Goal: Task Accomplishment & Management: Use online tool/utility

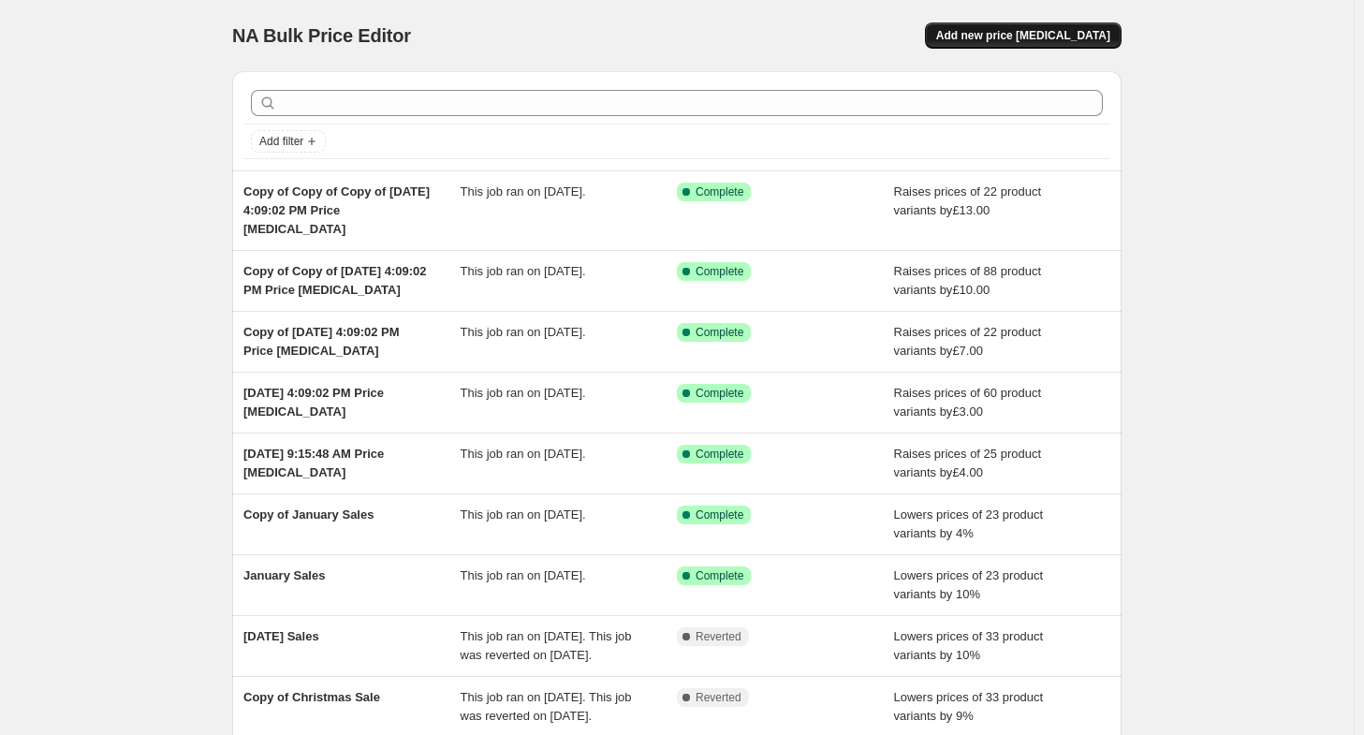
click at [1036, 25] on button "Add new price [MEDICAL_DATA]" at bounding box center [1023, 35] width 197 height 26
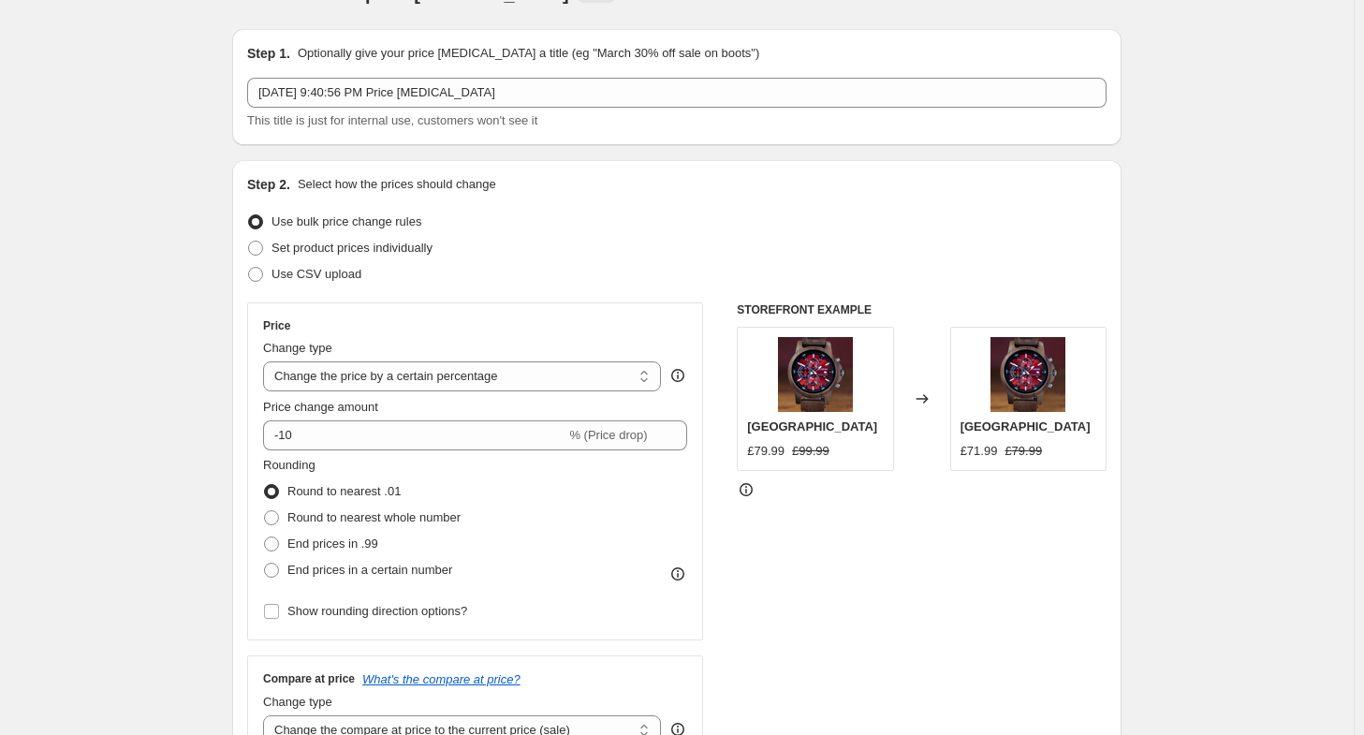
scroll to position [94, 0]
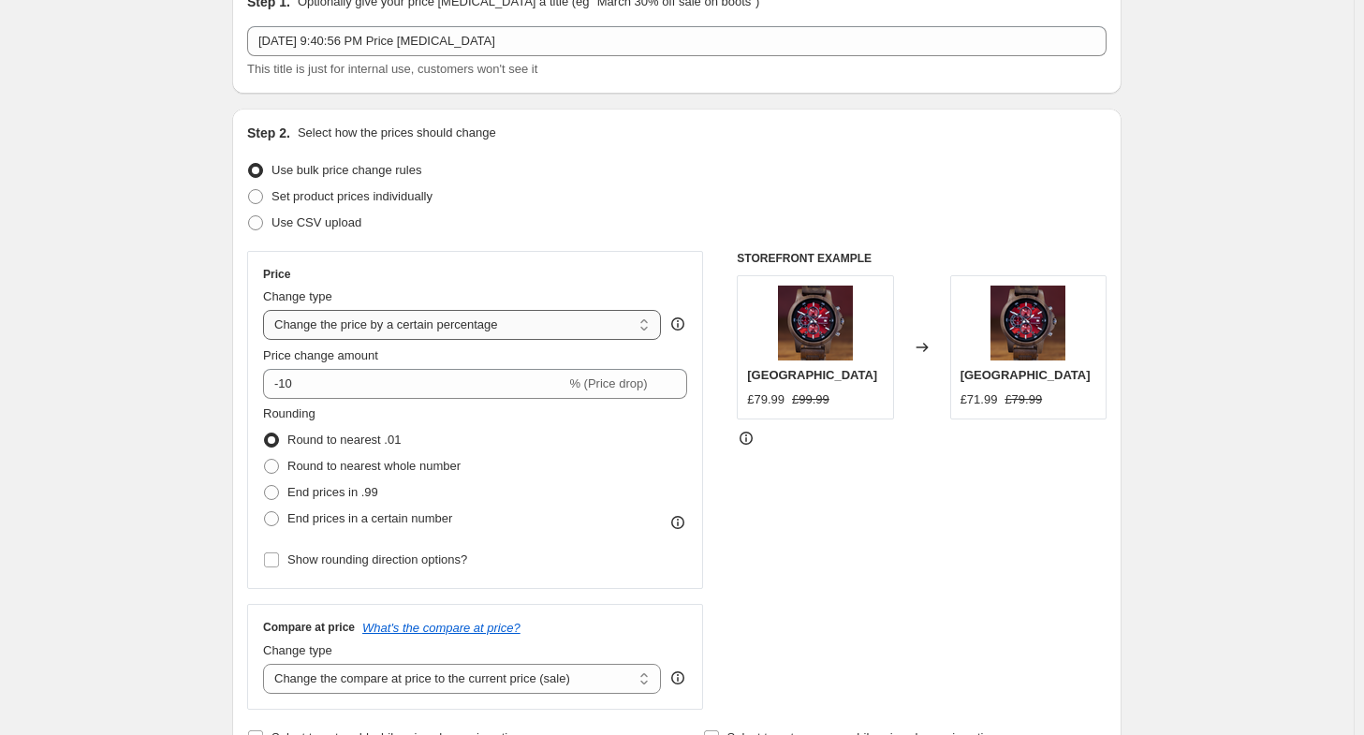
click at [624, 331] on select "Change the price to a certain amount Change the price by a certain amount Chang…" at bounding box center [462, 325] width 398 height 30
select select "by"
click at [268, 310] on select "Change the price to a certain amount Change the price by a certain amount Chang…" at bounding box center [462, 325] width 398 height 30
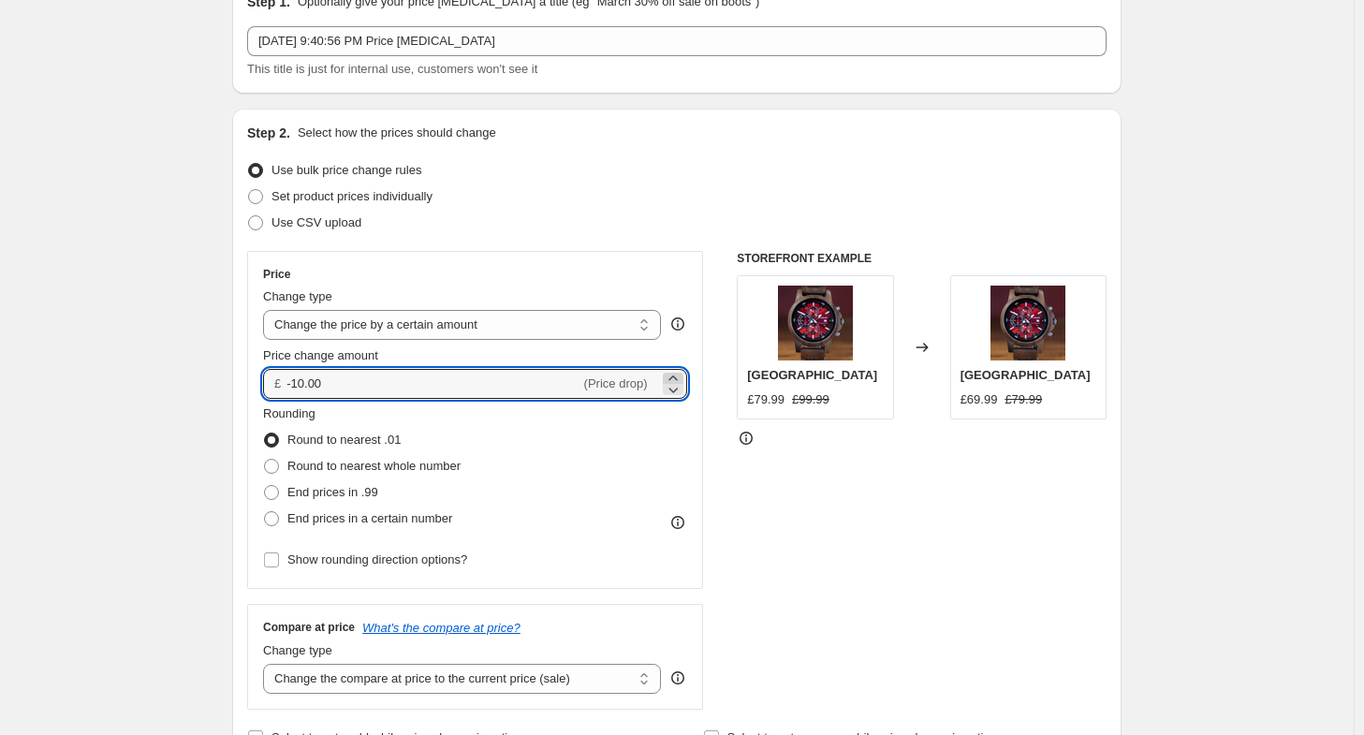
click at [672, 375] on icon at bounding box center [673, 378] width 19 height 19
click at [673, 375] on icon at bounding box center [673, 378] width 19 height 19
drag, startPoint x: 353, startPoint y: 375, endPoint x: 250, endPoint y: 368, distance: 103.3
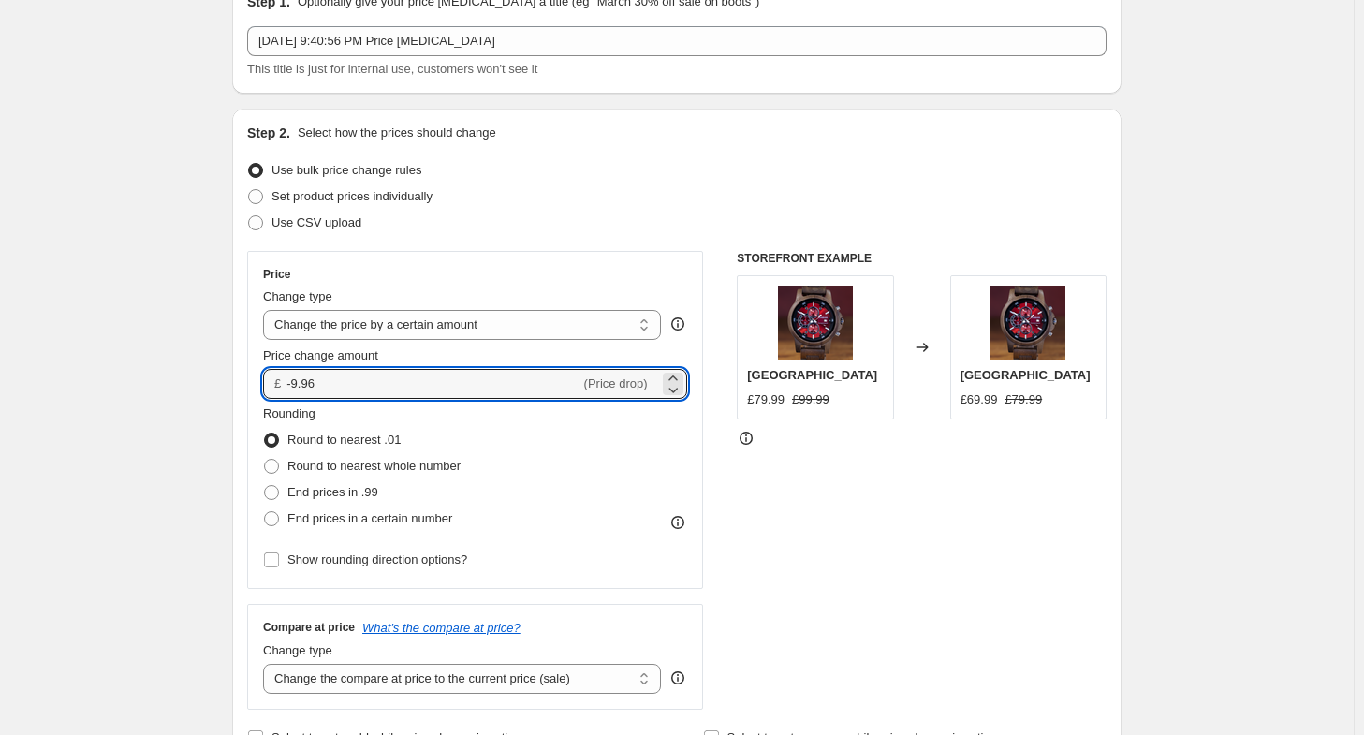
click at [250, 368] on div "Step 2. Select how the prices should change Use bulk price change rules Set pro…" at bounding box center [676, 437] width 889 height 657
type input "3.00"
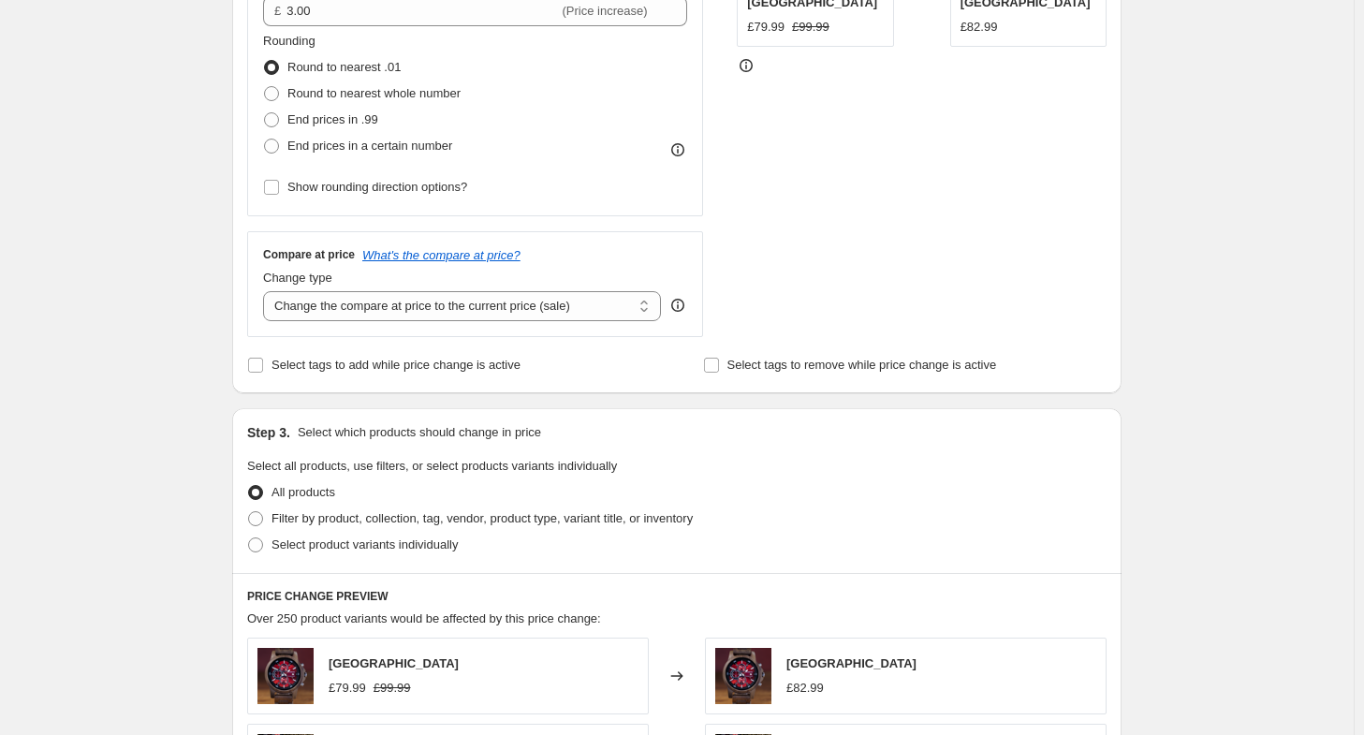
scroll to position [468, 0]
click at [527, 520] on span "Filter by product, collection, tag, vendor, product type, variant title, or inv…" at bounding box center [482, 516] width 421 height 14
click at [249, 510] on input "Filter by product, collection, tag, vendor, product type, variant title, or inv…" at bounding box center [248, 509] width 1 height 1
radio input "true"
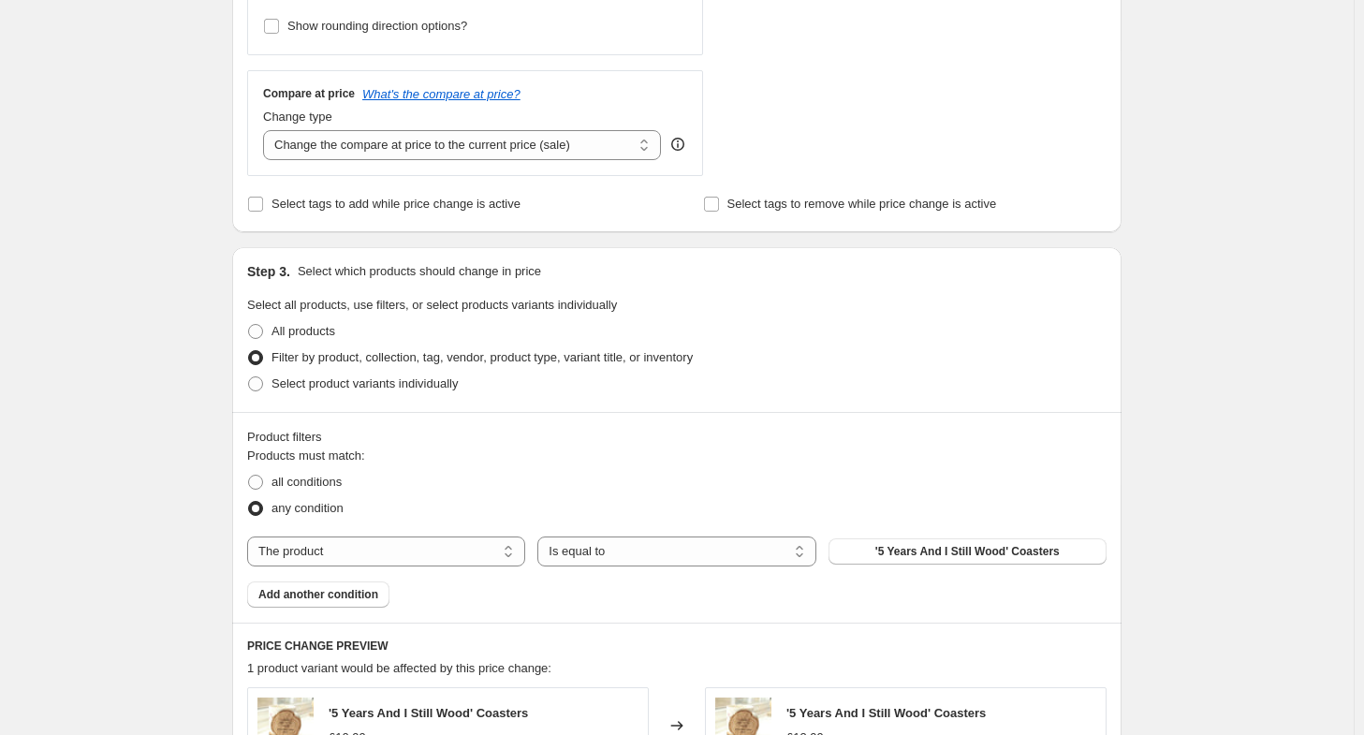
scroll to position [655, 0]
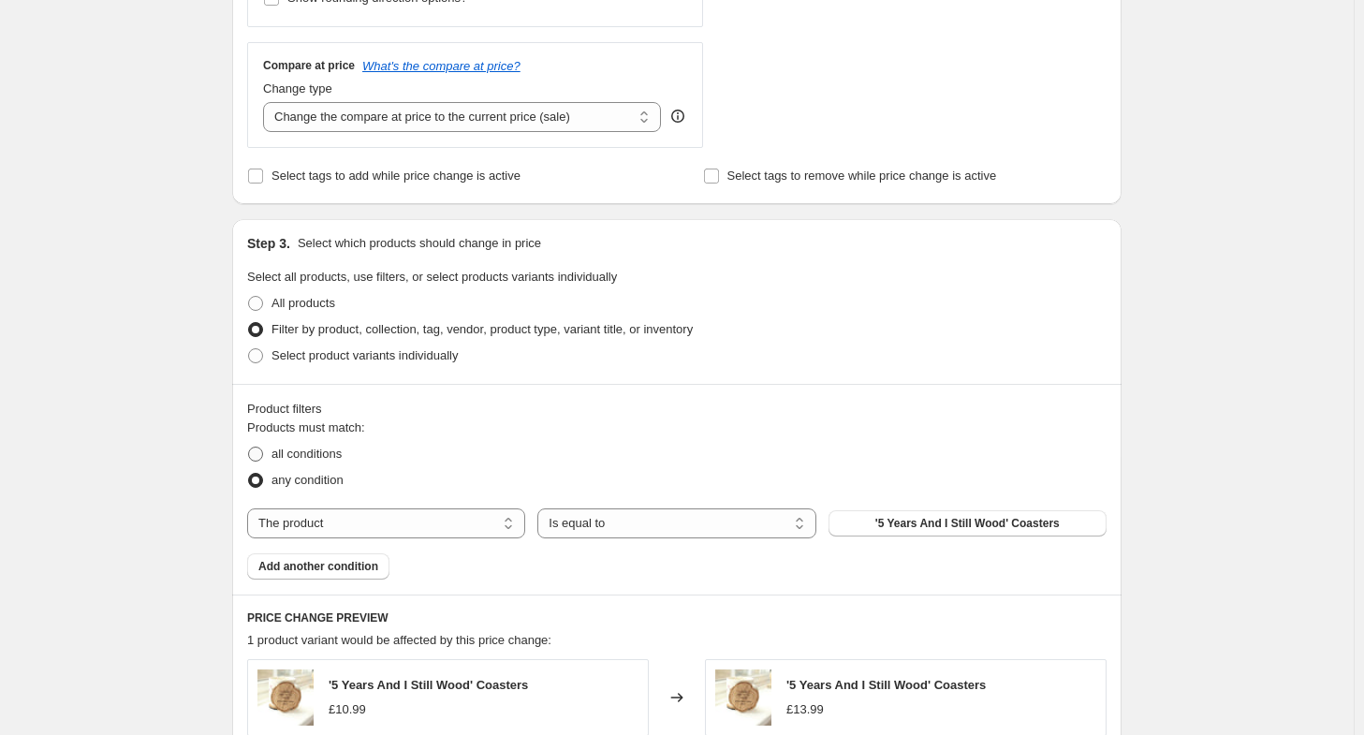
click at [336, 460] on span "all conditions" at bounding box center [307, 454] width 70 height 14
click at [249, 448] on input "all conditions" at bounding box center [248, 447] width 1 height 1
radio input "true"
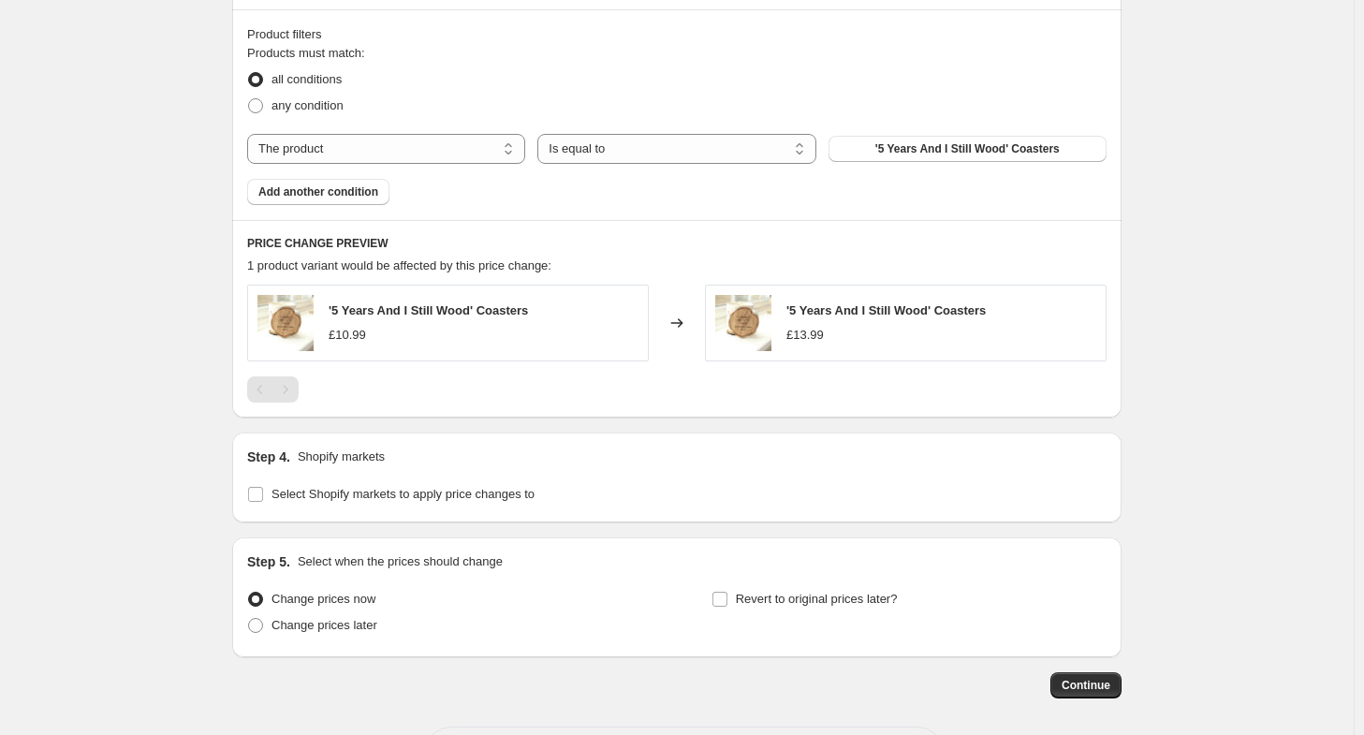
scroll to position [936, 0]
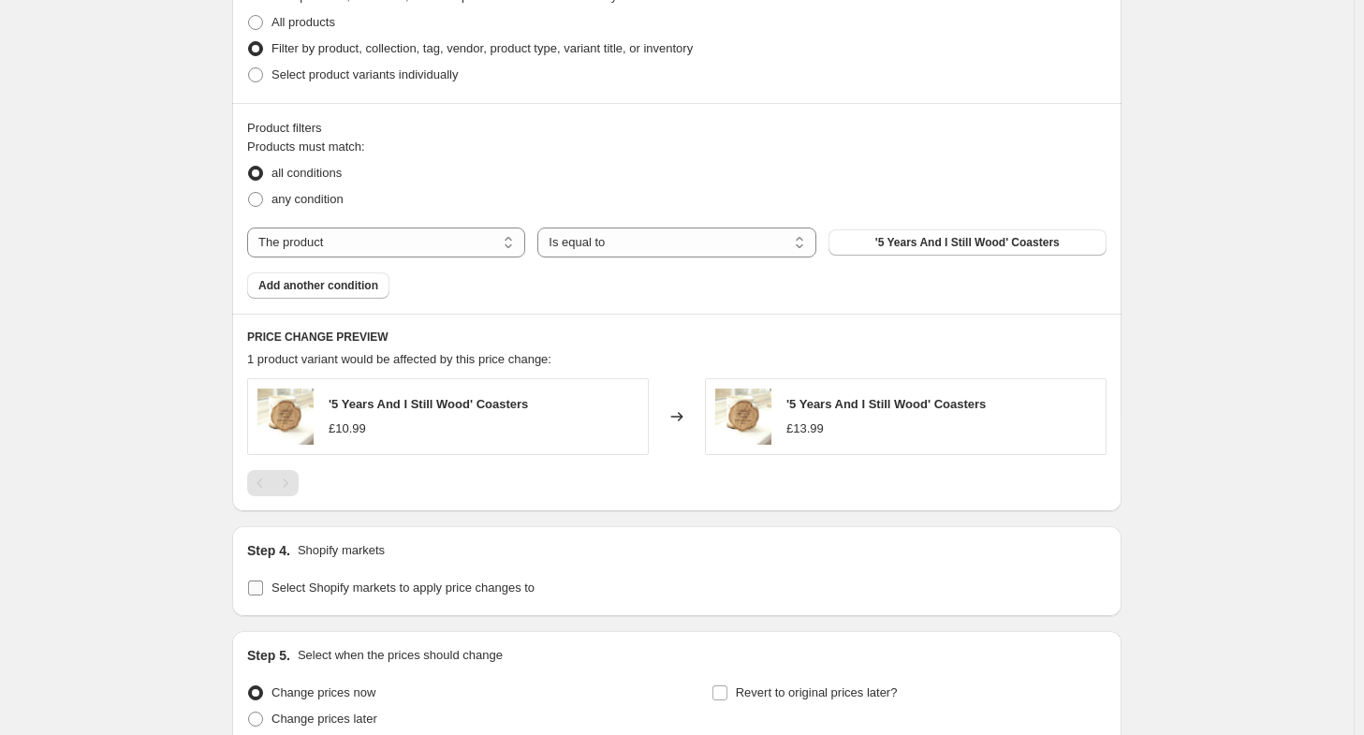
click at [516, 588] on span "Select Shopify markets to apply price changes to" at bounding box center [403, 587] width 263 height 14
click at [263, 588] on input "Select Shopify markets to apply price changes to" at bounding box center [255, 587] width 15 height 15
checkbox input "true"
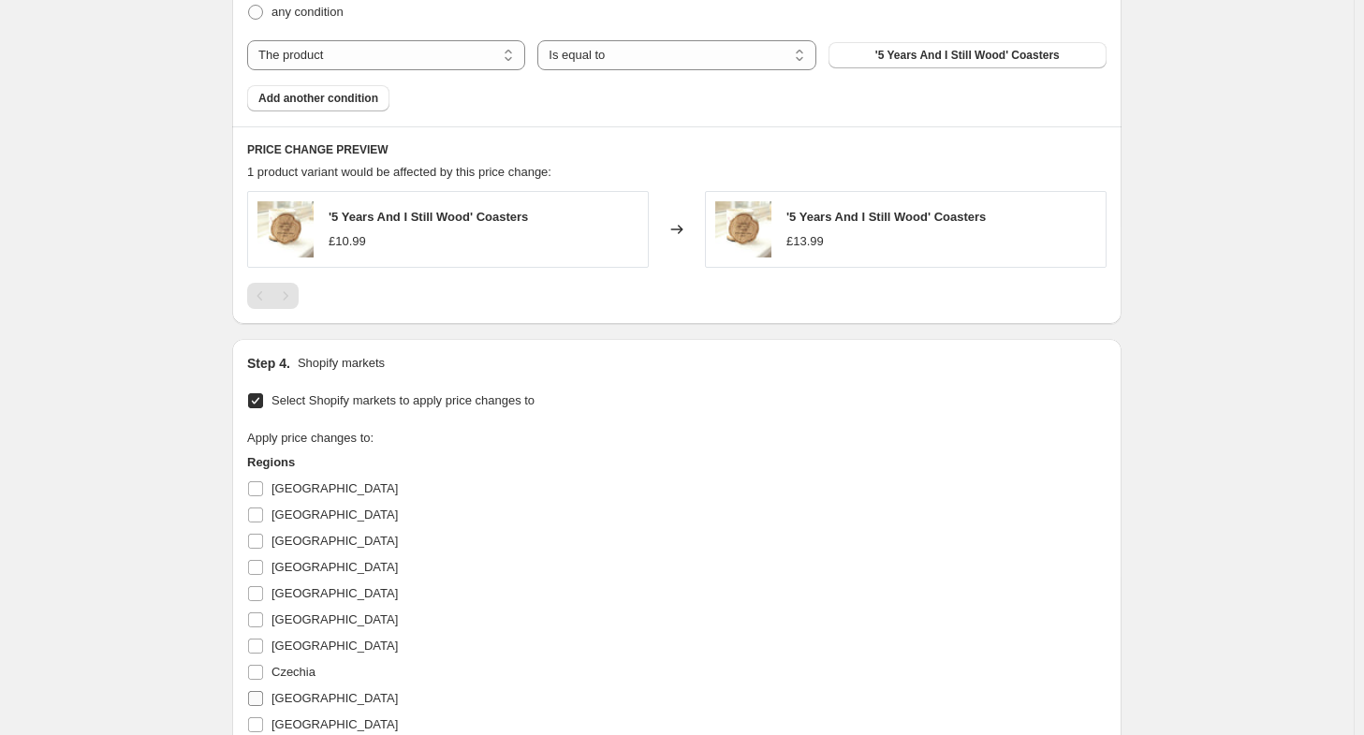
scroll to position [1404, 0]
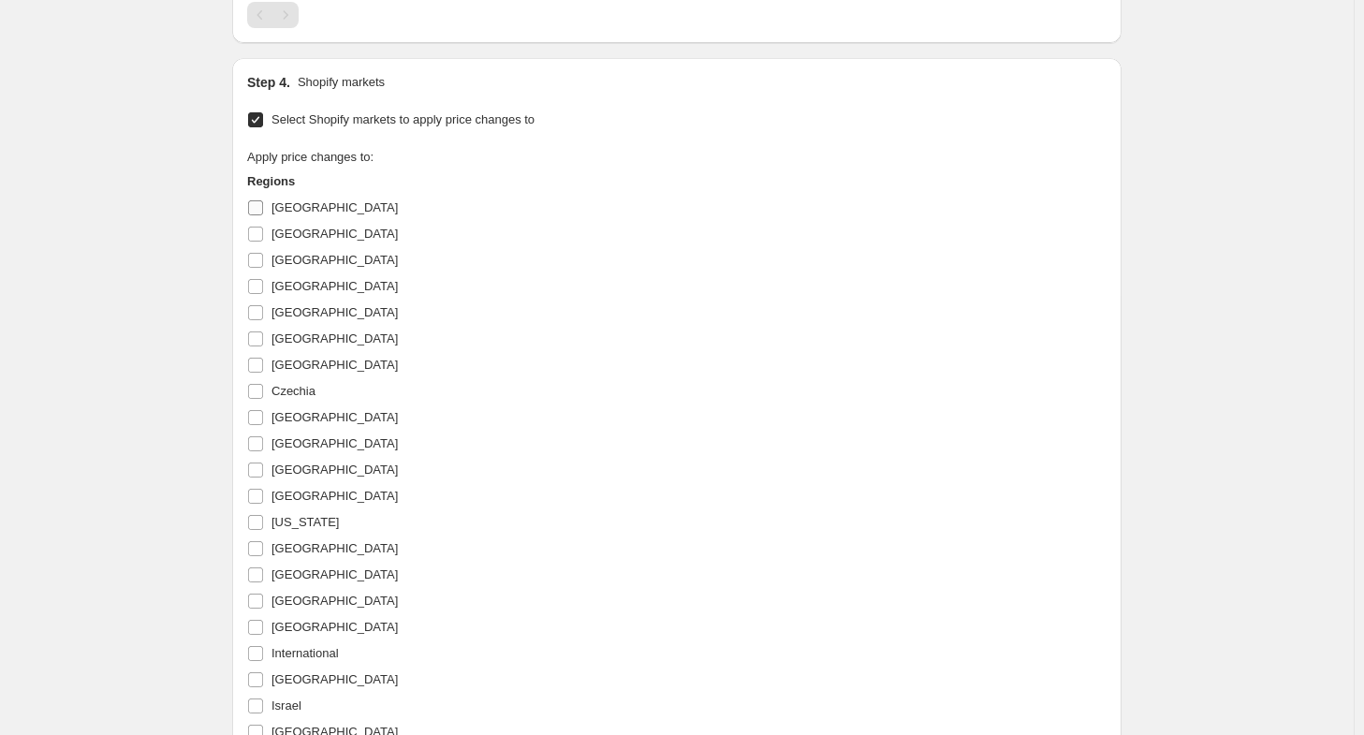
click at [294, 218] on label "[GEOGRAPHIC_DATA]" at bounding box center [322, 208] width 151 height 26
click at [263, 215] on input "[GEOGRAPHIC_DATA]" at bounding box center [255, 207] width 15 height 15
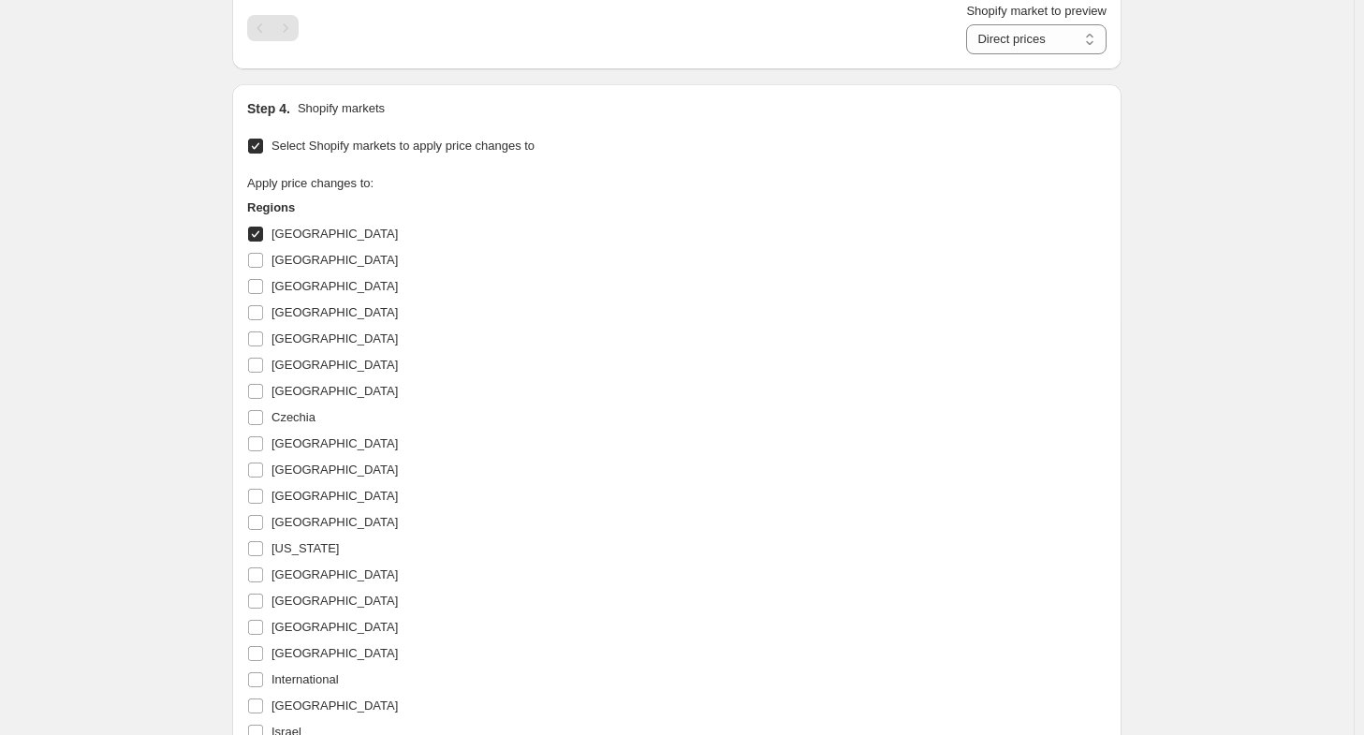
click at [299, 241] on span "[GEOGRAPHIC_DATA]" at bounding box center [335, 234] width 126 height 14
click at [263, 241] on input "[GEOGRAPHIC_DATA]" at bounding box center [255, 234] width 15 height 15
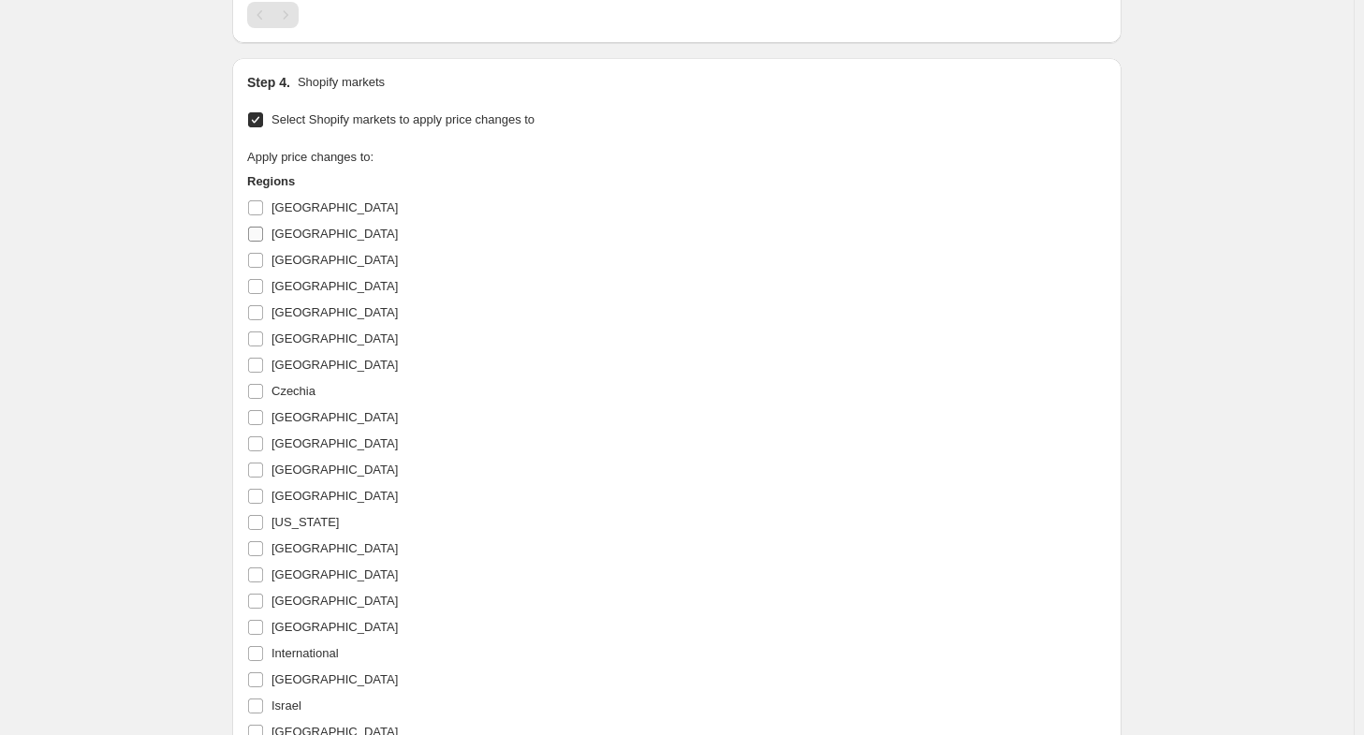
drag, startPoint x: 293, startPoint y: 209, endPoint x: 294, endPoint y: 221, distance: 12.2
click at [294, 208] on span "[GEOGRAPHIC_DATA]" at bounding box center [335, 207] width 126 height 14
click at [261, 211] on input "[GEOGRAPHIC_DATA]" at bounding box center [255, 207] width 15 height 15
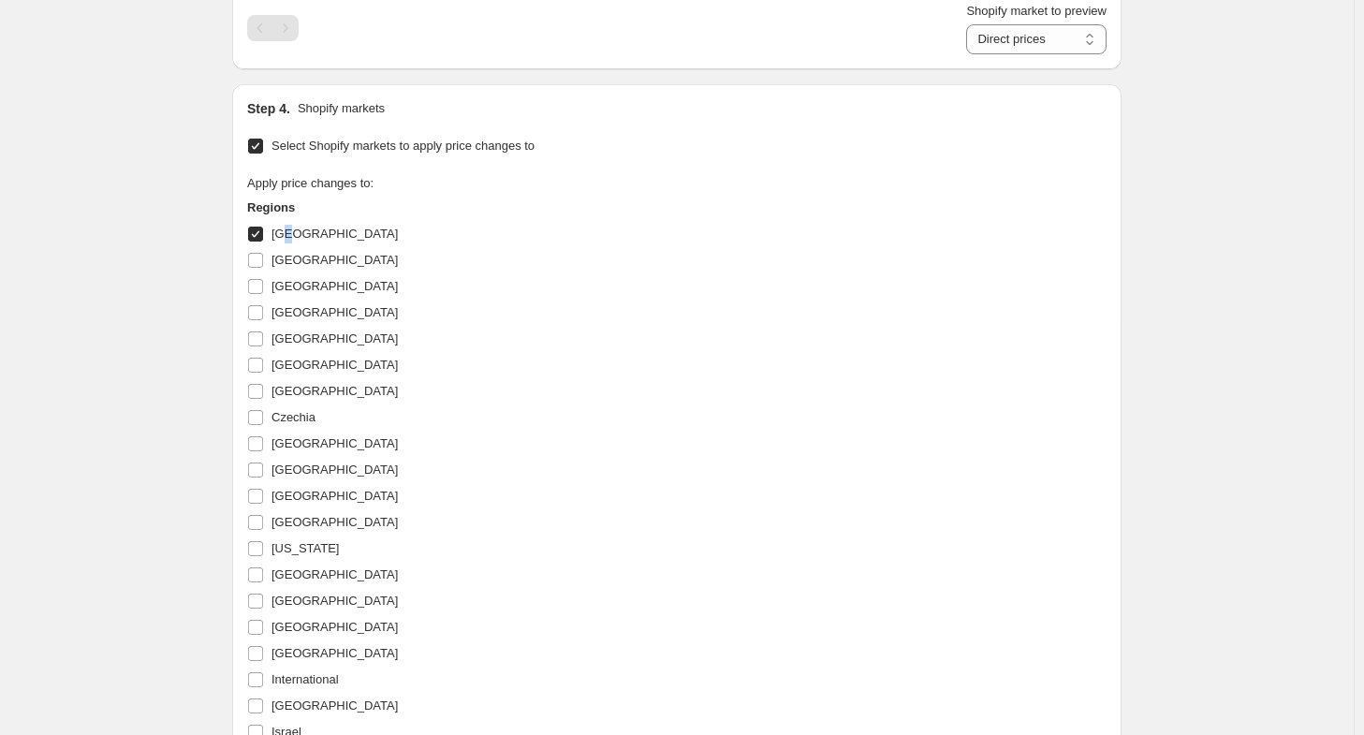
click at [260, 228] on input "[GEOGRAPHIC_DATA]" at bounding box center [255, 234] width 15 height 15
checkbox input "false"
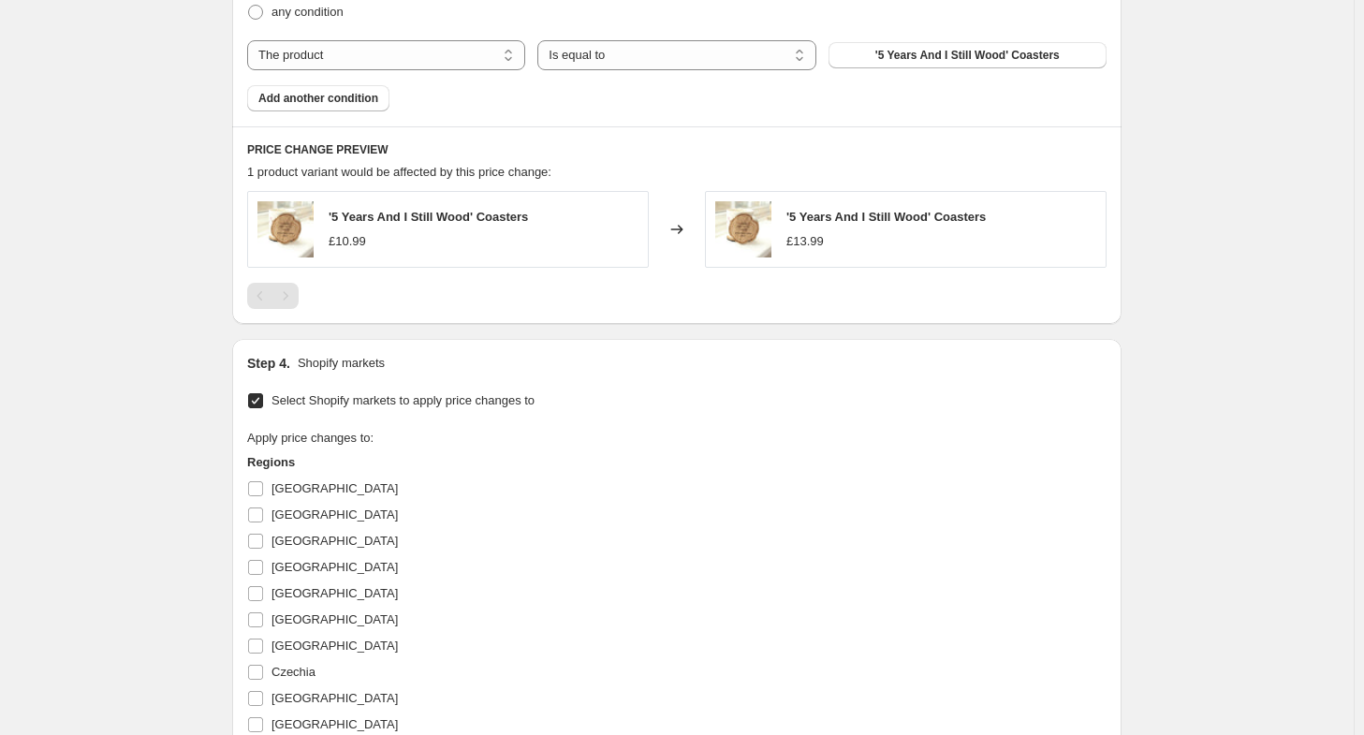
click at [310, 402] on span "Select Shopify markets to apply price changes to" at bounding box center [403, 400] width 263 height 14
click at [263, 402] on input "Select Shopify markets to apply price changes to" at bounding box center [255, 400] width 15 height 15
checkbox input "false"
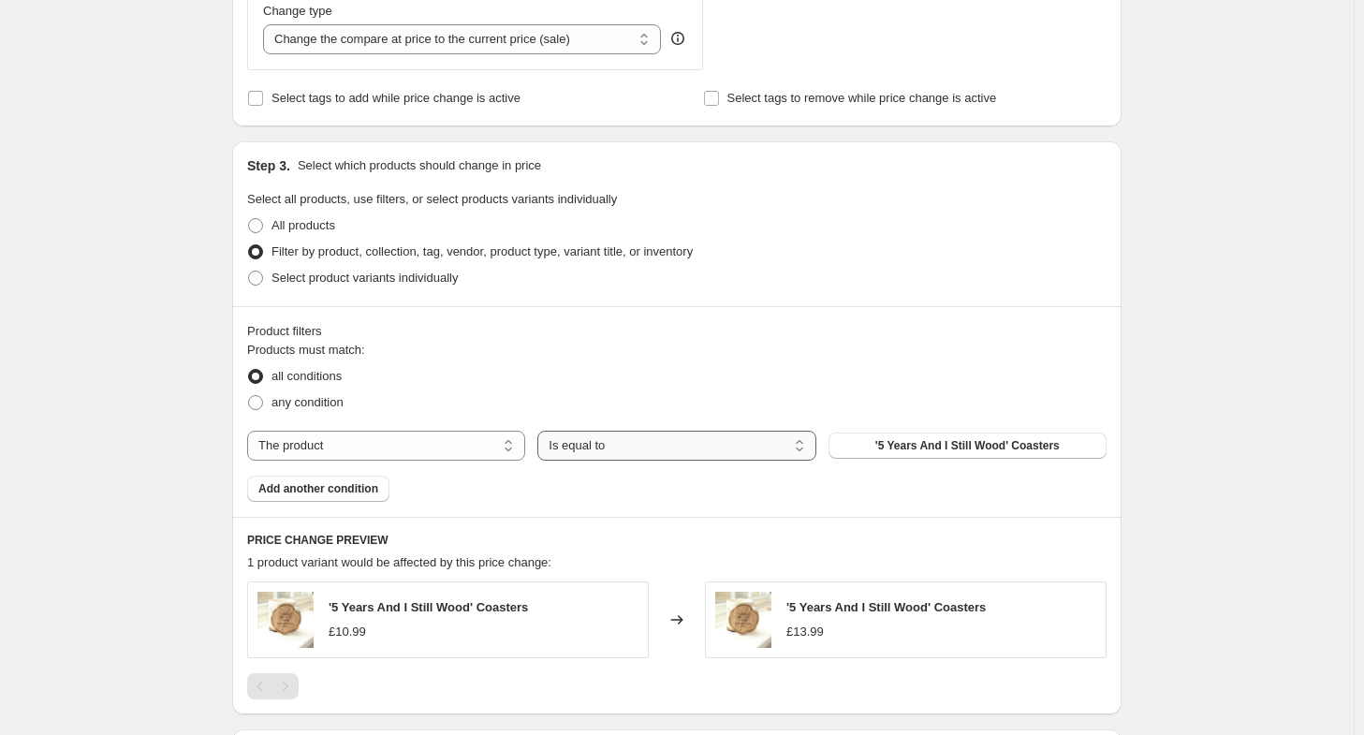
scroll to position [730, 0]
click at [452, 455] on select "The product The product's collection The product's tag The product's vendor The…" at bounding box center [386, 448] width 278 height 30
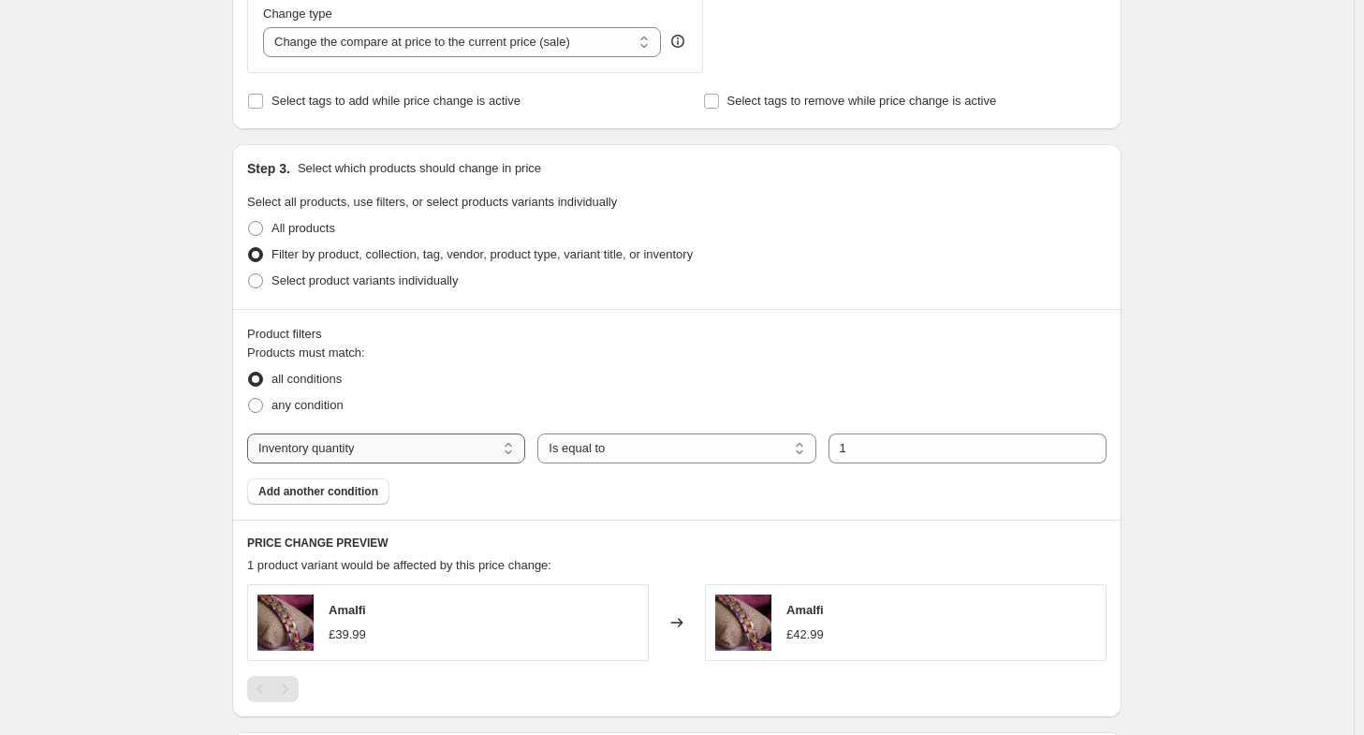
click at [475, 450] on select "The product The product's collection The product's tag The product's vendor The…" at bounding box center [386, 448] width 278 height 30
select select "product_type"
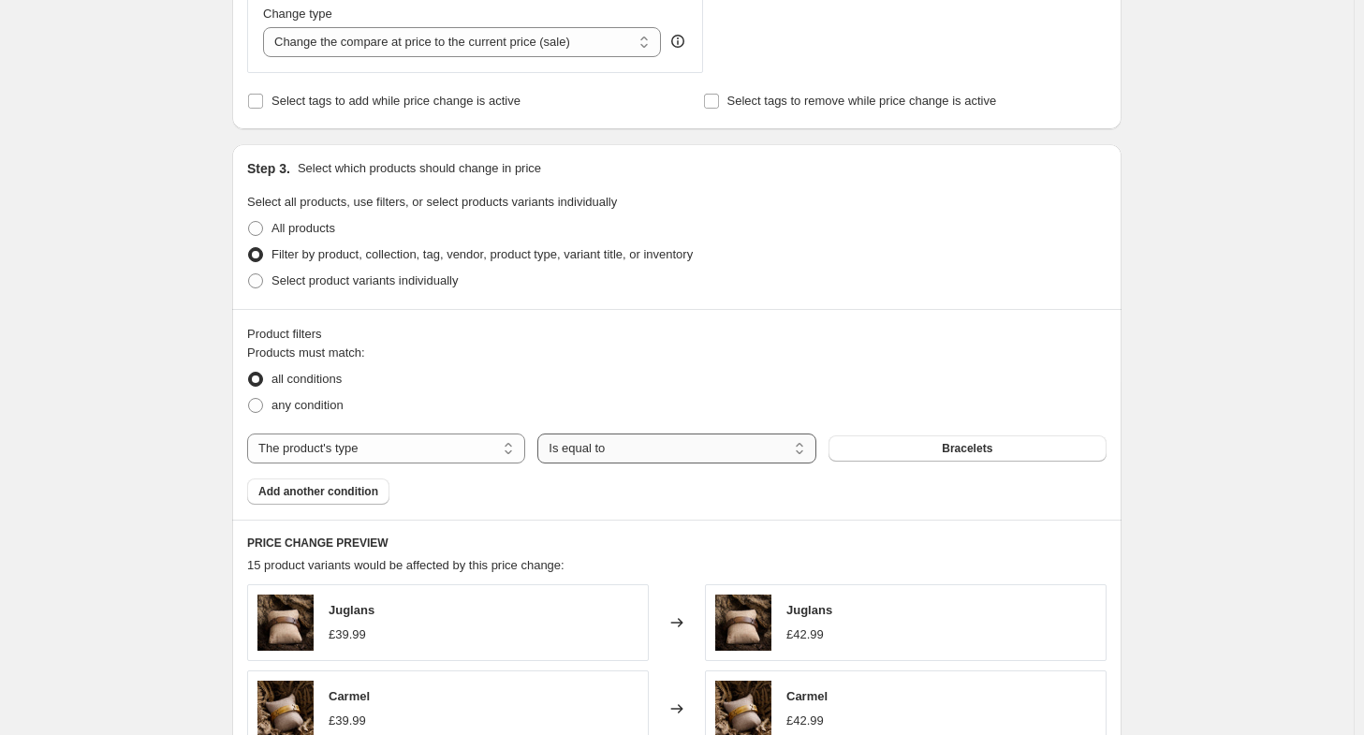
click at [595, 446] on select "Is equal to Is not equal to" at bounding box center [676, 448] width 278 height 30
click at [933, 447] on button "Bracelets" at bounding box center [968, 448] width 278 height 26
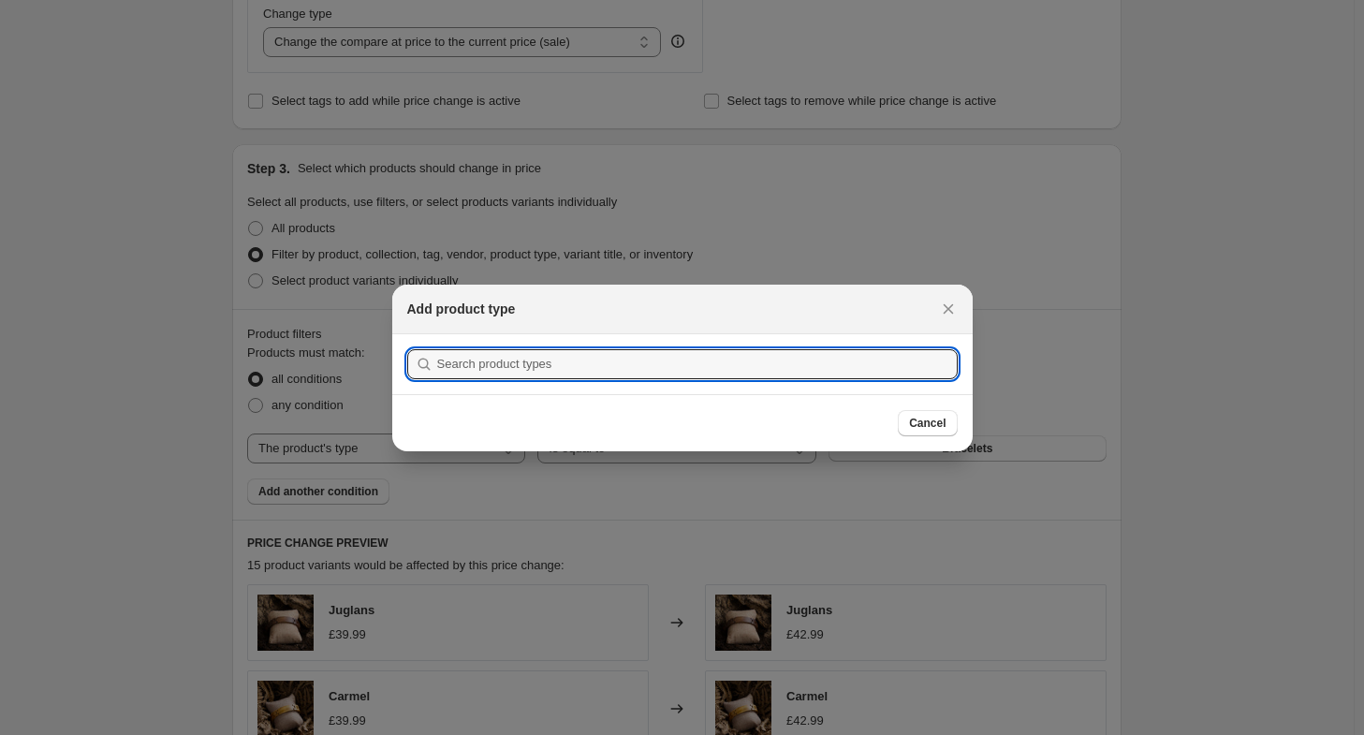
click at [812, 380] on section "Submit" at bounding box center [682, 364] width 580 height 60
click at [805, 370] on input ":r3s:" at bounding box center [697, 364] width 521 height 30
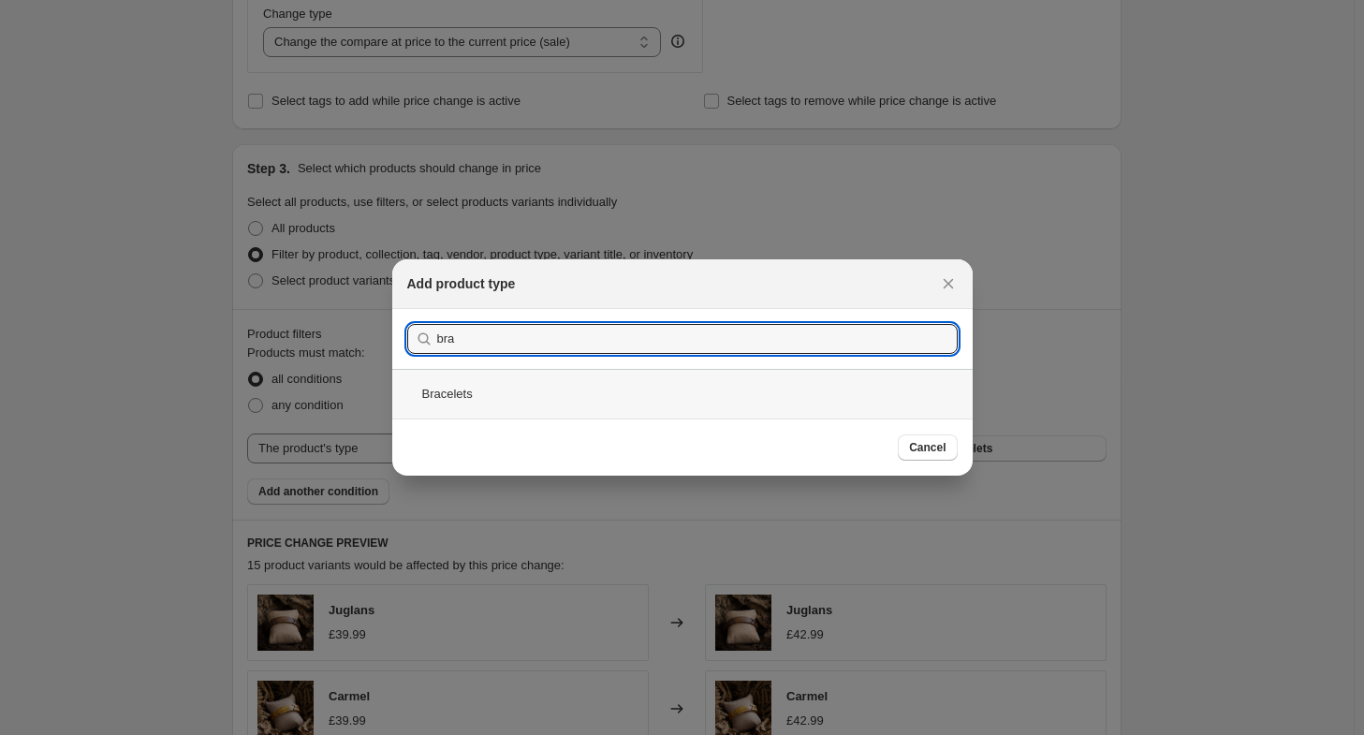
type input "bra"
click at [654, 402] on div "Bracelets" at bounding box center [682, 394] width 580 height 50
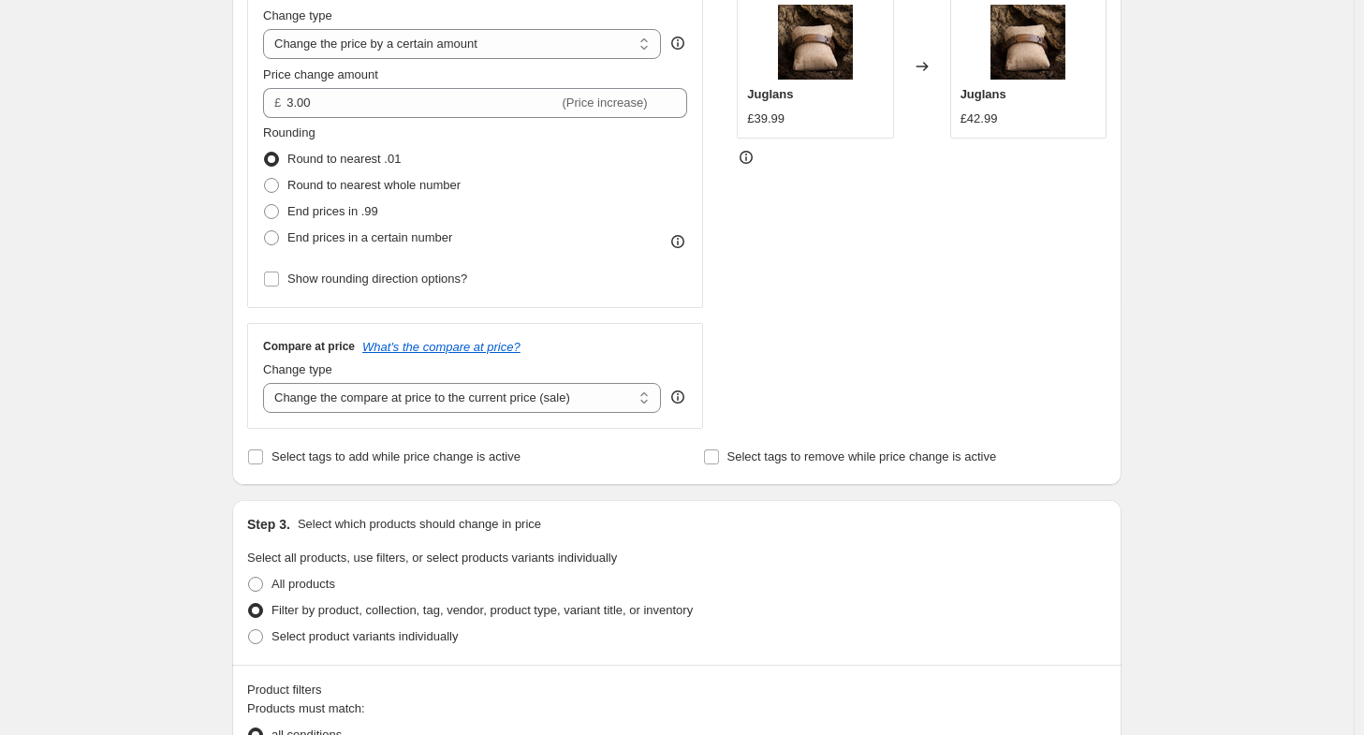
scroll to position [468, 0]
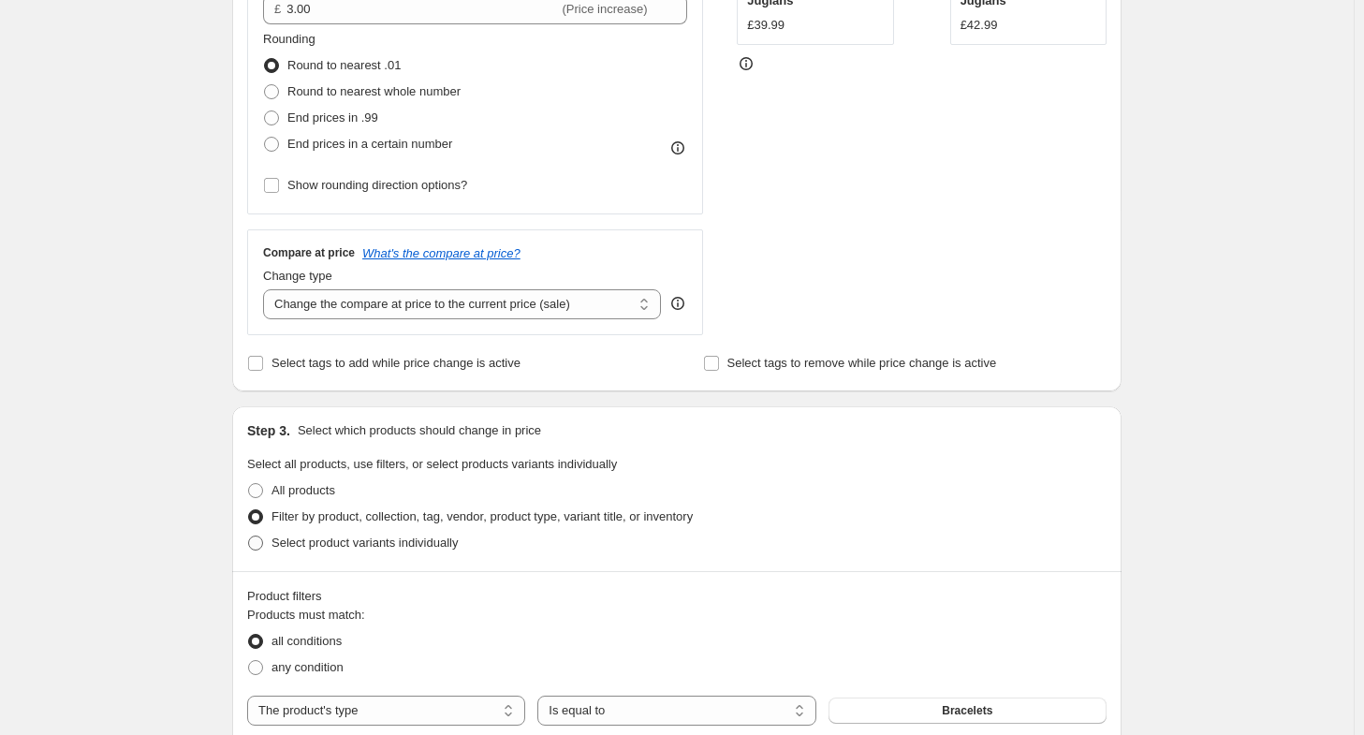
click at [431, 540] on span "Select product variants individually" at bounding box center [365, 543] width 186 height 14
click at [249, 536] on input "Select product variants individually" at bounding box center [248, 536] width 1 height 1
radio input "true"
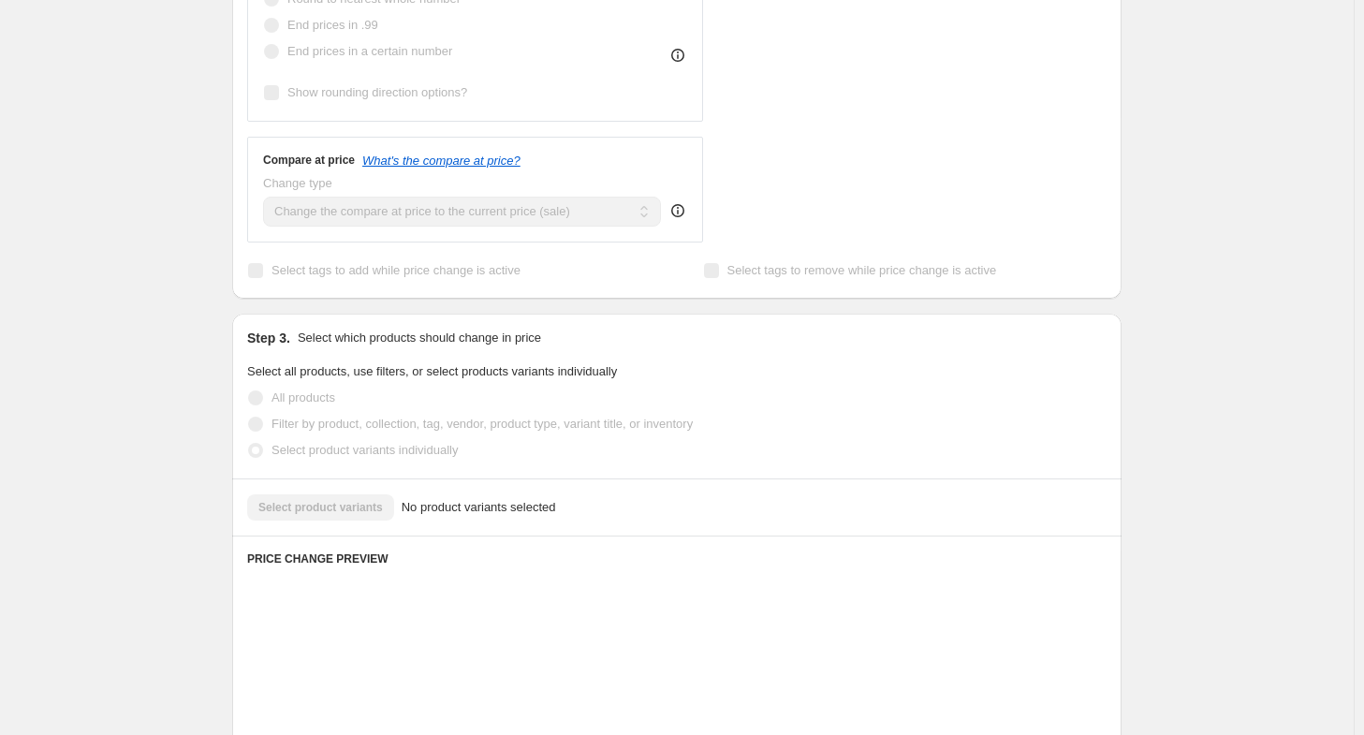
scroll to position [562, 0]
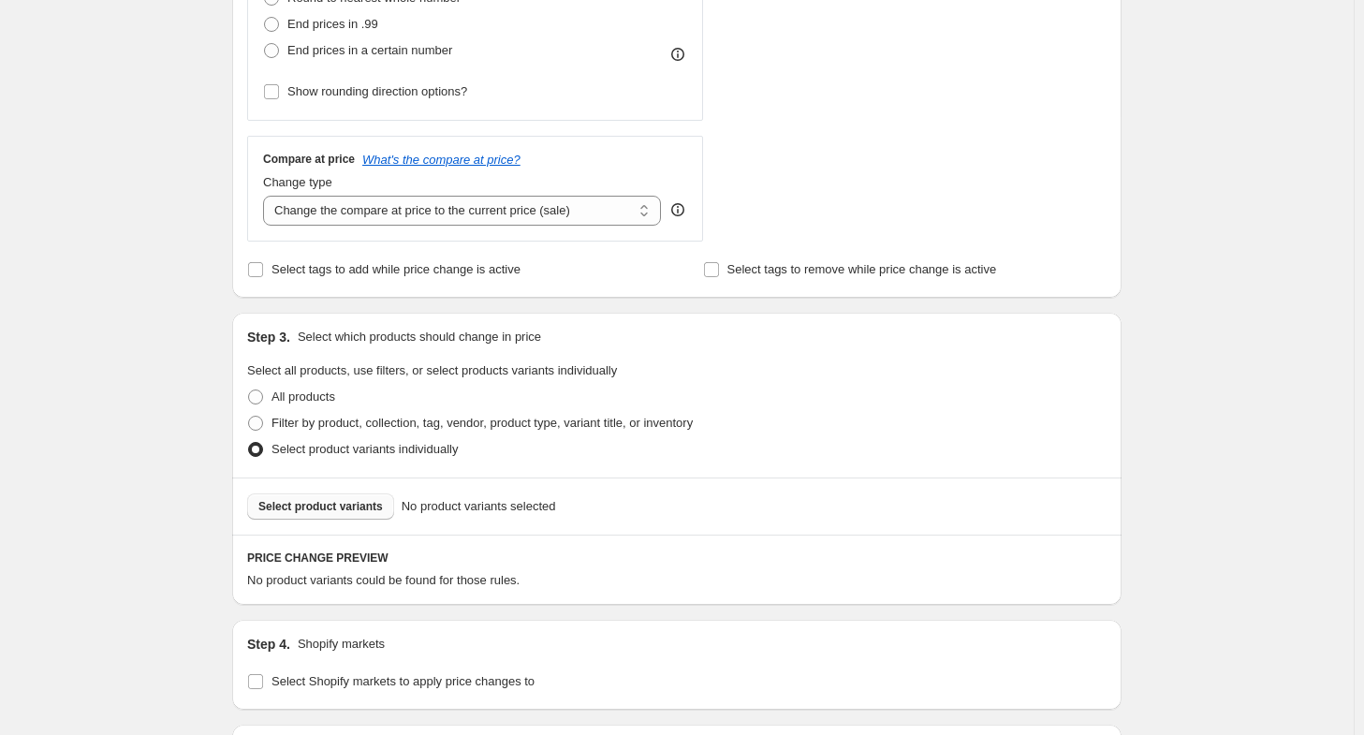
click at [373, 507] on span "Select product variants" at bounding box center [320, 506] width 125 height 15
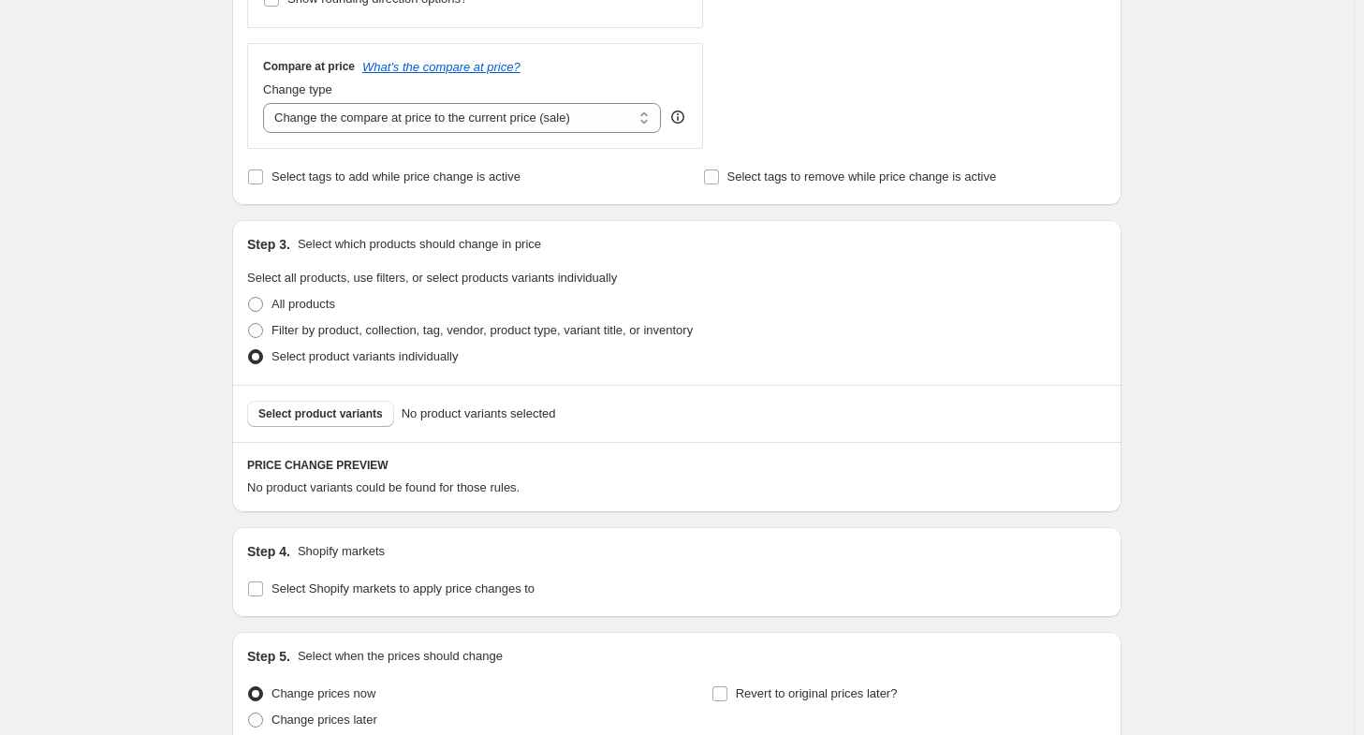
scroll to position [655, 0]
click at [489, 330] on span "Filter by product, collection, tag, vendor, product type, variant title, or inv…" at bounding box center [482, 329] width 421 height 14
click at [249, 323] on input "Filter by product, collection, tag, vendor, product type, variant title, or inv…" at bounding box center [248, 322] width 1 height 1
radio input "true"
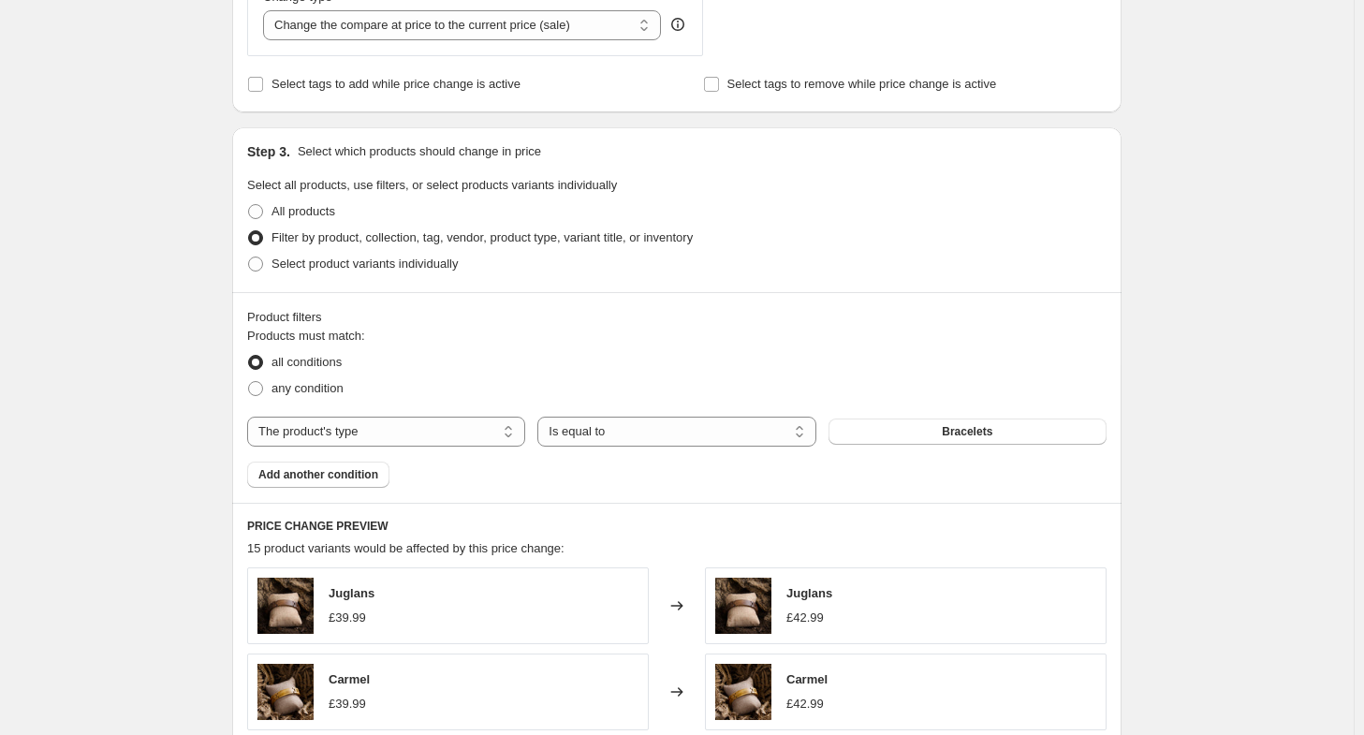
scroll to position [749, 0]
click at [448, 433] on select "The product The product's collection The product's tag The product's vendor The…" at bounding box center [386, 430] width 278 height 30
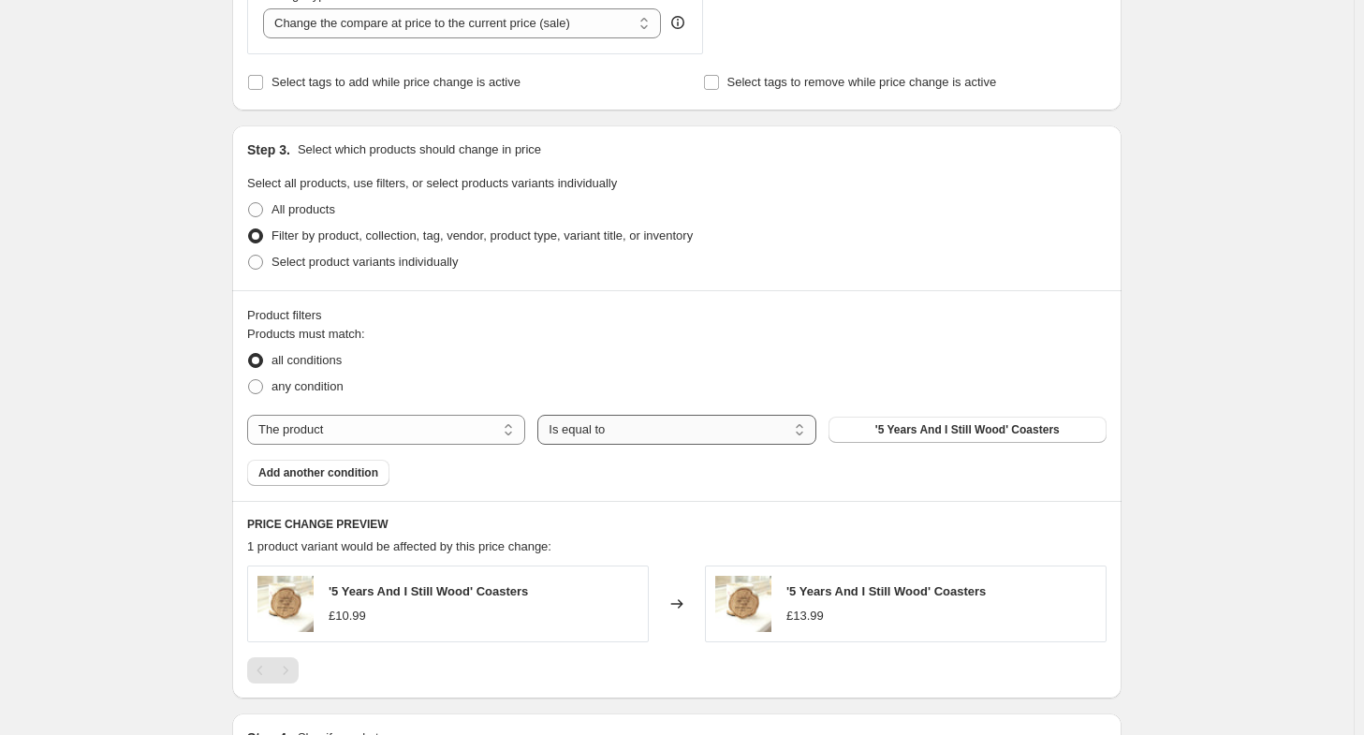
click at [687, 430] on select "Is equal to Is not equal to" at bounding box center [676, 430] width 278 height 30
drag, startPoint x: 687, startPoint y: 430, endPoint x: 456, endPoint y: 427, distance: 231.3
click at [687, 430] on select "Is equal to Is not equal to" at bounding box center [676, 430] width 278 height 30
click at [456, 427] on select "The product The product's collection The product's tag The product's vendor The…" at bounding box center [386, 430] width 278 height 30
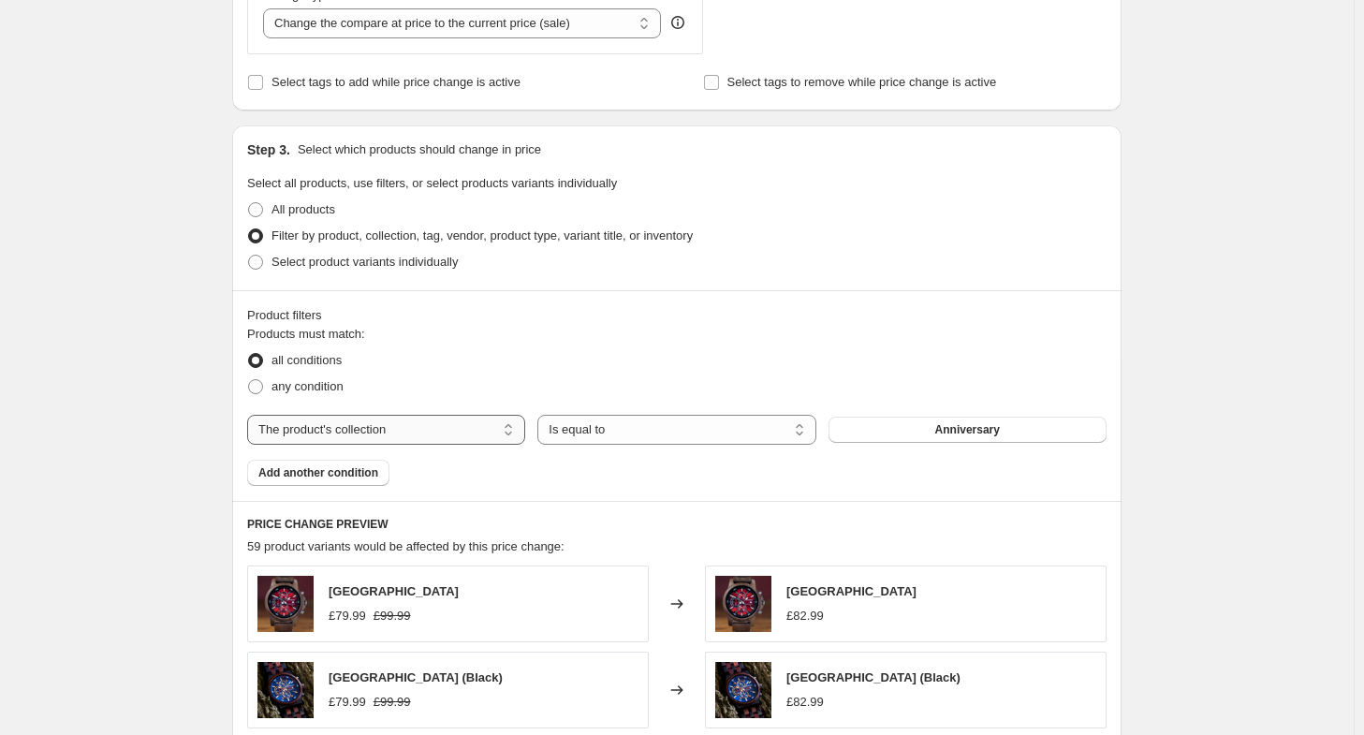
click at [501, 433] on select "The product The product's collection The product's tag The product's vendor The…" at bounding box center [386, 430] width 278 height 30
select select "tag"
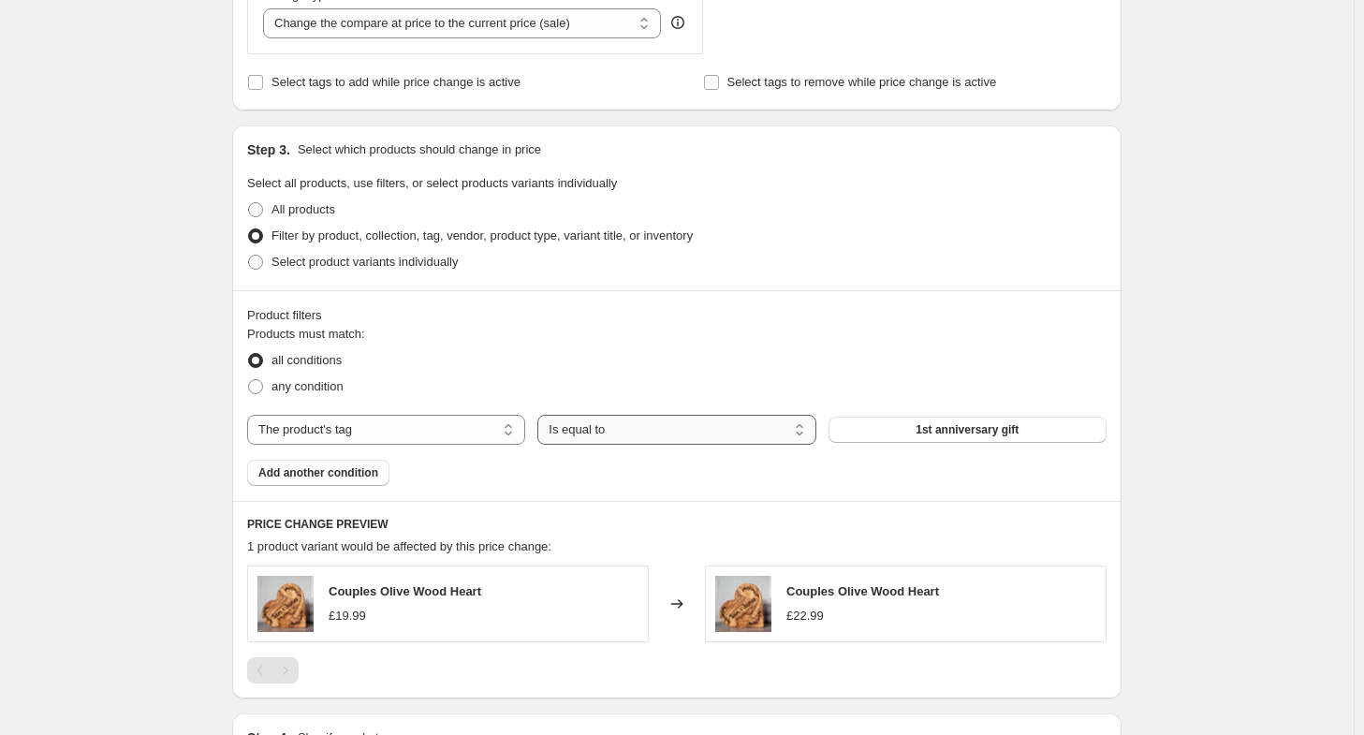
click at [655, 433] on select "Is equal to Is not equal to" at bounding box center [676, 430] width 278 height 30
select select "not_equal"
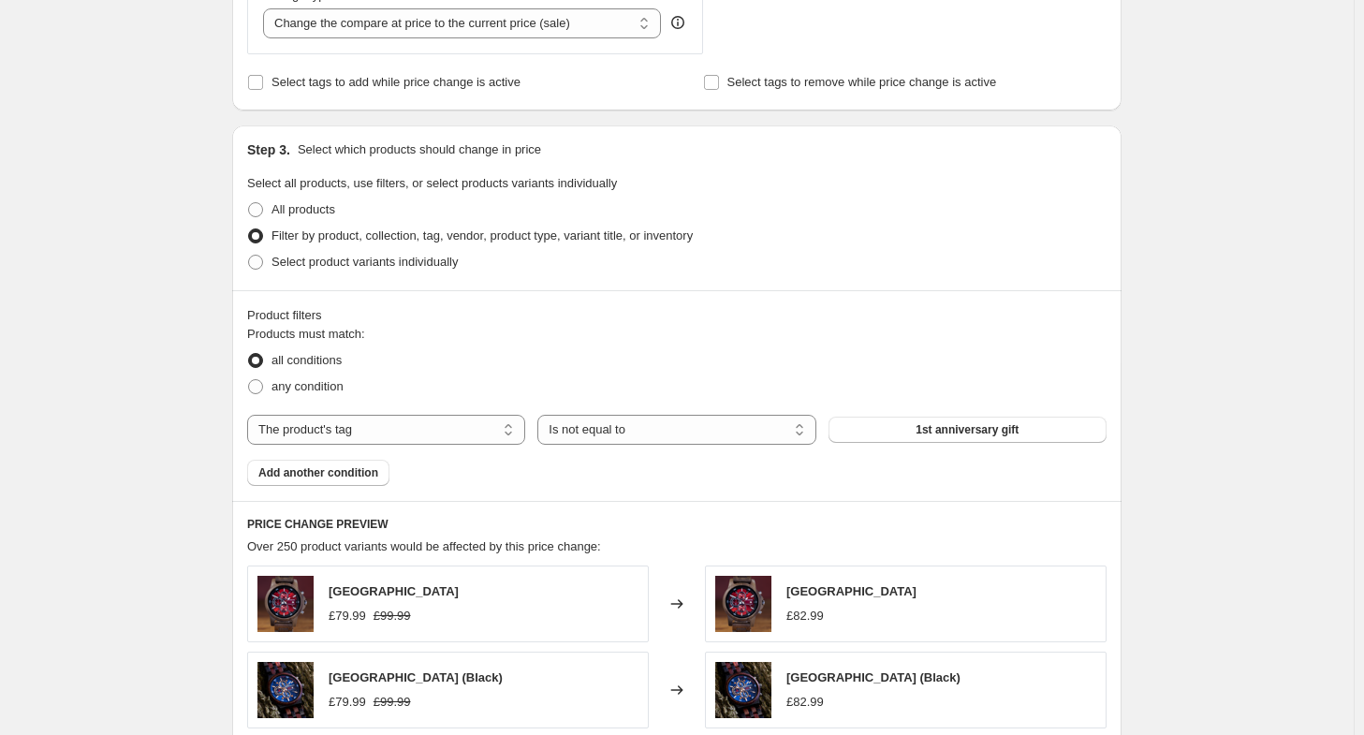
click at [926, 431] on span "1st anniversary gift" at bounding box center [967, 429] width 103 height 15
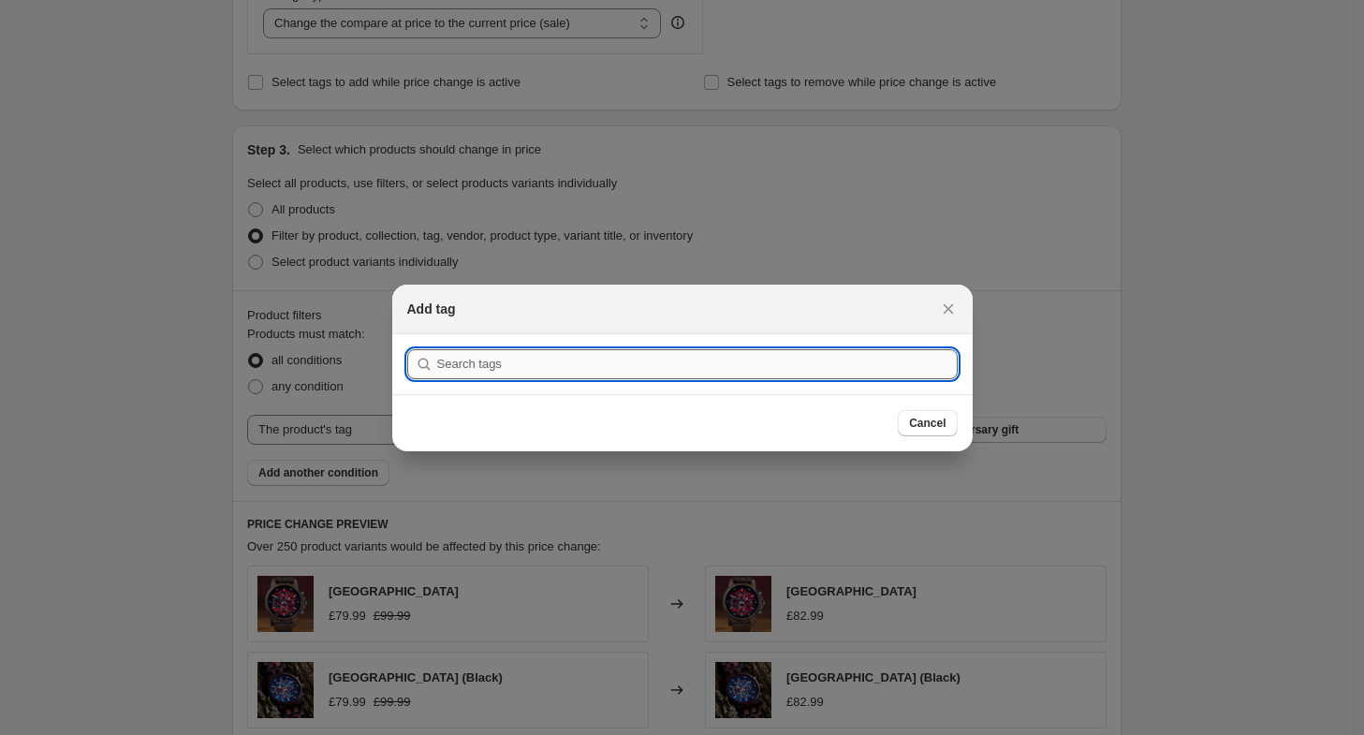
click at [913, 372] on input ":r47:" at bounding box center [697, 364] width 521 height 30
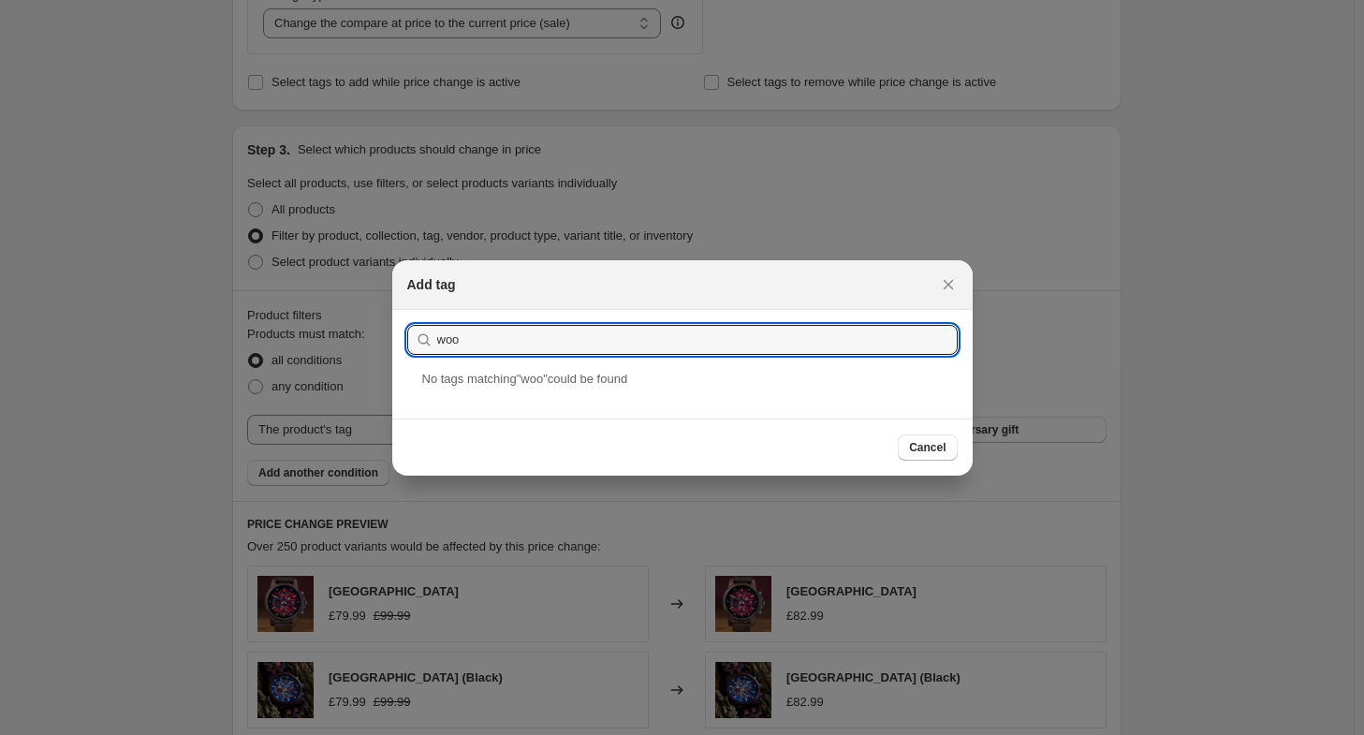
drag, startPoint x: 738, startPoint y: 347, endPoint x: 398, endPoint y: 321, distance: 340.9
click at [398, 321] on section "Submit woo" at bounding box center [682, 340] width 580 height 60
type input "wa"
click at [921, 441] on div "Add tag Submit wa No tag s matching " woo " could be found Cancel" at bounding box center [682, 367] width 580 height 215
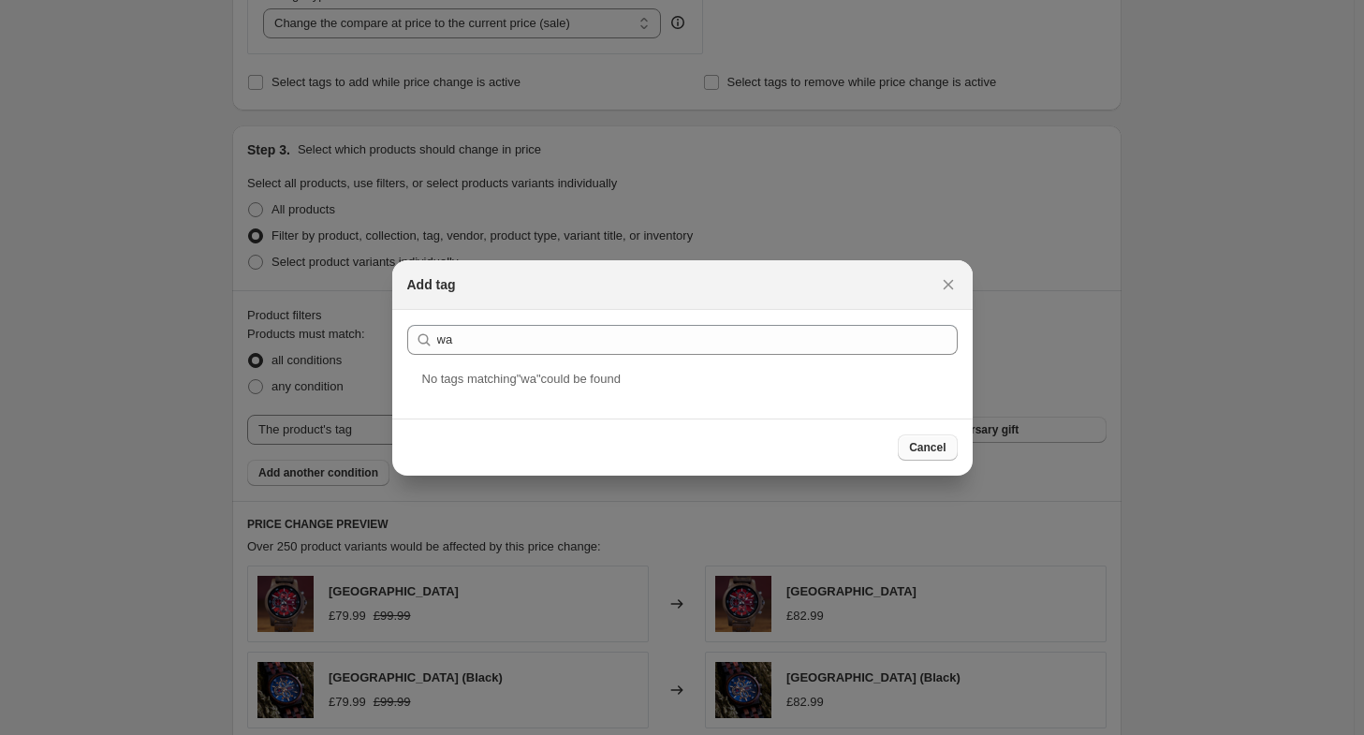
click at [922, 448] on span "Cancel" at bounding box center [927, 447] width 37 height 15
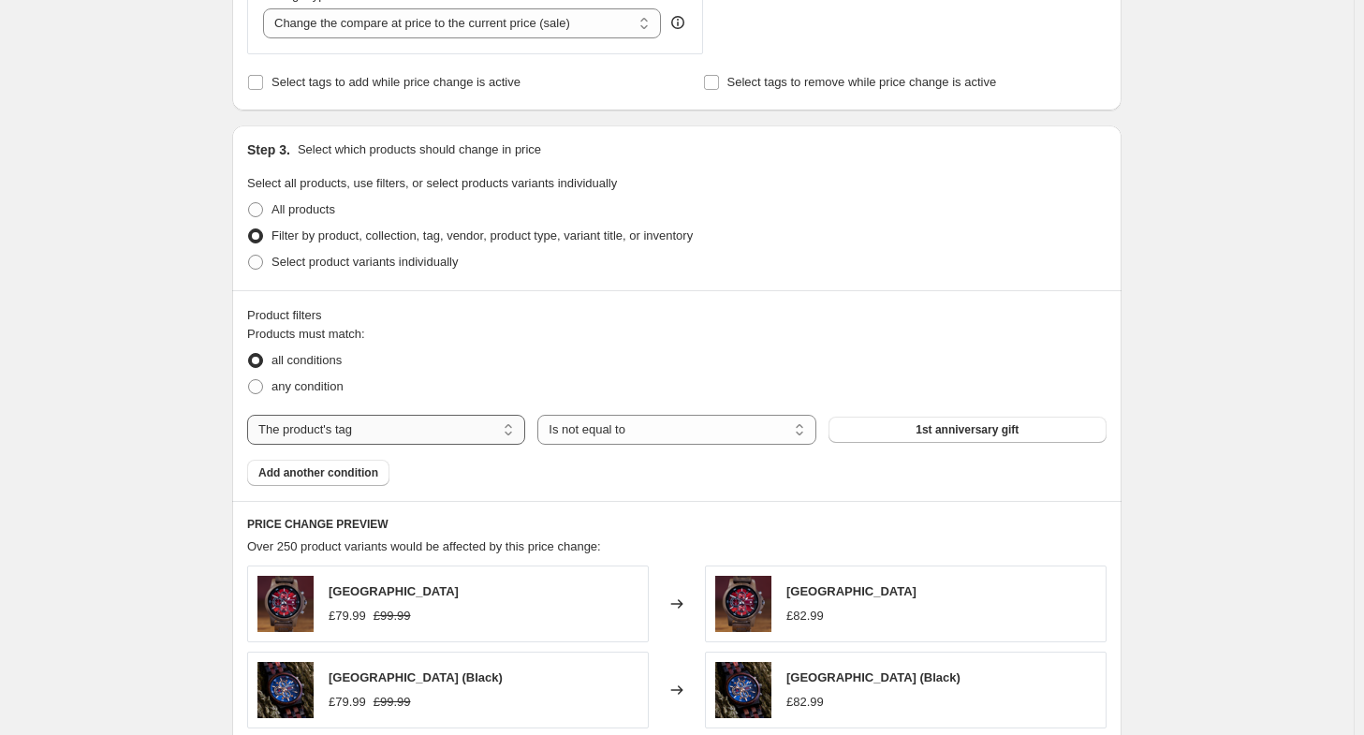
click at [522, 419] on select "The product The product's collection The product's tag The product's vendor The…" at bounding box center [386, 430] width 278 height 30
select select "product_type"
click at [975, 420] on button "Bracelets" at bounding box center [968, 430] width 278 height 26
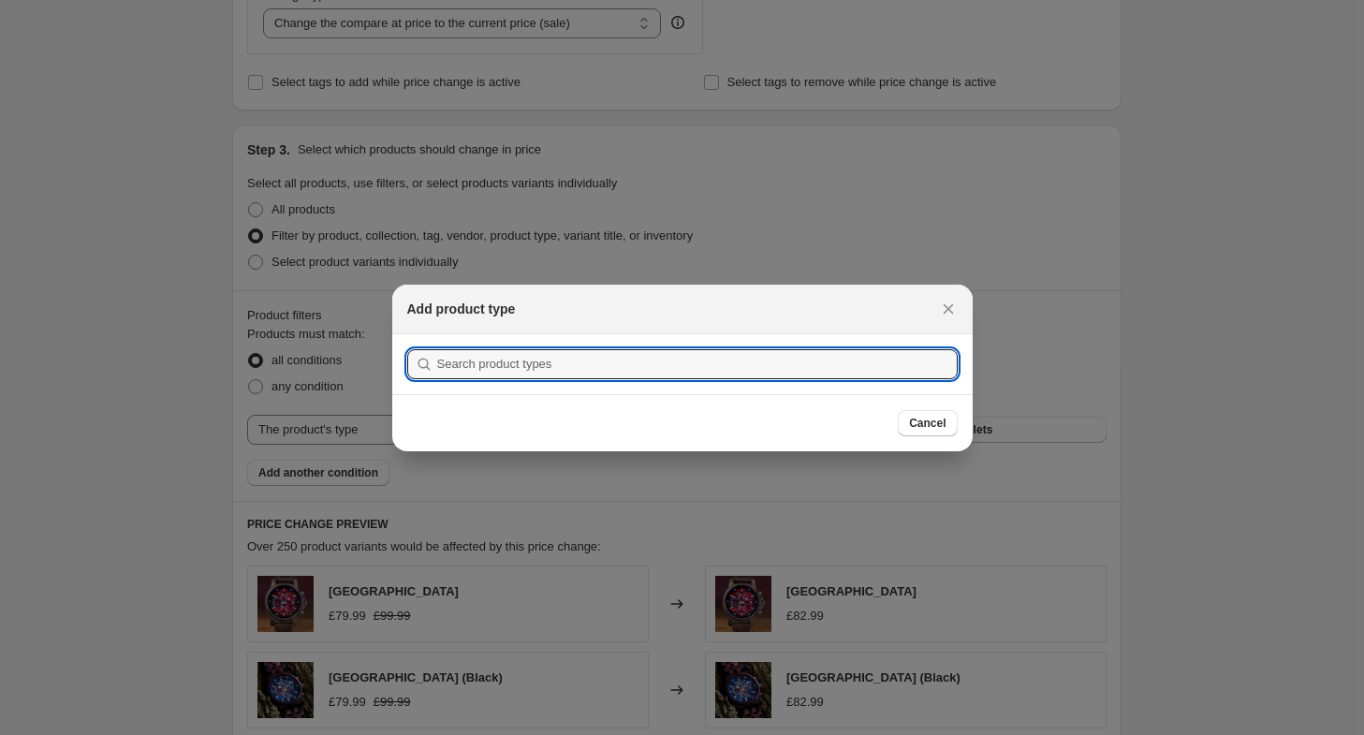
scroll to position [0, 0]
click at [702, 384] on section "Submit" at bounding box center [682, 364] width 580 height 60
click at [700, 368] on input ":r47:" at bounding box center [697, 364] width 521 height 30
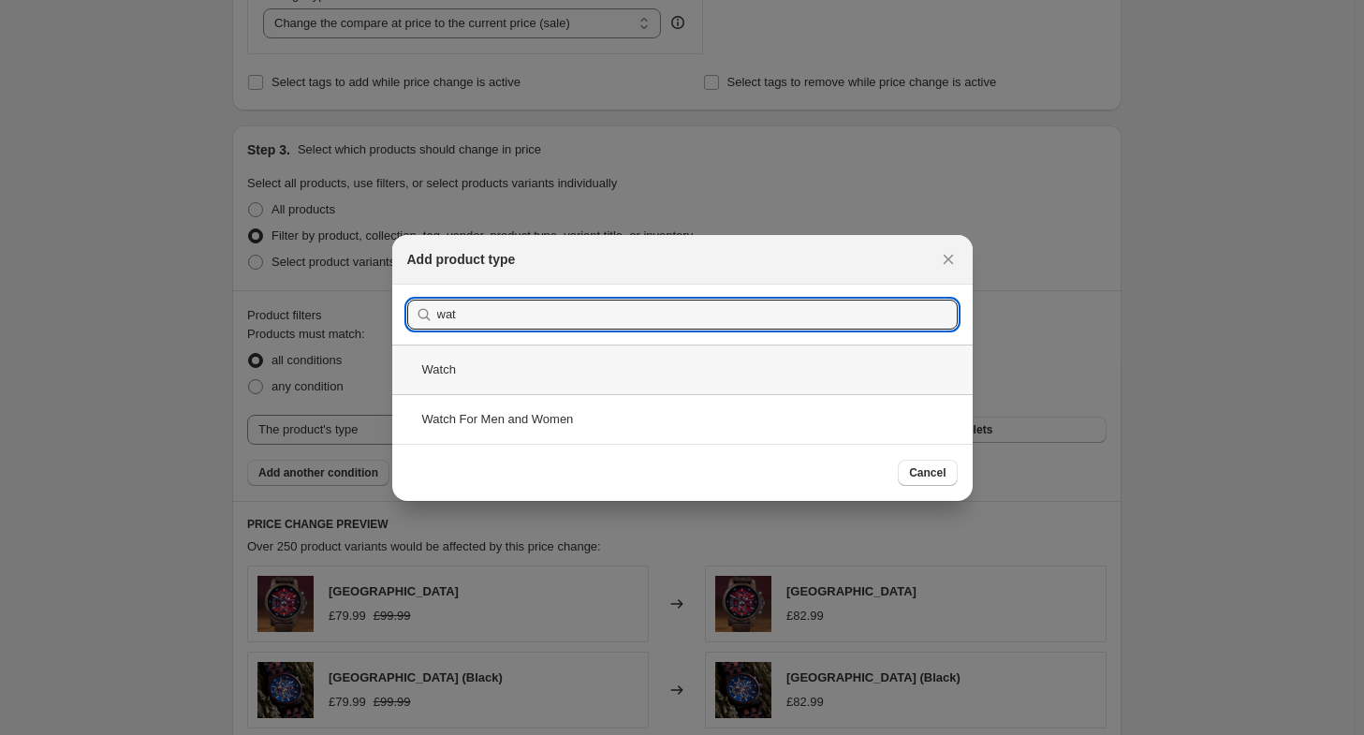
type input "wat"
click at [608, 381] on div "Watch" at bounding box center [682, 370] width 580 height 50
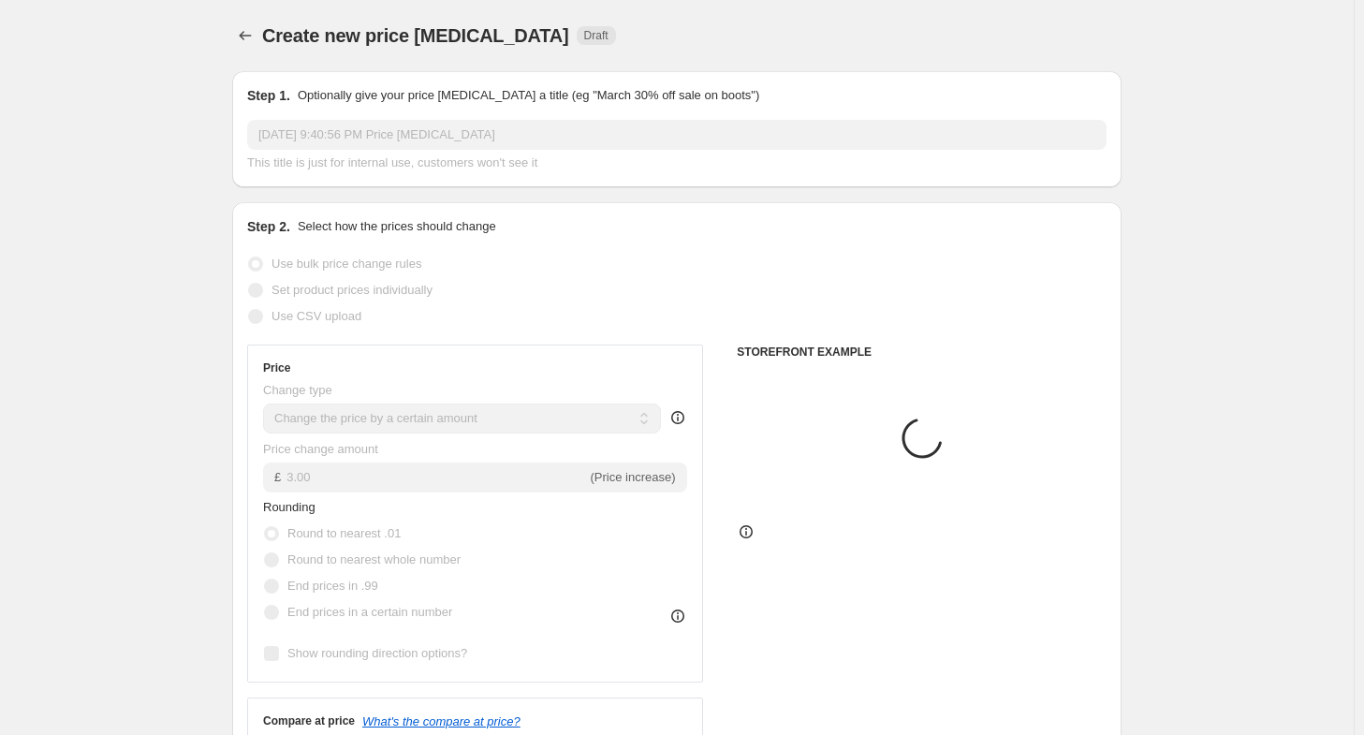
scroll to position [749, 0]
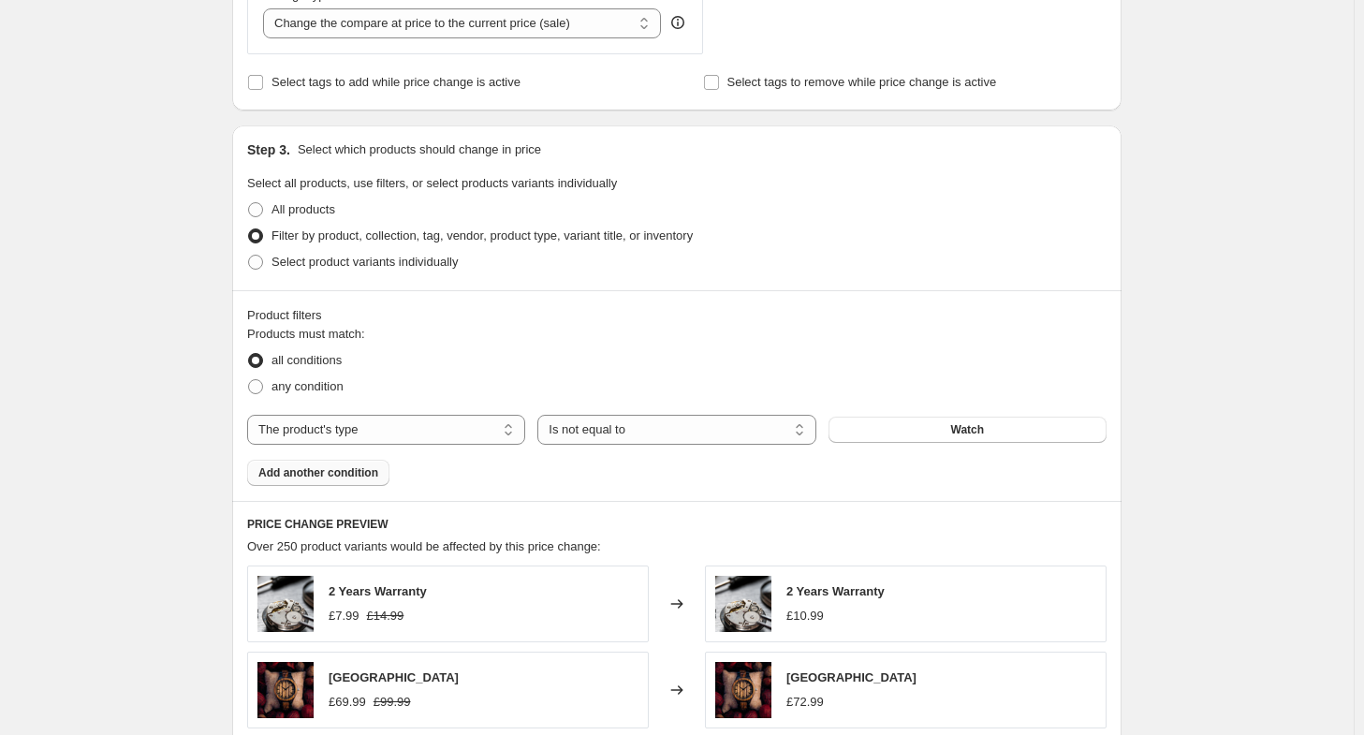
click at [351, 464] on button "Add another condition" at bounding box center [318, 473] width 142 height 26
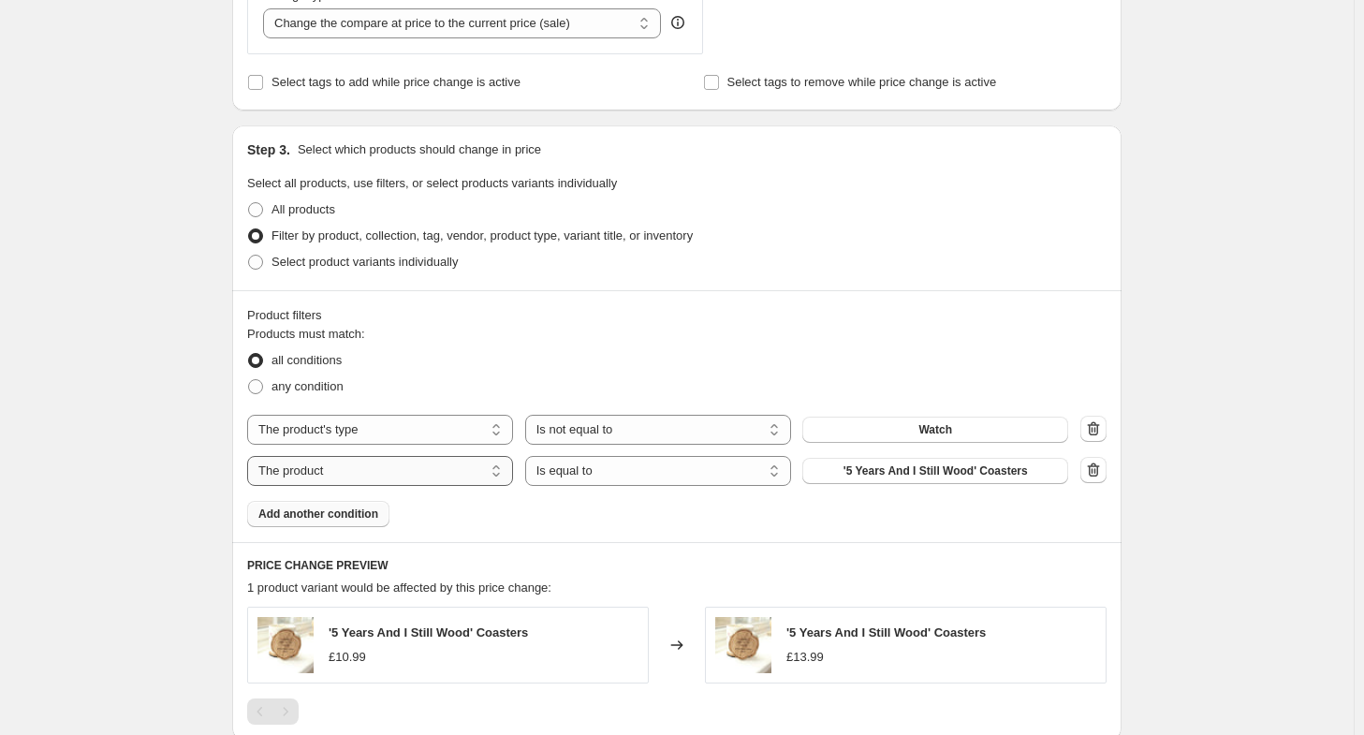
click at [401, 470] on select "The product The product's collection The product's tag The product's vendor The…" at bounding box center [380, 471] width 266 height 30
select select "product_type"
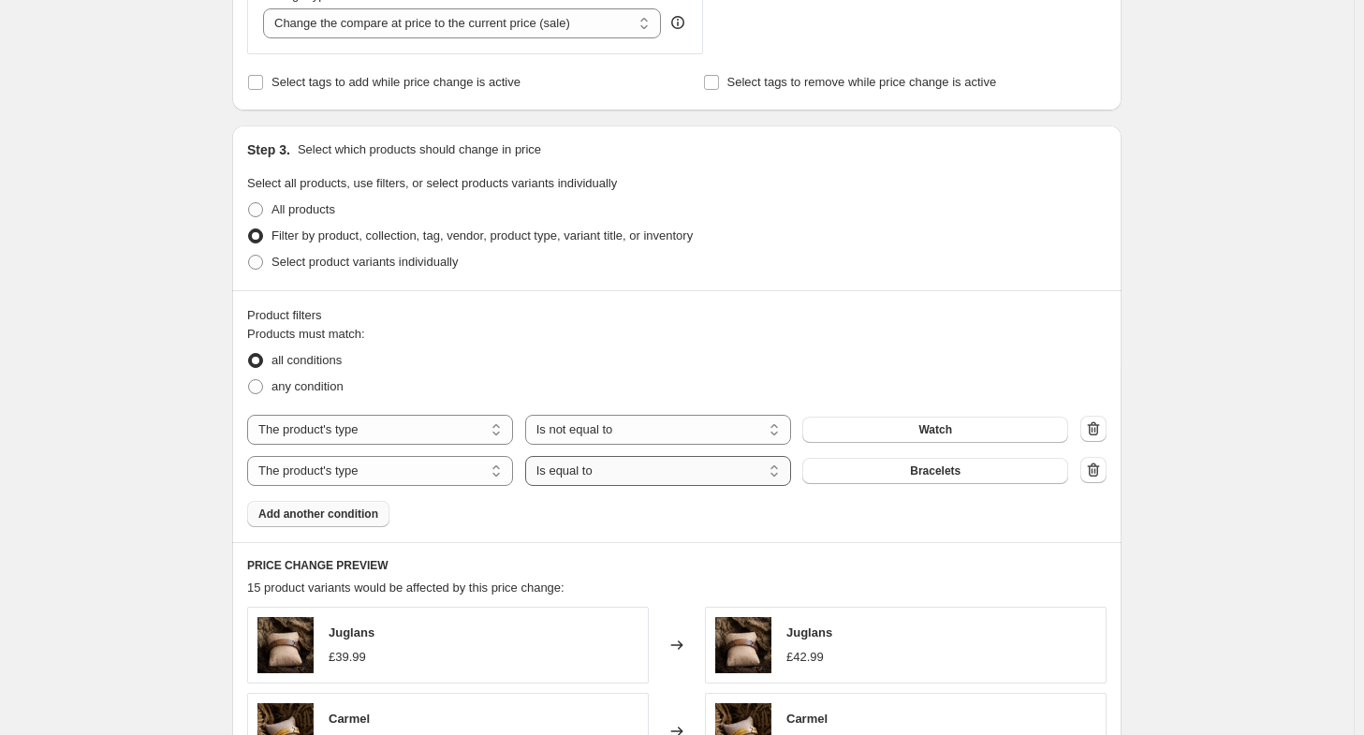
click at [603, 475] on select "Is equal to Is not equal to" at bounding box center [658, 471] width 266 height 30
select select "not_equal"
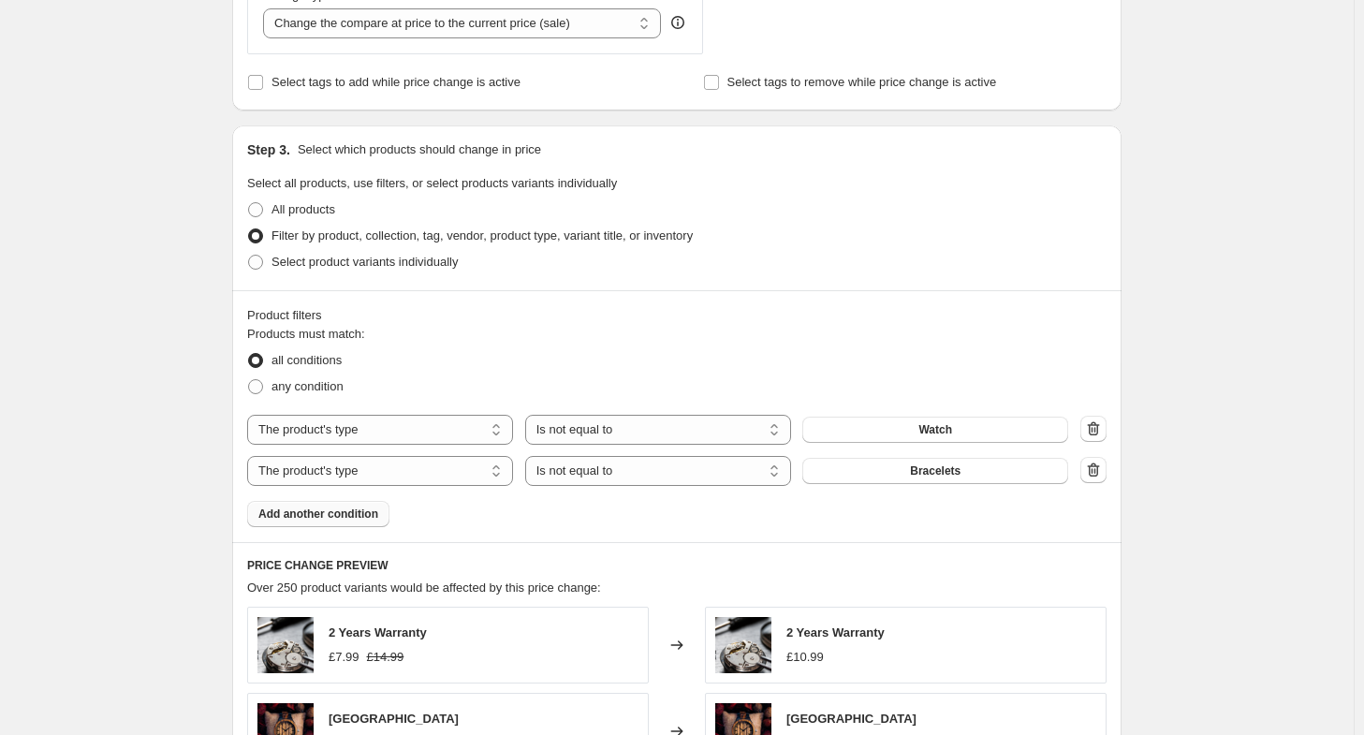
click at [311, 506] on button "Add another condition" at bounding box center [318, 514] width 142 height 26
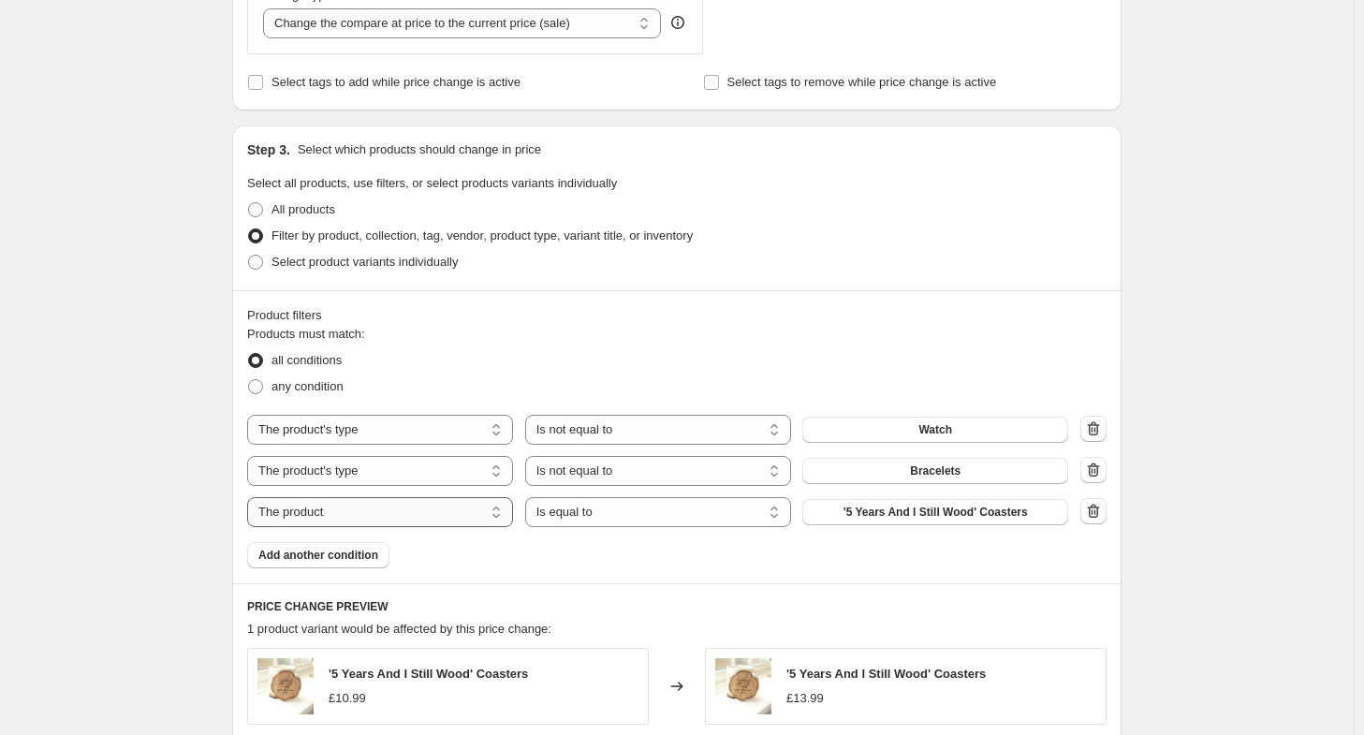
click at [436, 502] on select "The product The product's collection The product's tag The product's vendor The…" at bounding box center [380, 512] width 266 height 30
select select "product_type"
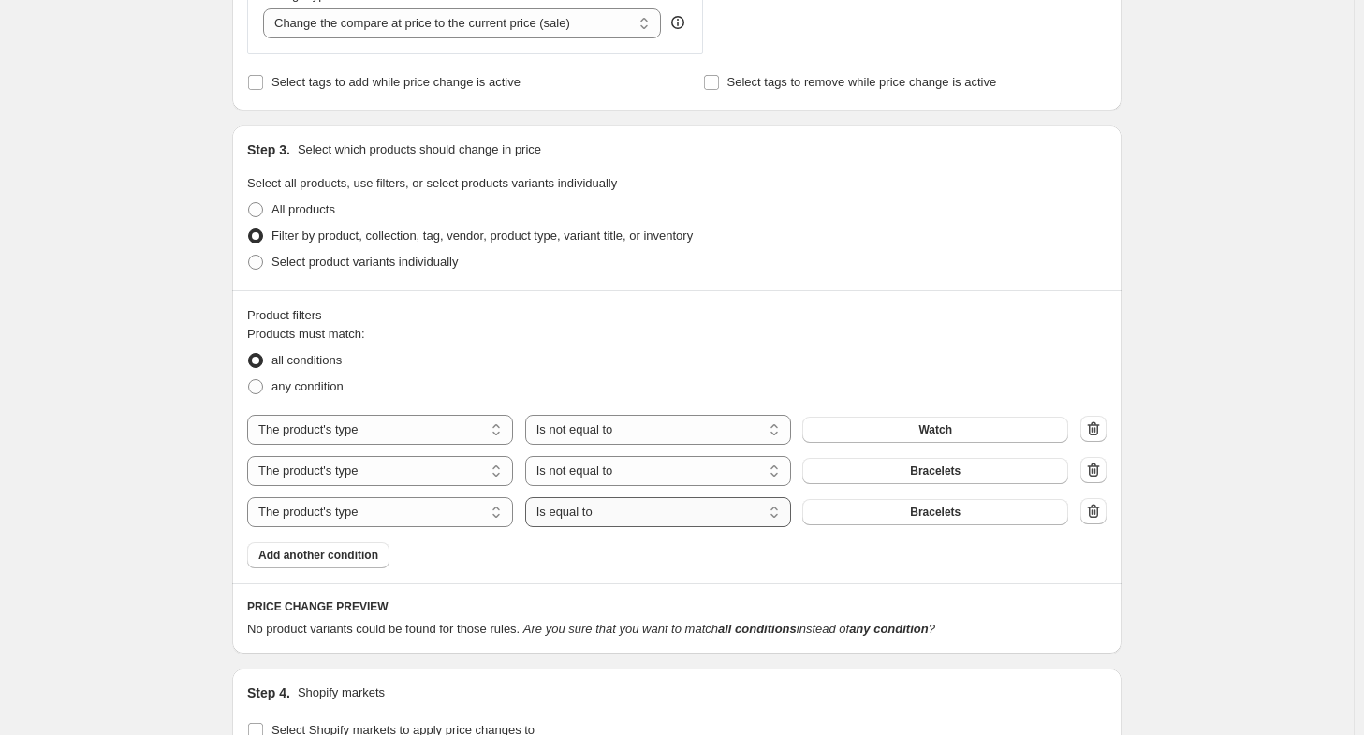
click at [587, 514] on select "Is equal to Is not equal to" at bounding box center [658, 512] width 266 height 30
select select "not_equal"
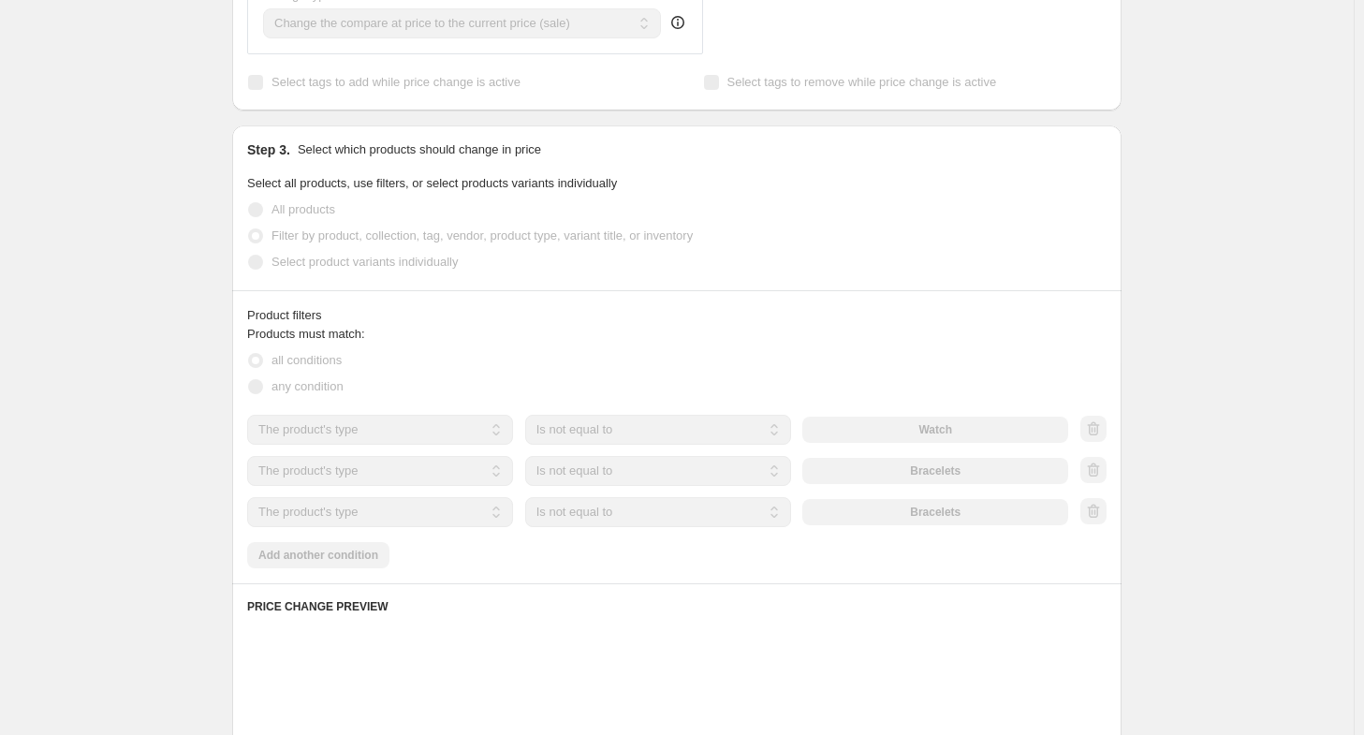
click at [927, 523] on div "Bracelets" at bounding box center [935, 512] width 266 height 26
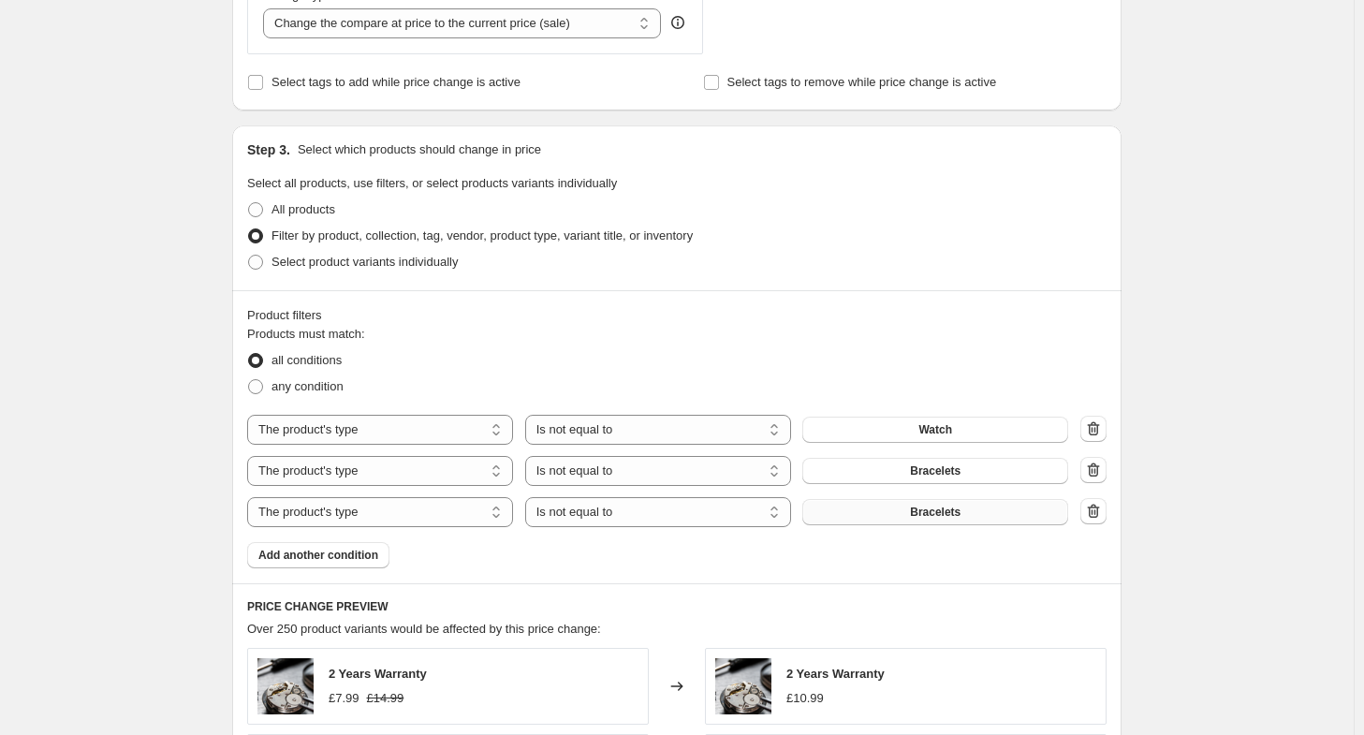
click at [928, 512] on span "Bracelets" at bounding box center [935, 512] width 51 height 15
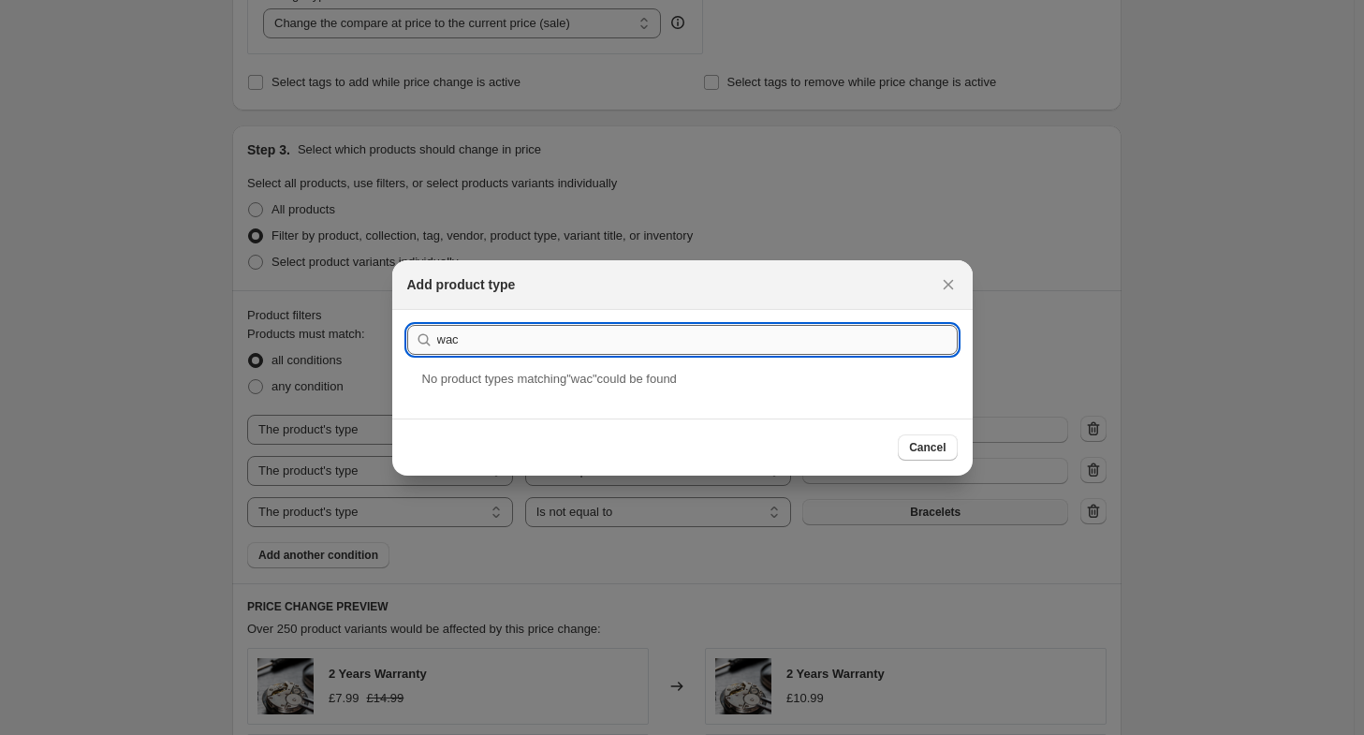
drag, startPoint x: 466, startPoint y: 340, endPoint x: 479, endPoint y: 340, distance: 13.1
click at [478, 340] on input "wac" at bounding box center [697, 340] width 521 height 30
click at [444, 334] on input "wt" at bounding box center [697, 340] width 521 height 30
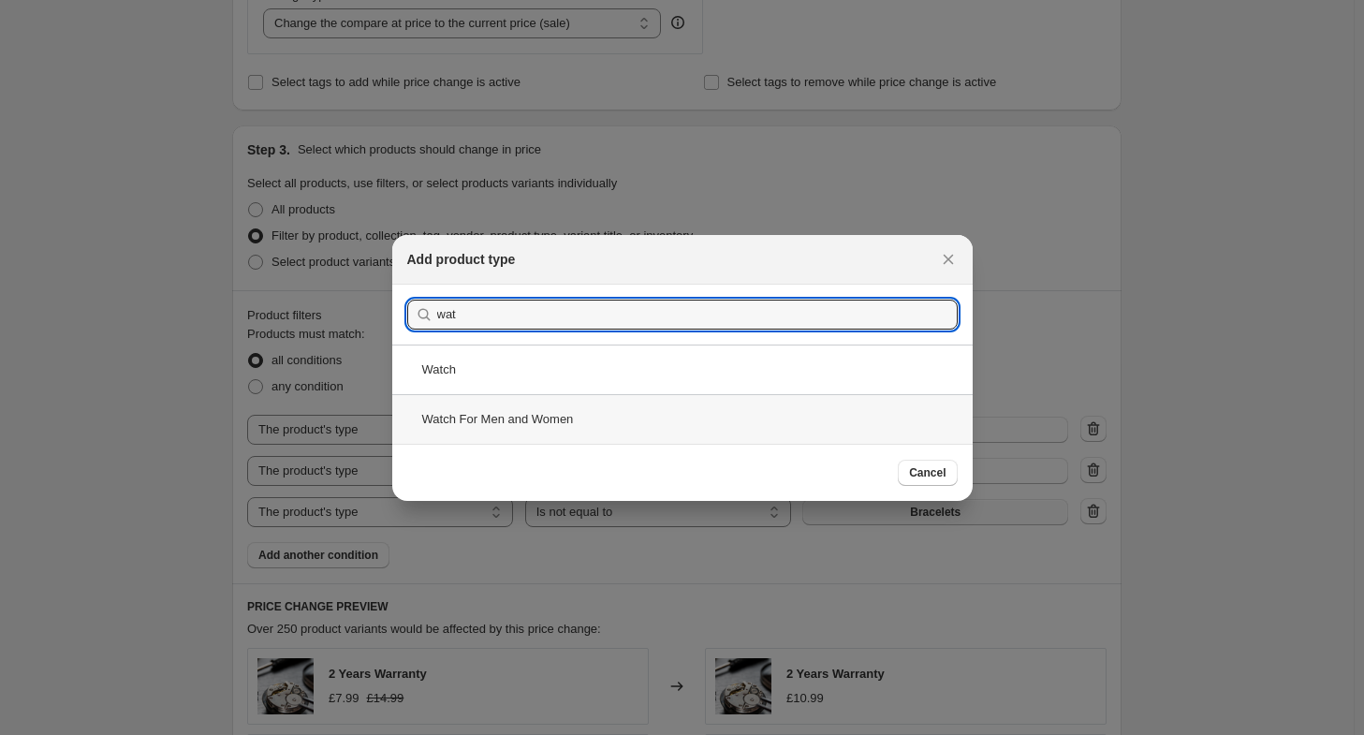
type input "wat"
click at [537, 417] on div "Watch For Men and Women" at bounding box center [682, 419] width 580 height 50
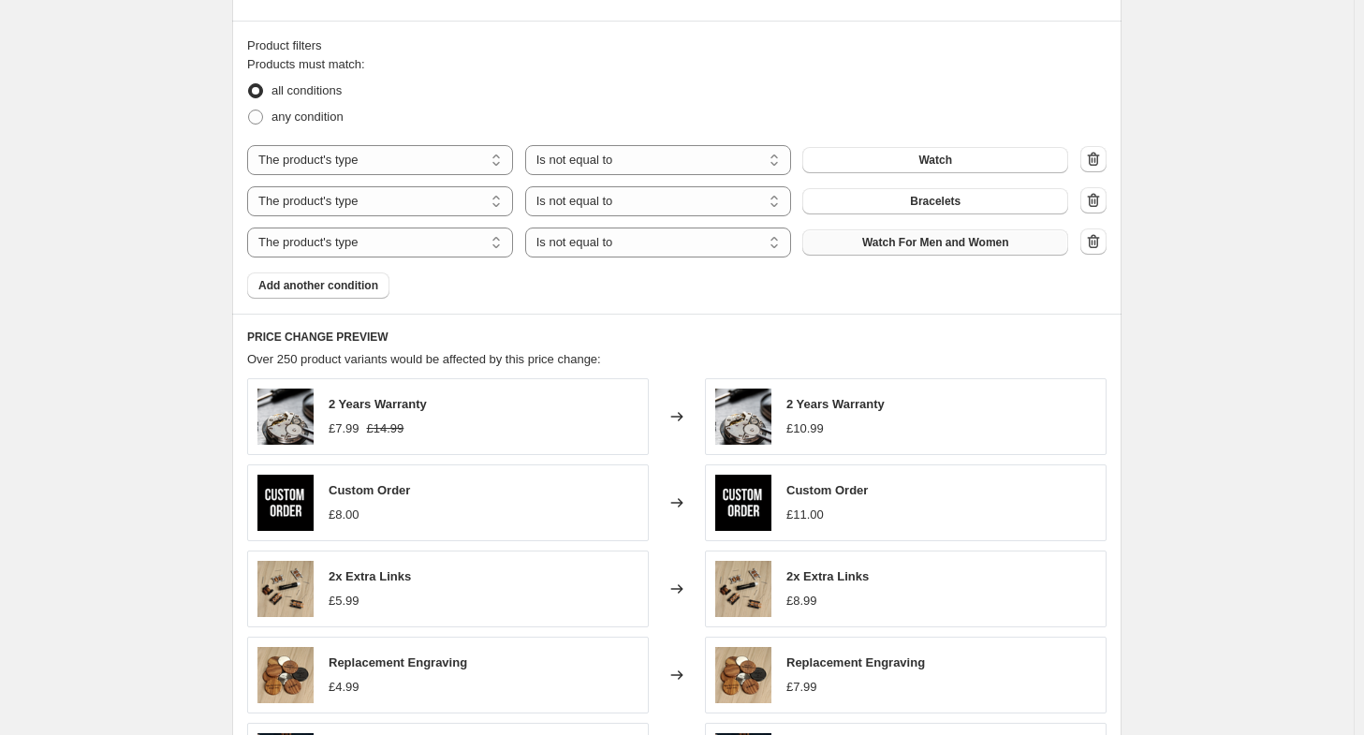
scroll to position [1030, 0]
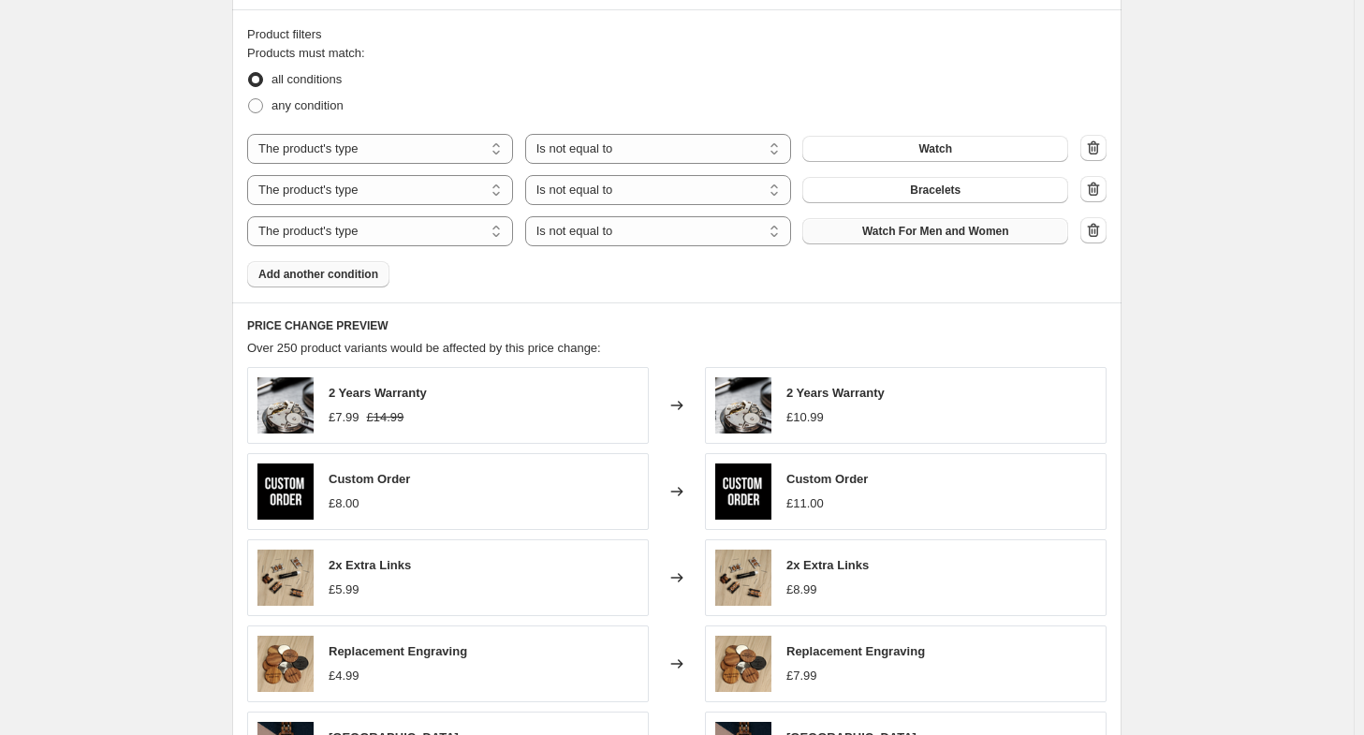
click at [357, 275] on span "Add another condition" at bounding box center [318, 274] width 120 height 15
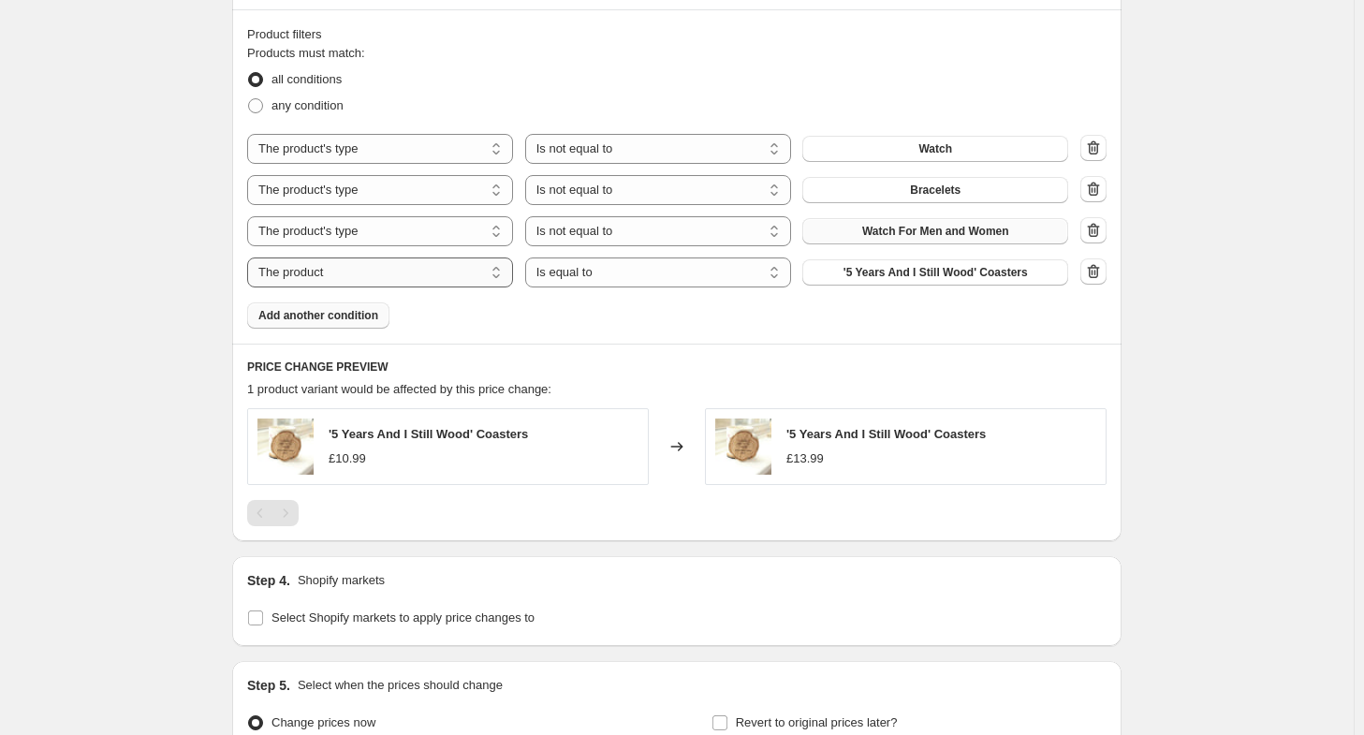
click at [461, 286] on select "The product The product's collection The product's tag The product's vendor The…" at bounding box center [380, 272] width 266 height 30
select select "product_type"
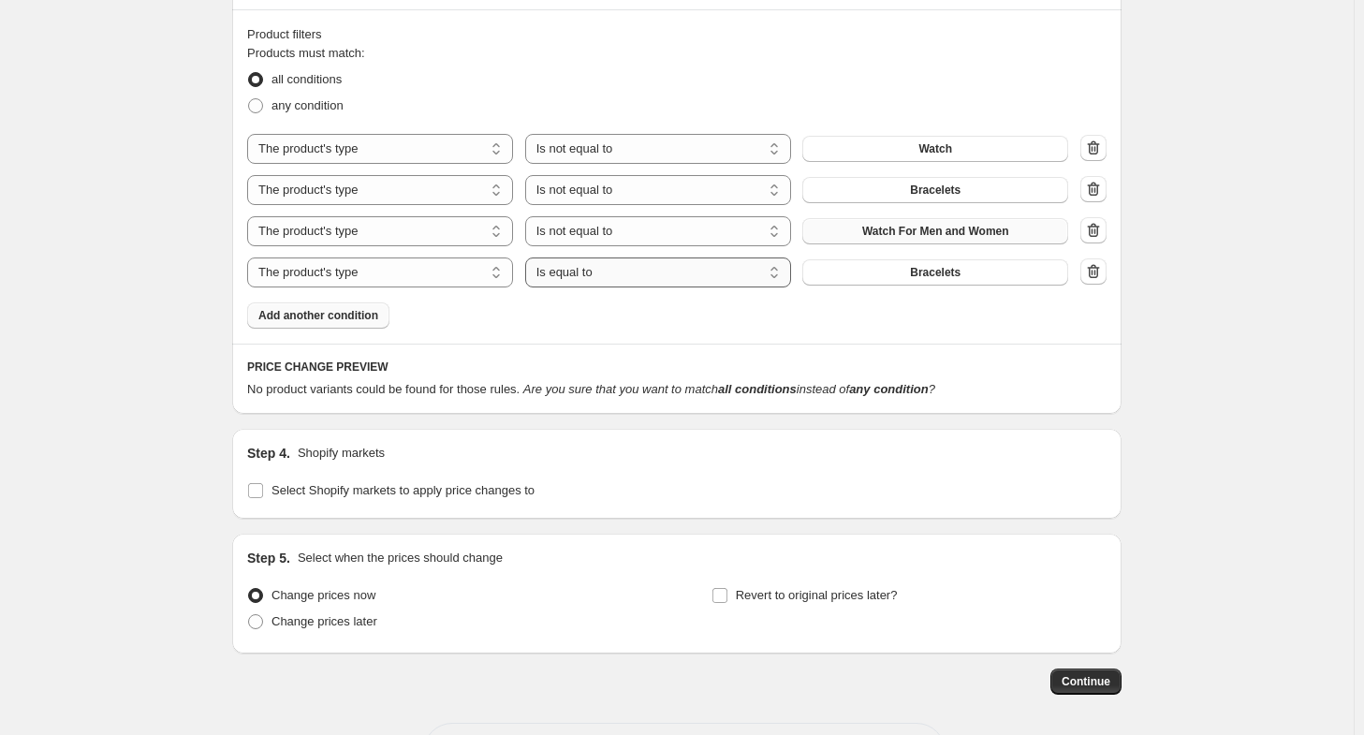
click at [586, 280] on select "Is equal to Is not equal to" at bounding box center [658, 272] width 266 height 30
select select "not_equal"
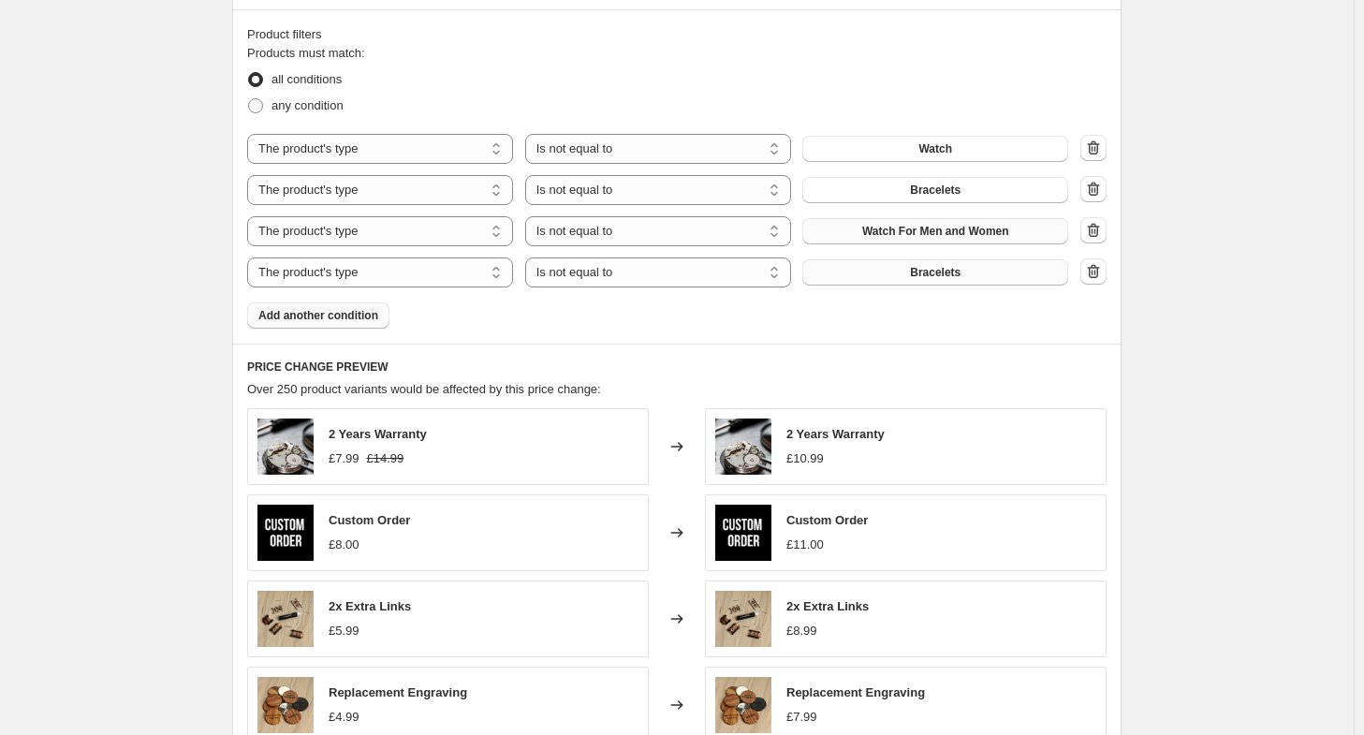
click at [938, 271] on span "Bracelets" at bounding box center [935, 272] width 51 height 15
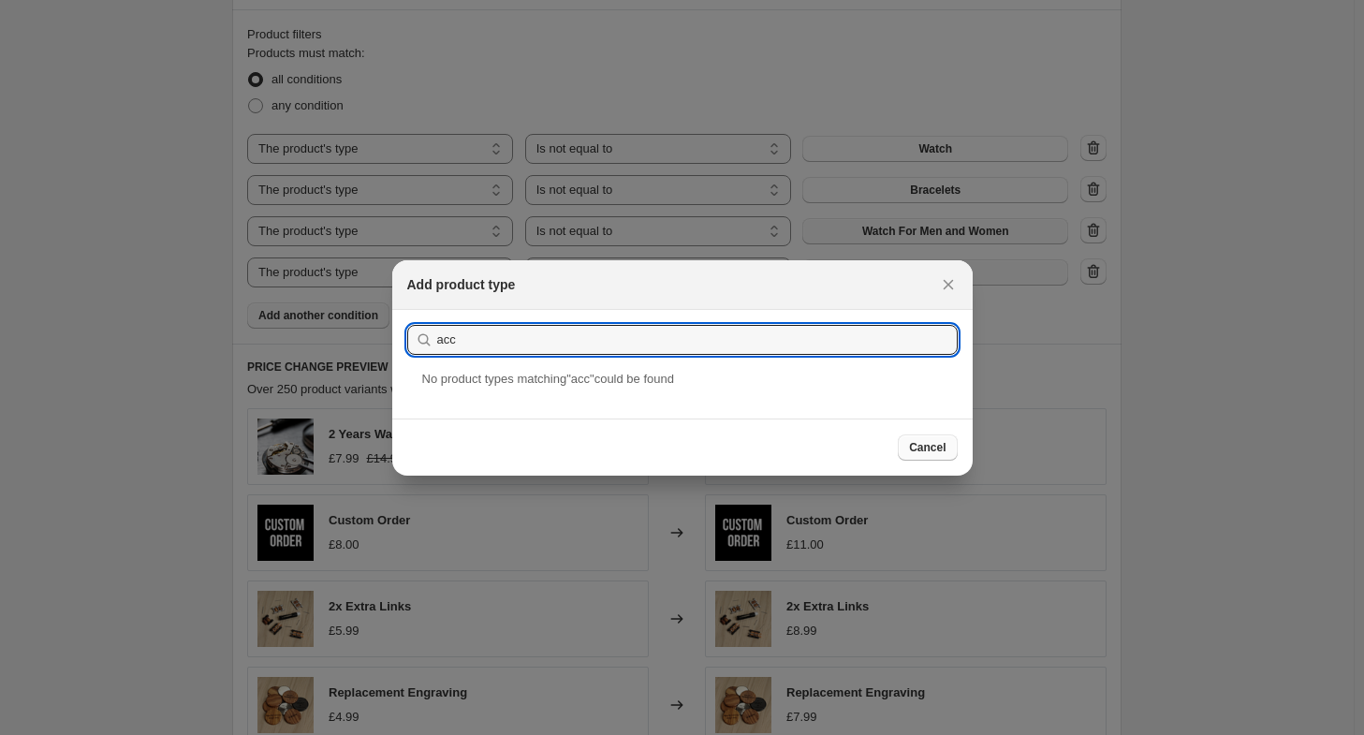
type input "acc"
click at [927, 443] on span "Cancel" at bounding box center [927, 447] width 37 height 15
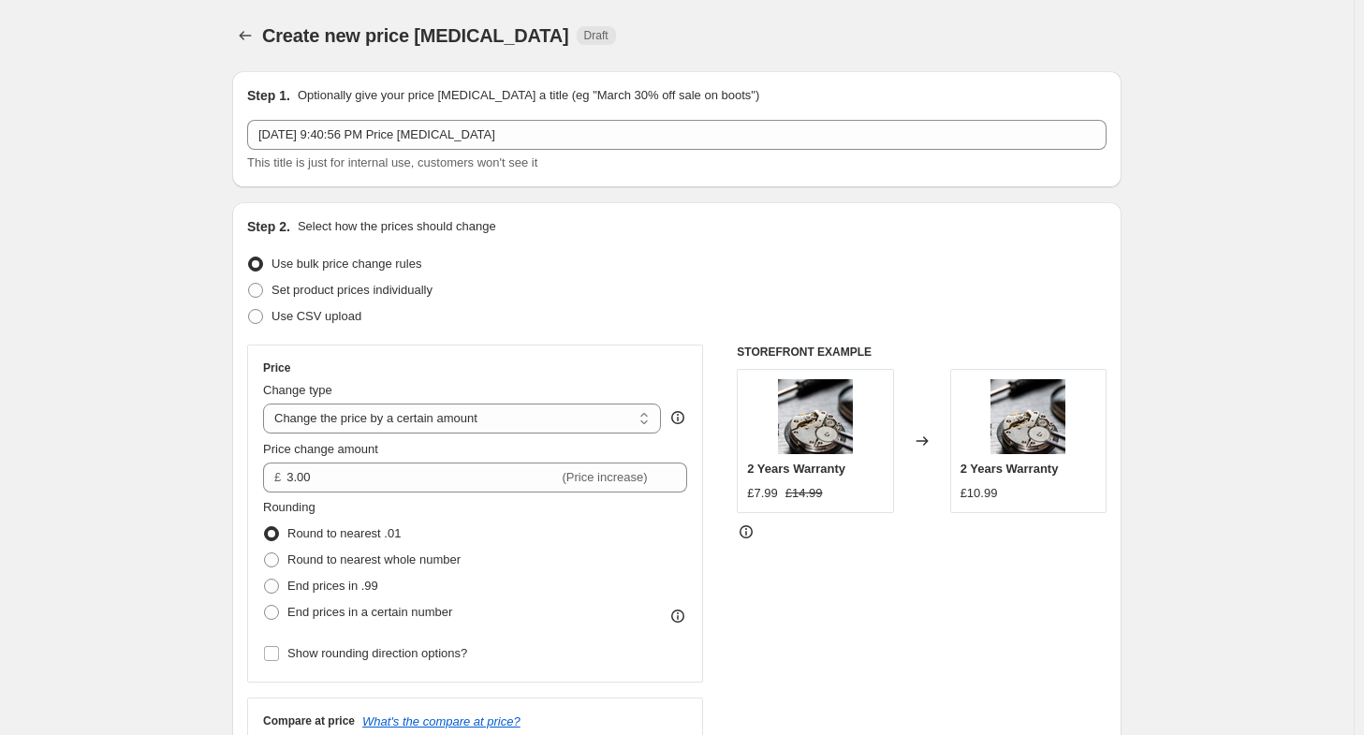
scroll to position [1030, 0]
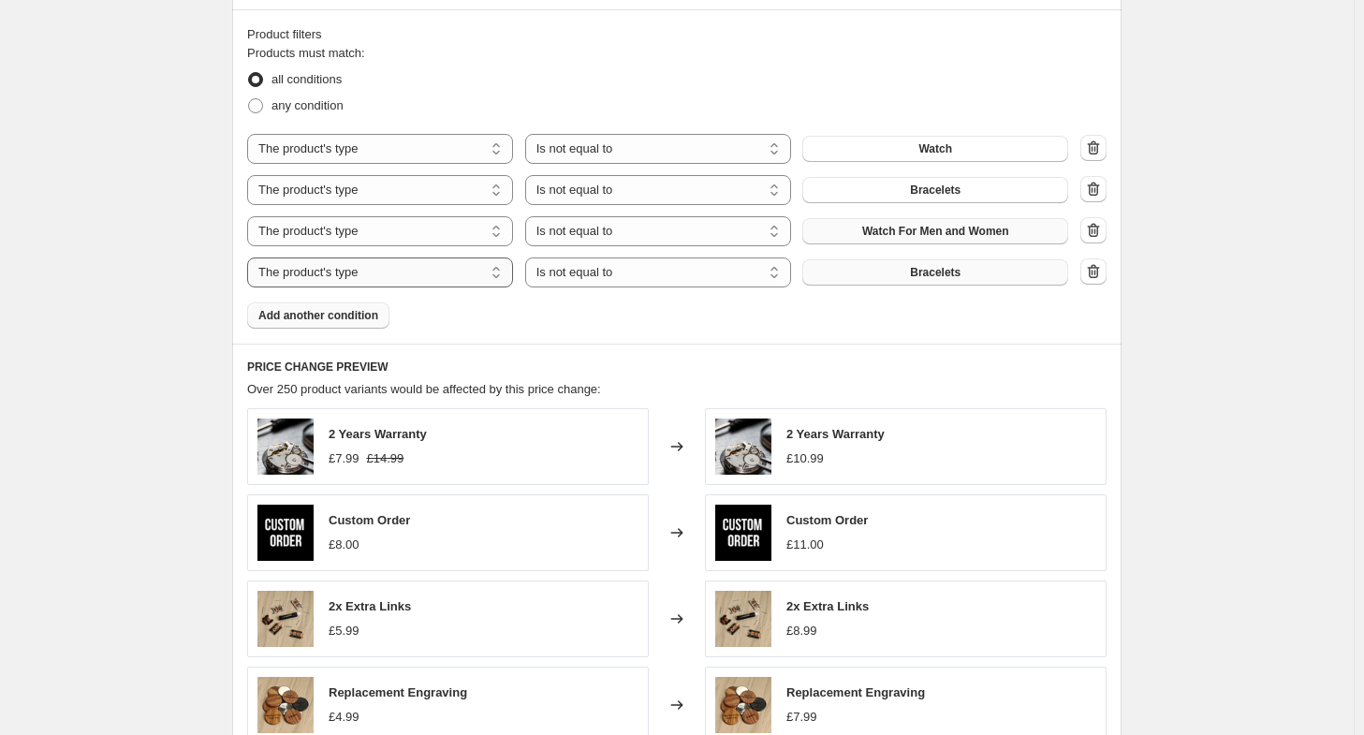
click at [404, 282] on select "The product The product's collection The product's tag The product's vendor The…" at bounding box center [380, 272] width 266 height 30
select select "tag"
click at [914, 287] on div "Products must match: all conditions any condition The product The product's col…" at bounding box center [677, 186] width 860 height 285
click at [914, 276] on span "1st anniversary gift" at bounding box center [935, 272] width 103 height 15
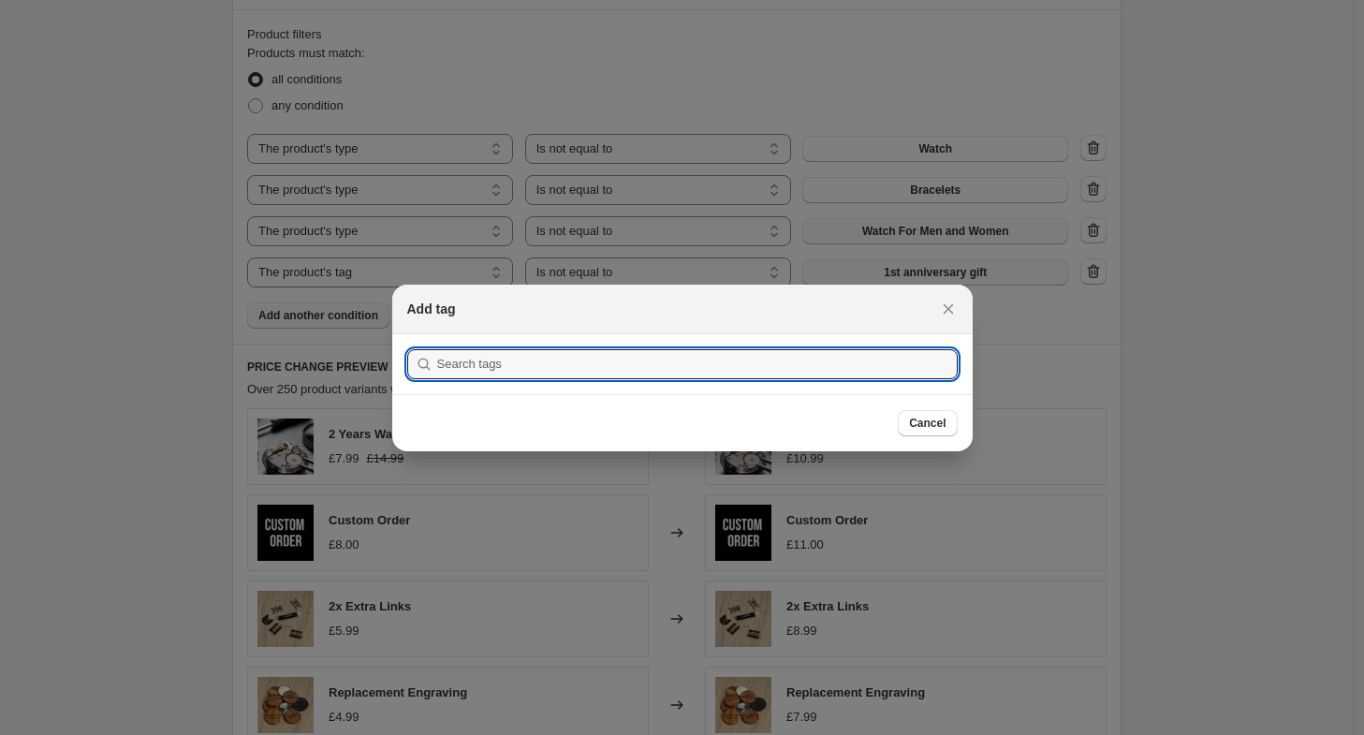
scroll to position [0, 0]
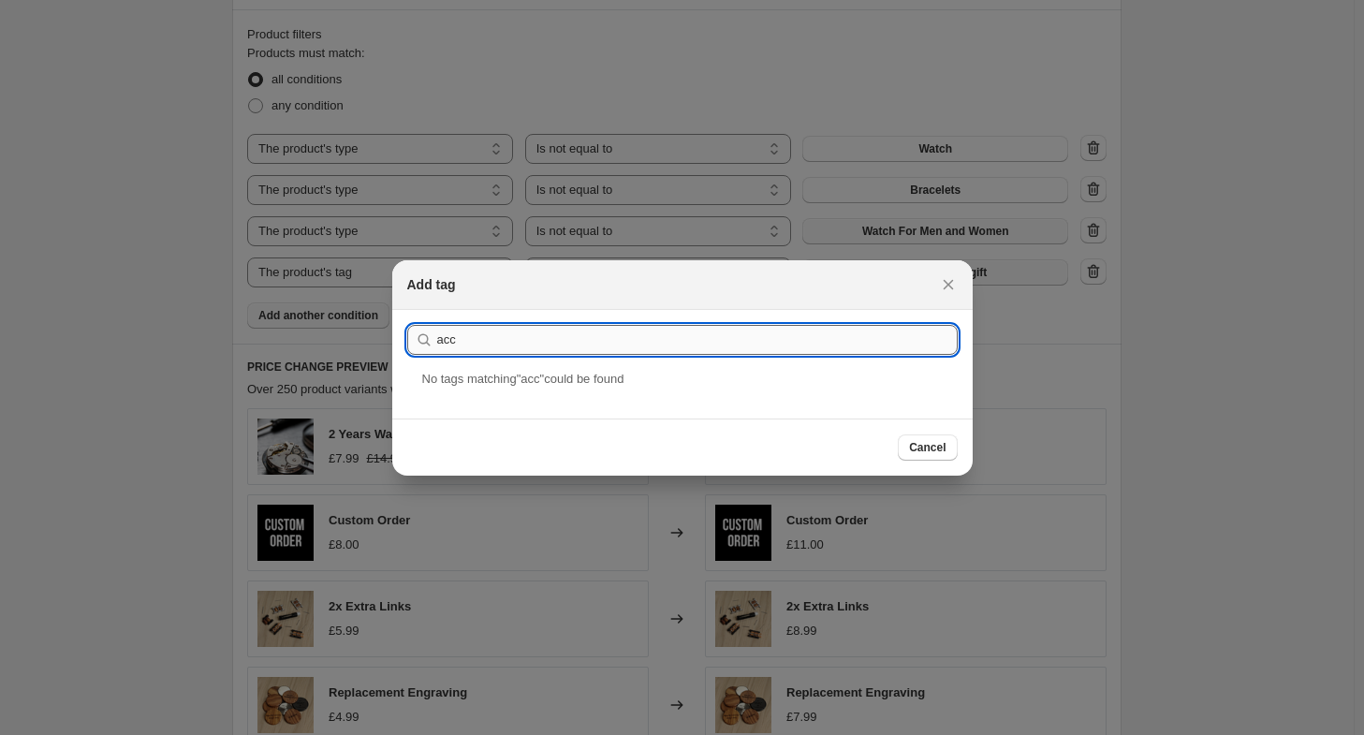
click at [515, 342] on input "acc" at bounding box center [697, 340] width 521 height 30
paste input "essorie"
type input "accessories"
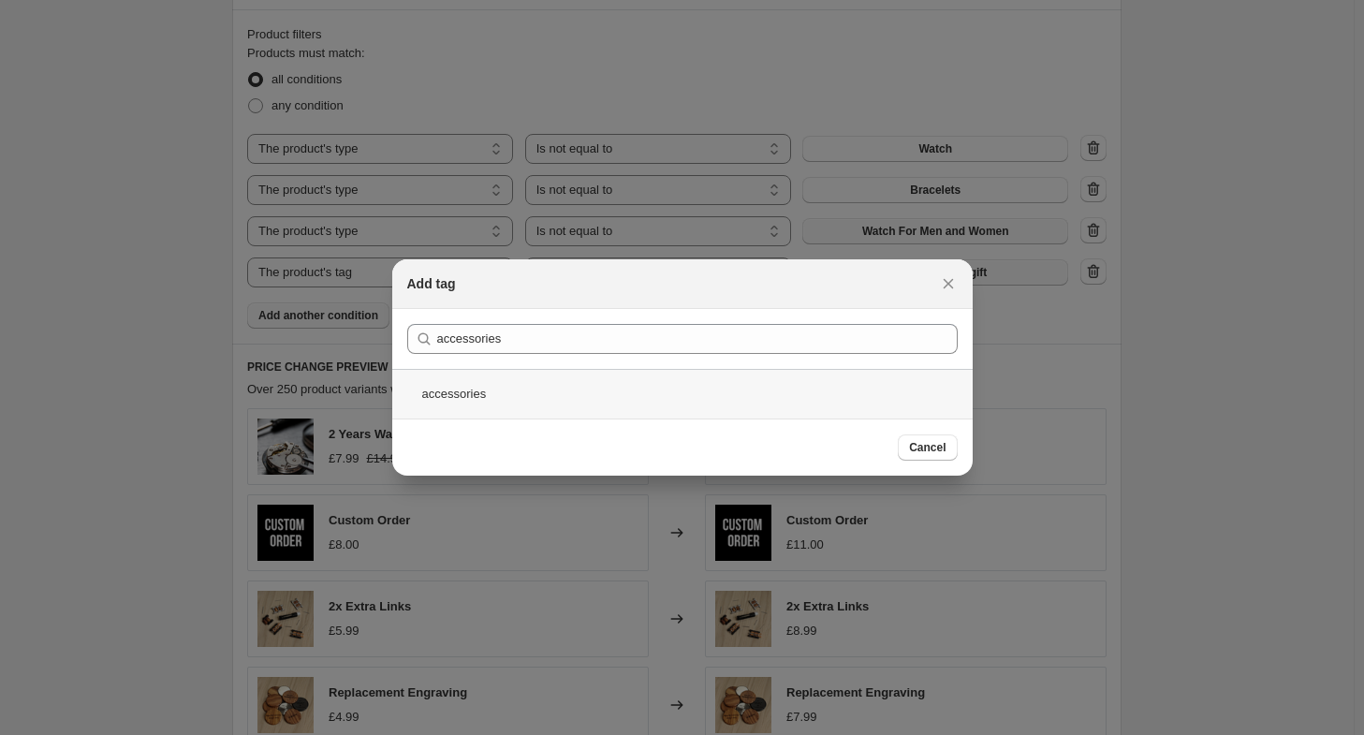
click at [663, 375] on div "accessories" at bounding box center [682, 394] width 580 height 50
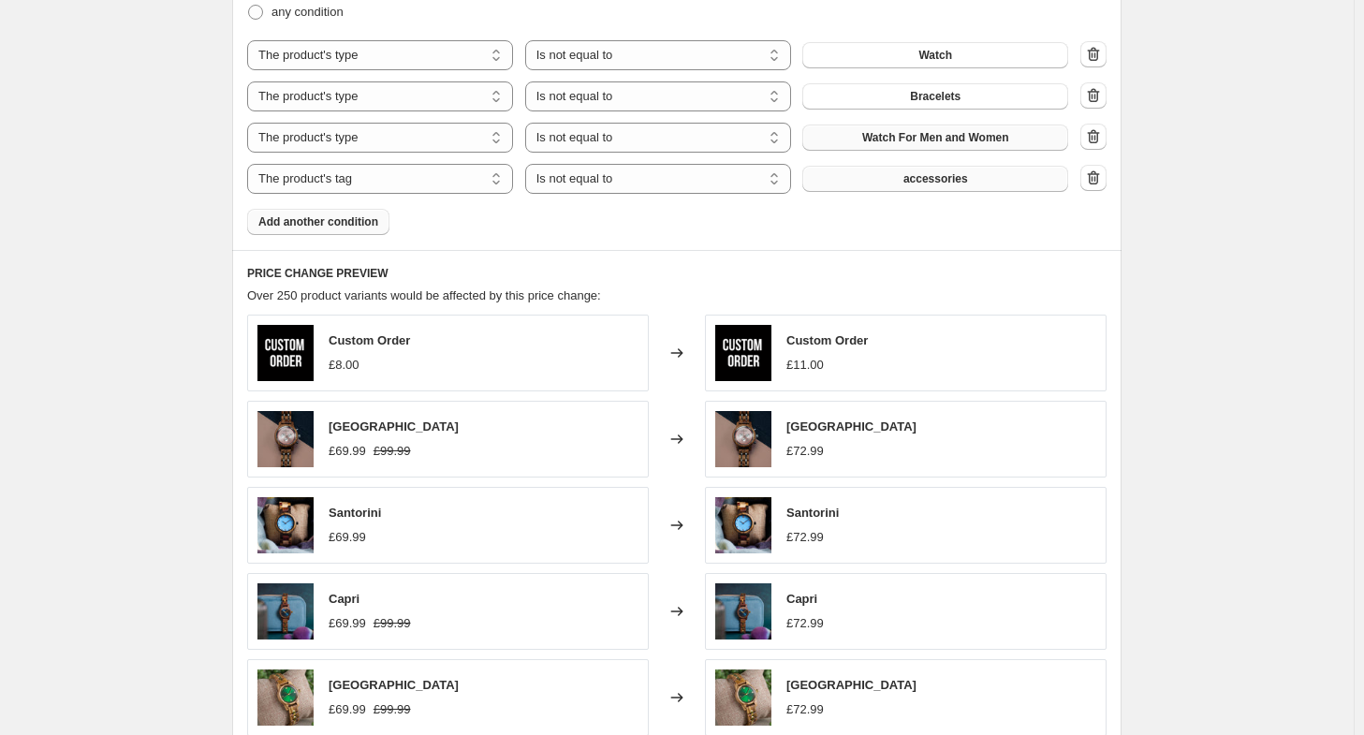
scroll to position [1030, 0]
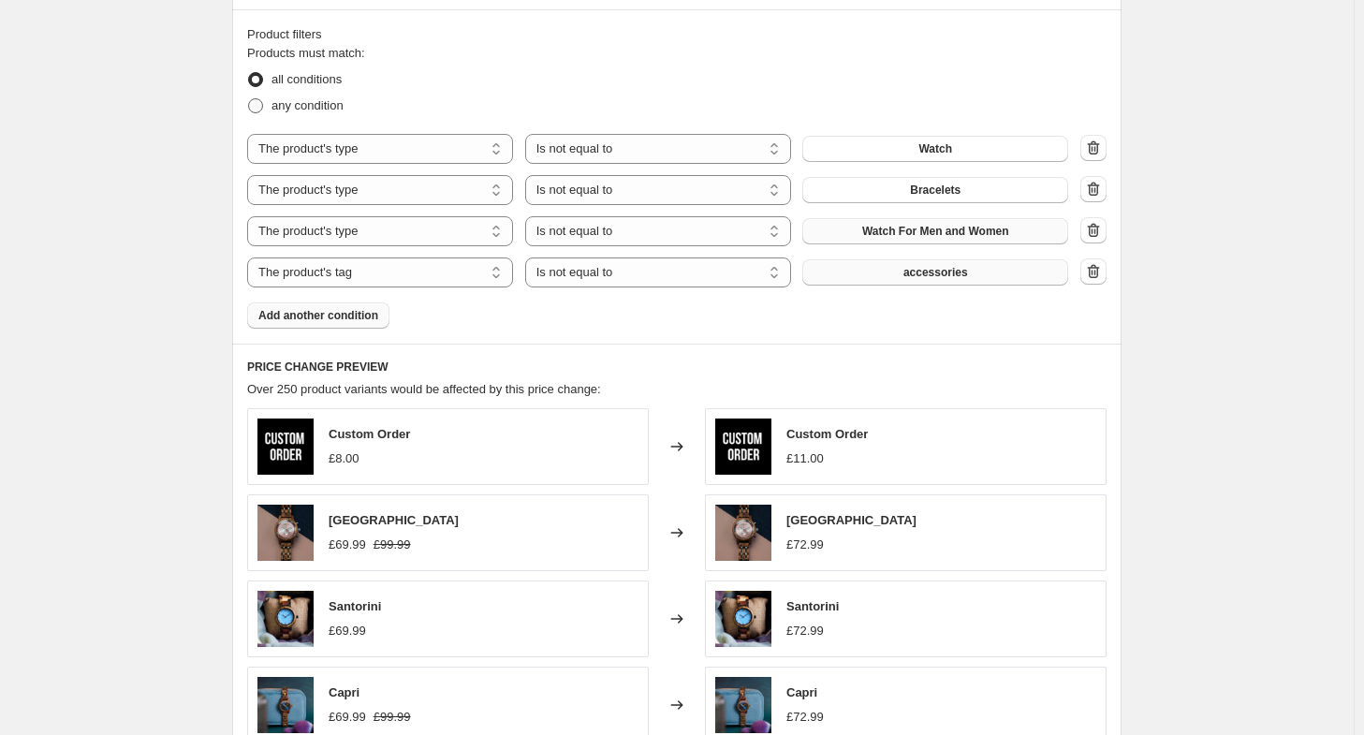
click at [326, 109] on span "any condition" at bounding box center [308, 105] width 72 height 14
click at [249, 99] on input "any condition" at bounding box center [248, 98] width 1 height 1
radio input "true"
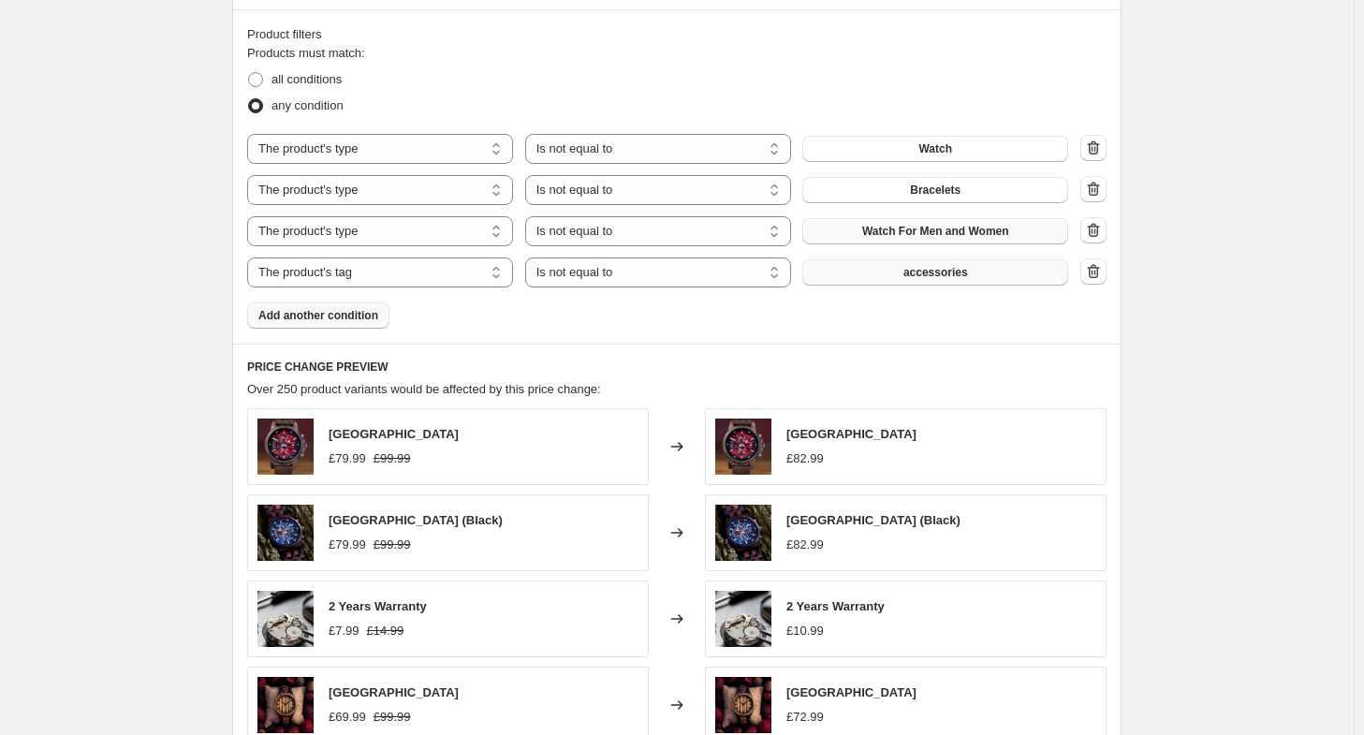
click at [356, 317] on span "Add another condition" at bounding box center [318, 315] width 120 height 15
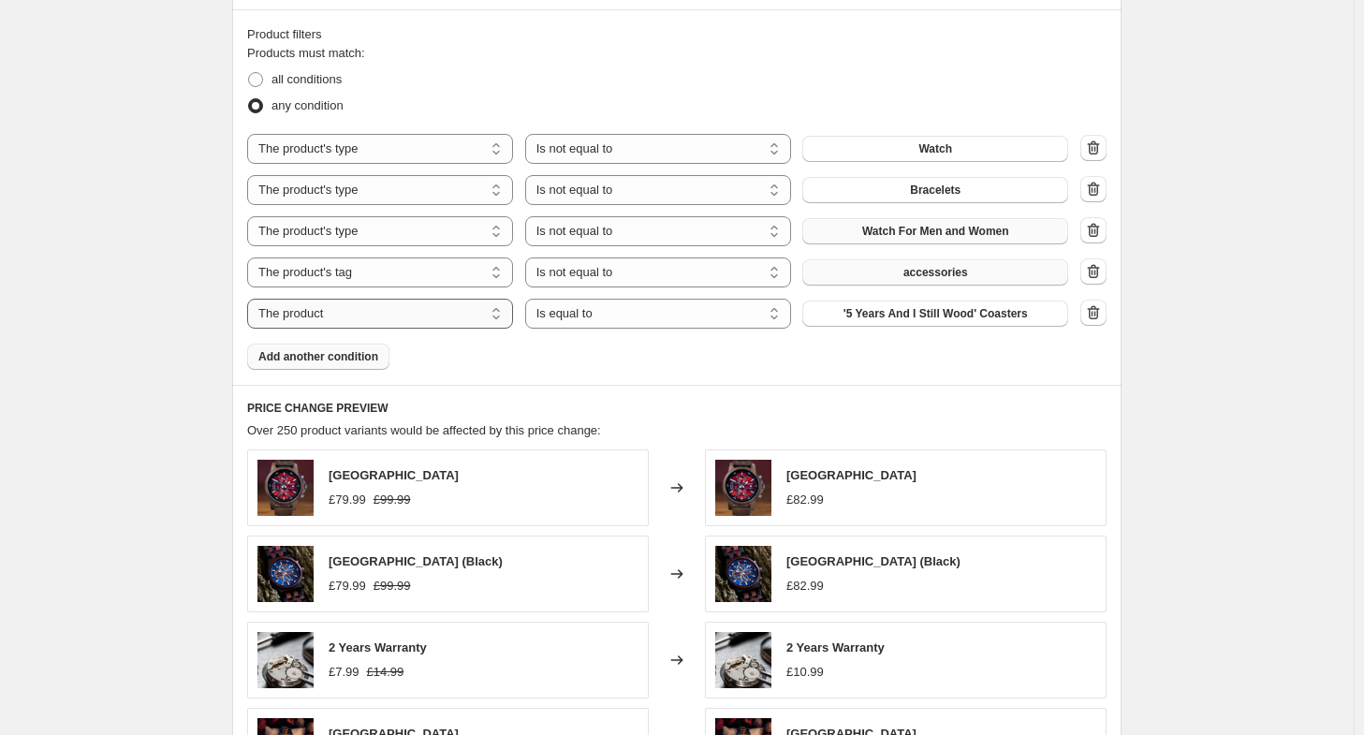
click at [384, 317] on select "The product The product's collection The product's tag The product's vendor The…" at bounding box center [380, 314] width 266 height 30
select select "product_type"
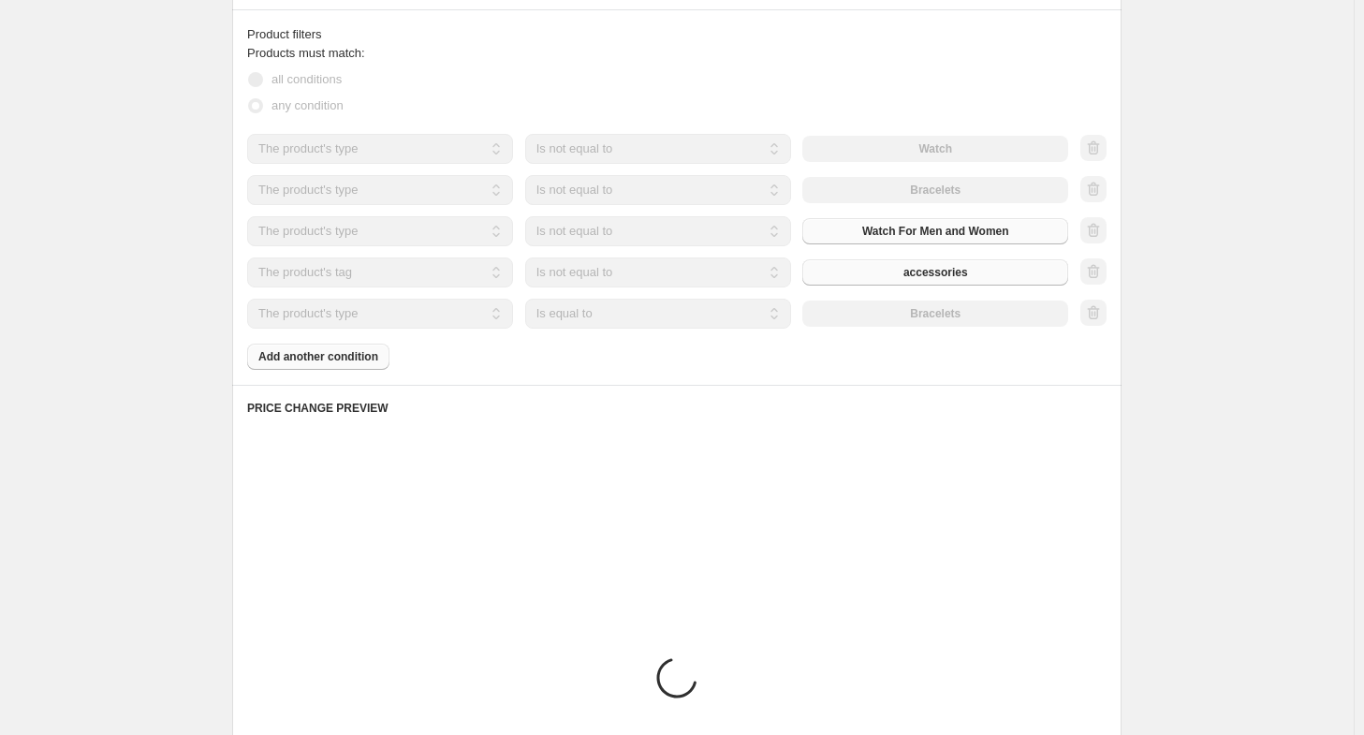
click at [656, 316] on select "Is equal to Is not equal to" at bounding box center [658, 314] width 266 height 30
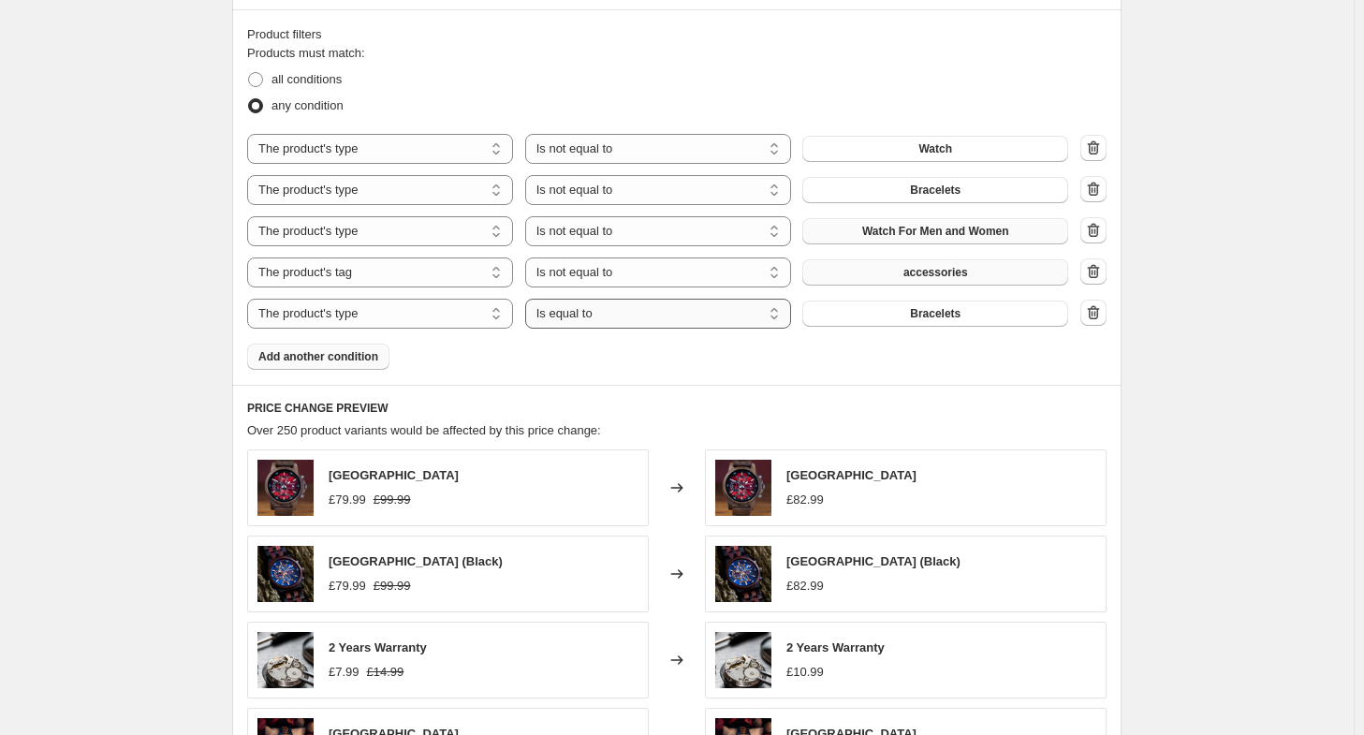
click at [652, 313] on select "Is equal to Is not equal to" at bounding box center [658, 314] width 266 height 30
select select "not_equal"
click at [930, 312] on span "Bracelets" at bounding box center [935, 313] width 51 height 15
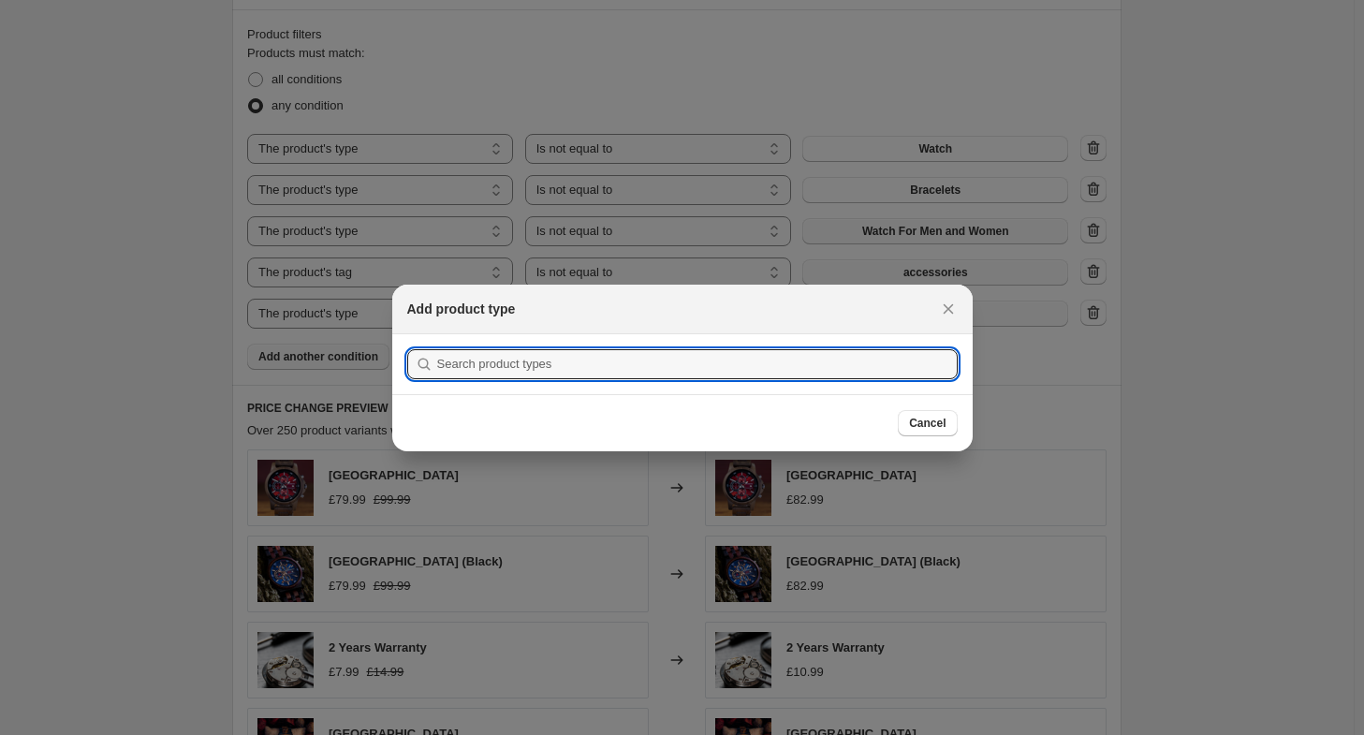
scroll to position [0, 0]
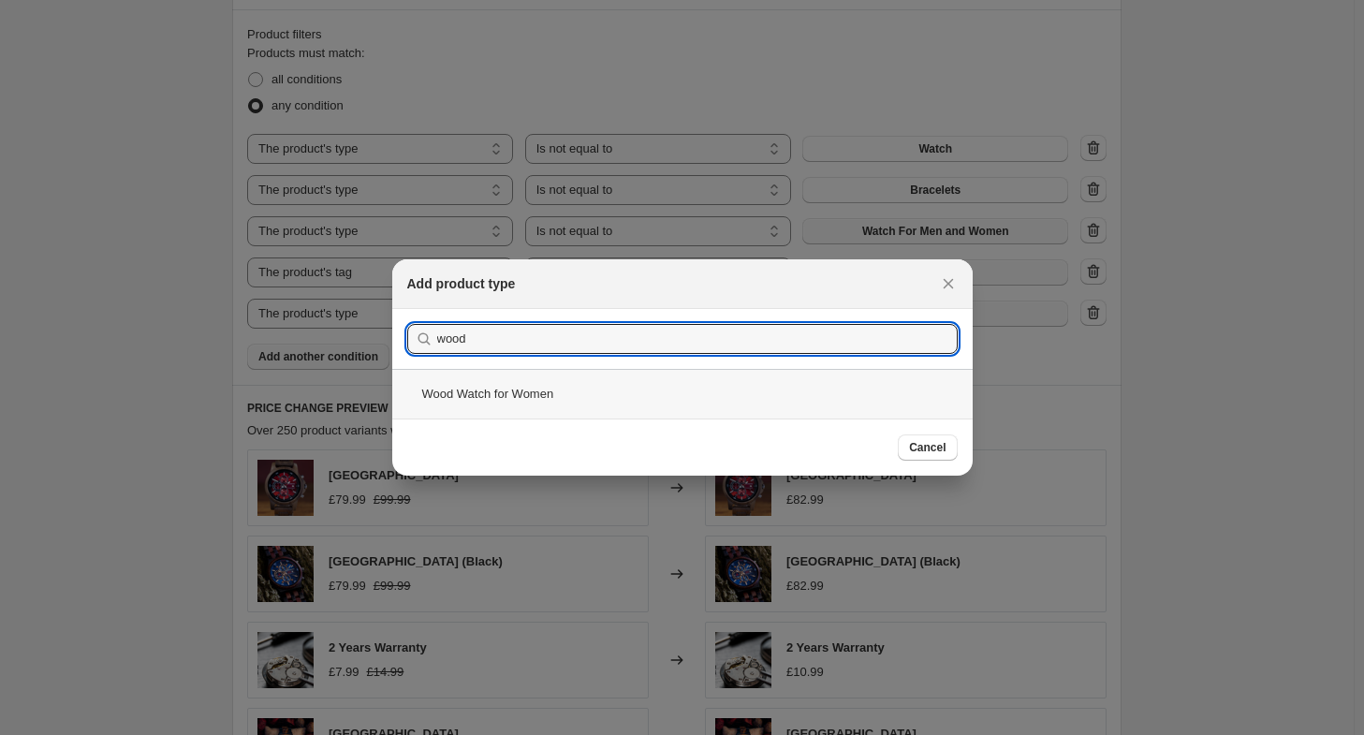
type input "wood"
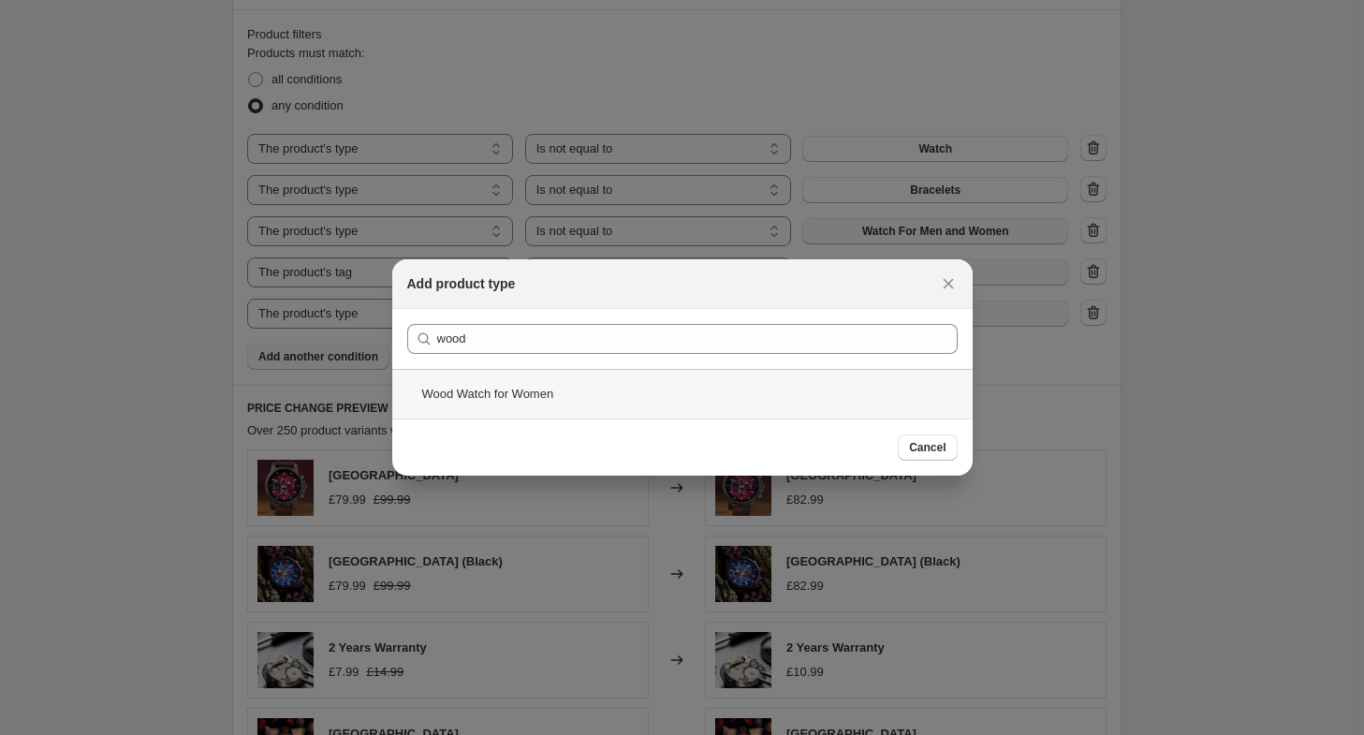
click at [541, 385] on div "Wood Watch for Women" at bounding box center [682, 394] width 580 height 50
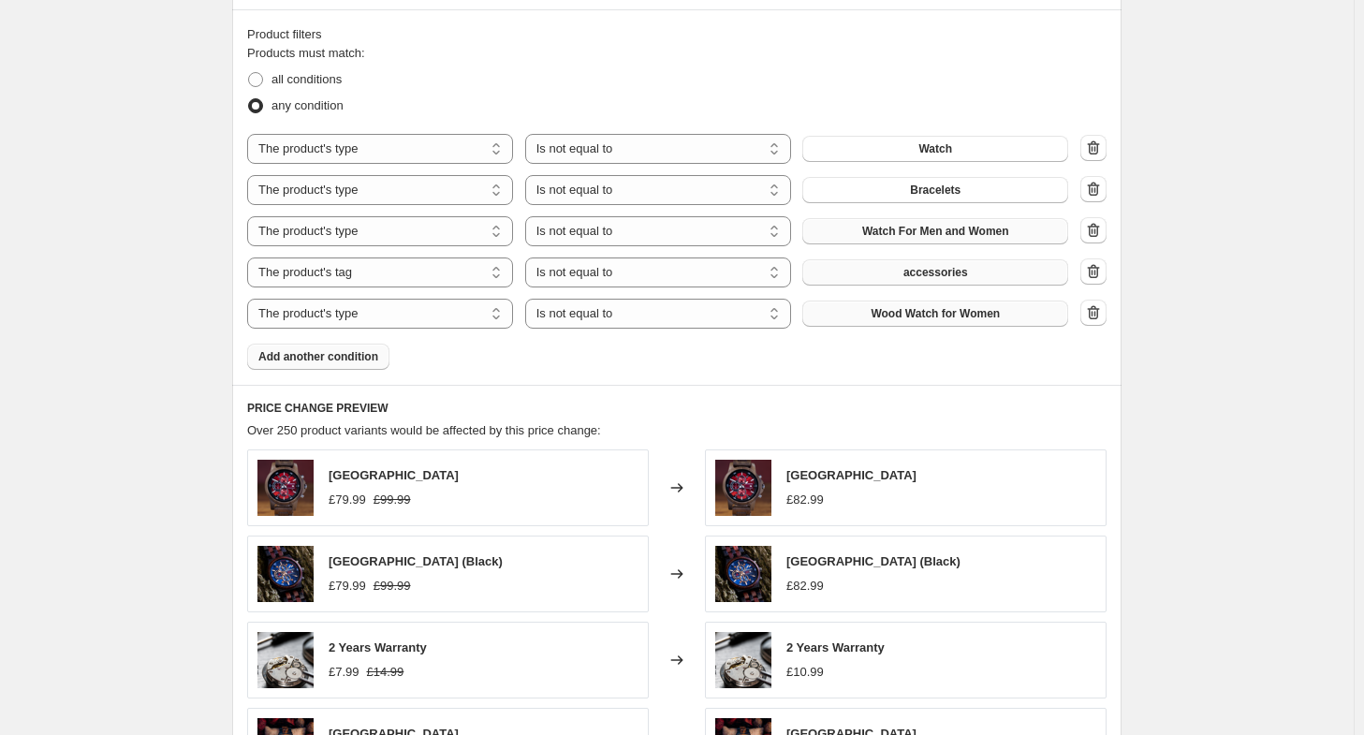
click at [354, 351] on span "Add another condition" at bounding box center [318, 356] width 120 height 15
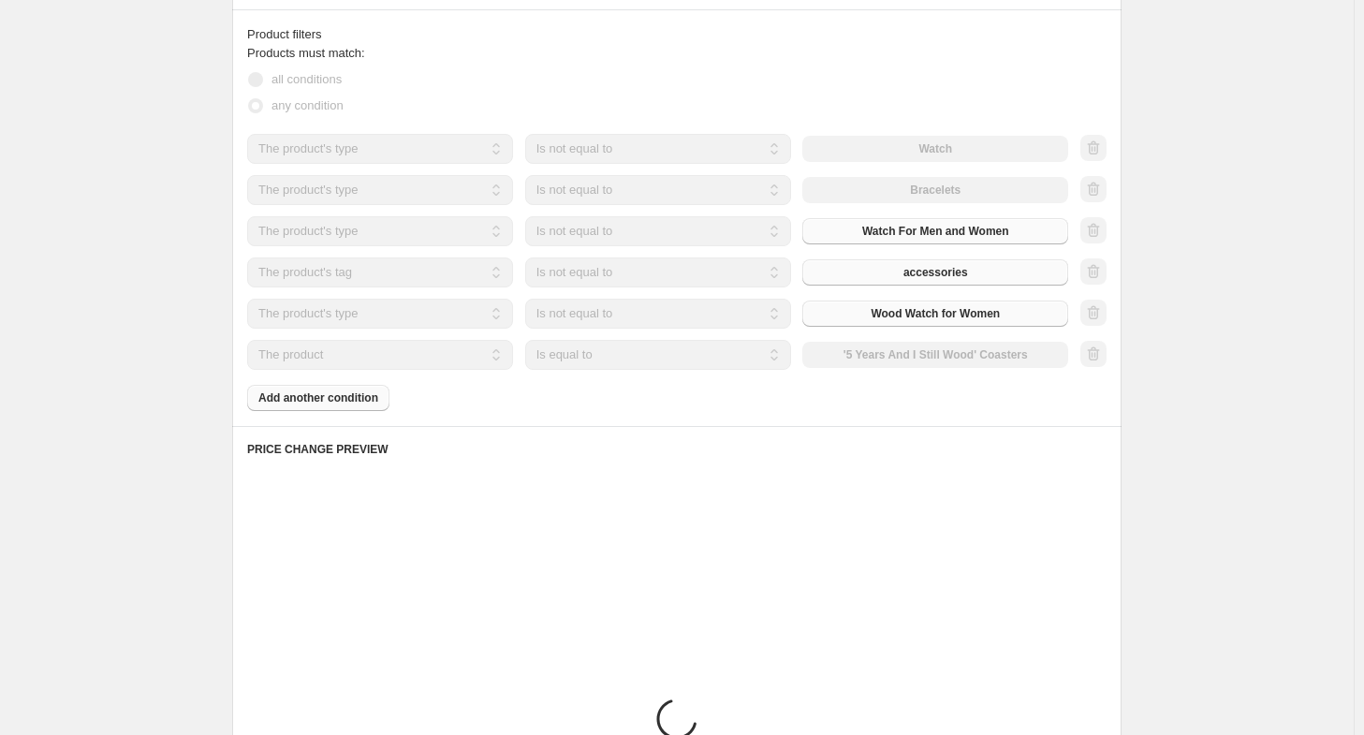
click at [361, 349] on select "The product The product's collection The product's tag The product's vendor The…" at bounding box center [380, 355] width 266 height 30
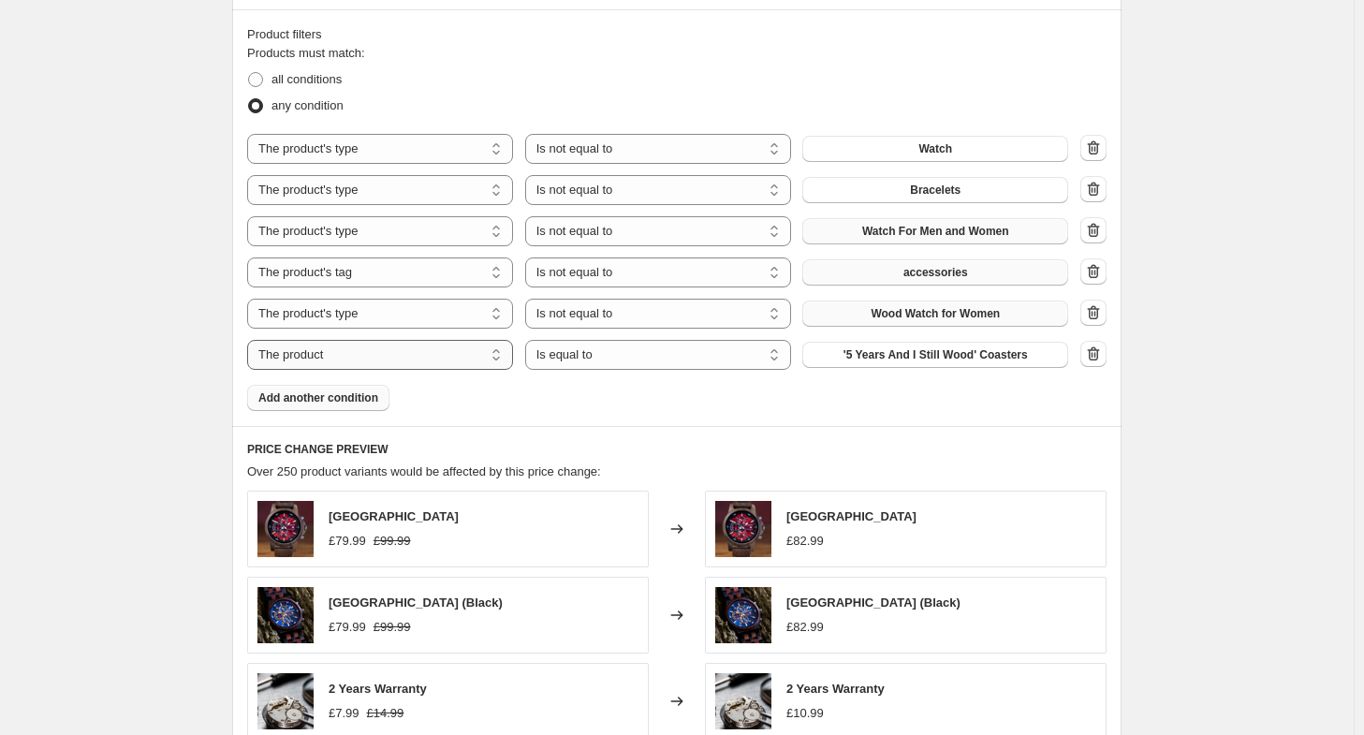
click at [361, 359] on select "The product The product's collection The product's tag The product's vendor The…" at bounding box center [380, 355] width 266 height 30
select select "product_type"
click at [618, 354] on select "Is equal to Is not equal to" at bounding box center [658, 355] width 266 height 30
select select "not_equal"
click at [994, 355] on button "Bracelets" at bounding box center [935, 355] width 266 height 26
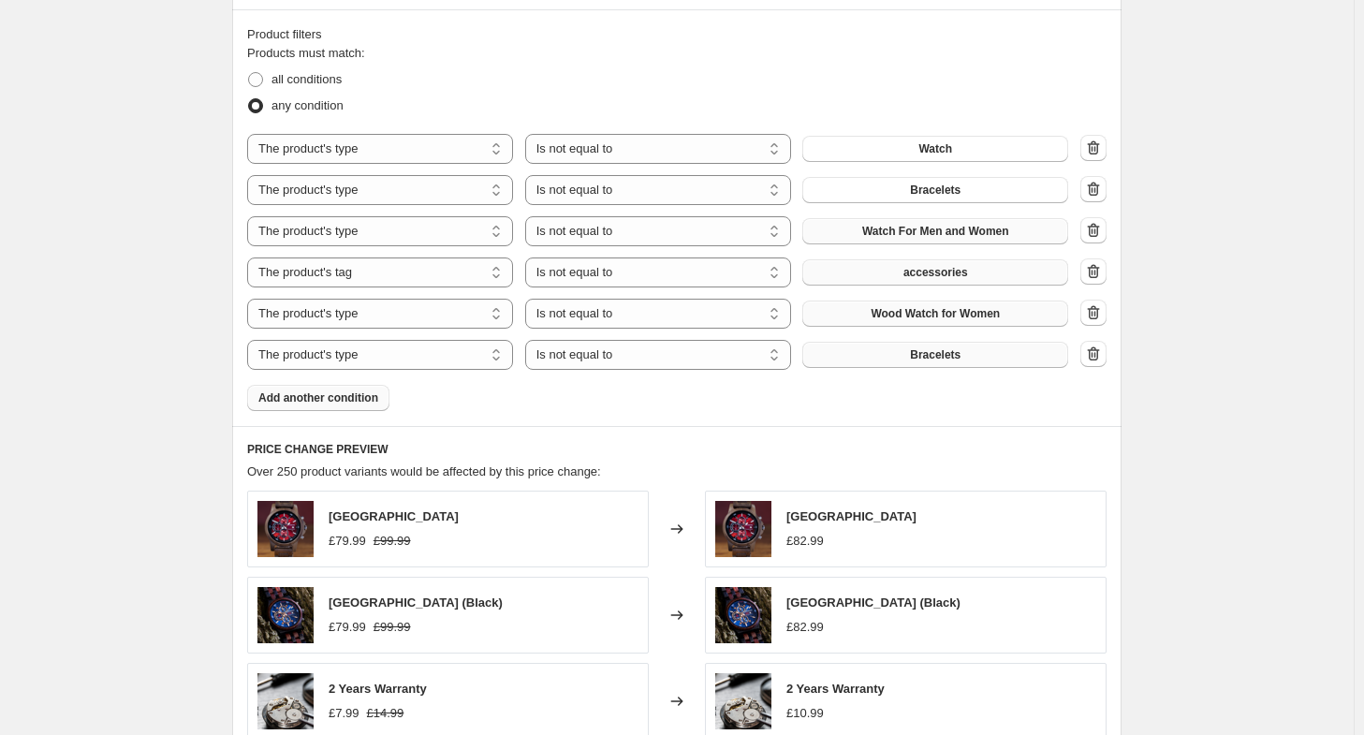
scroll to position [0, 0]
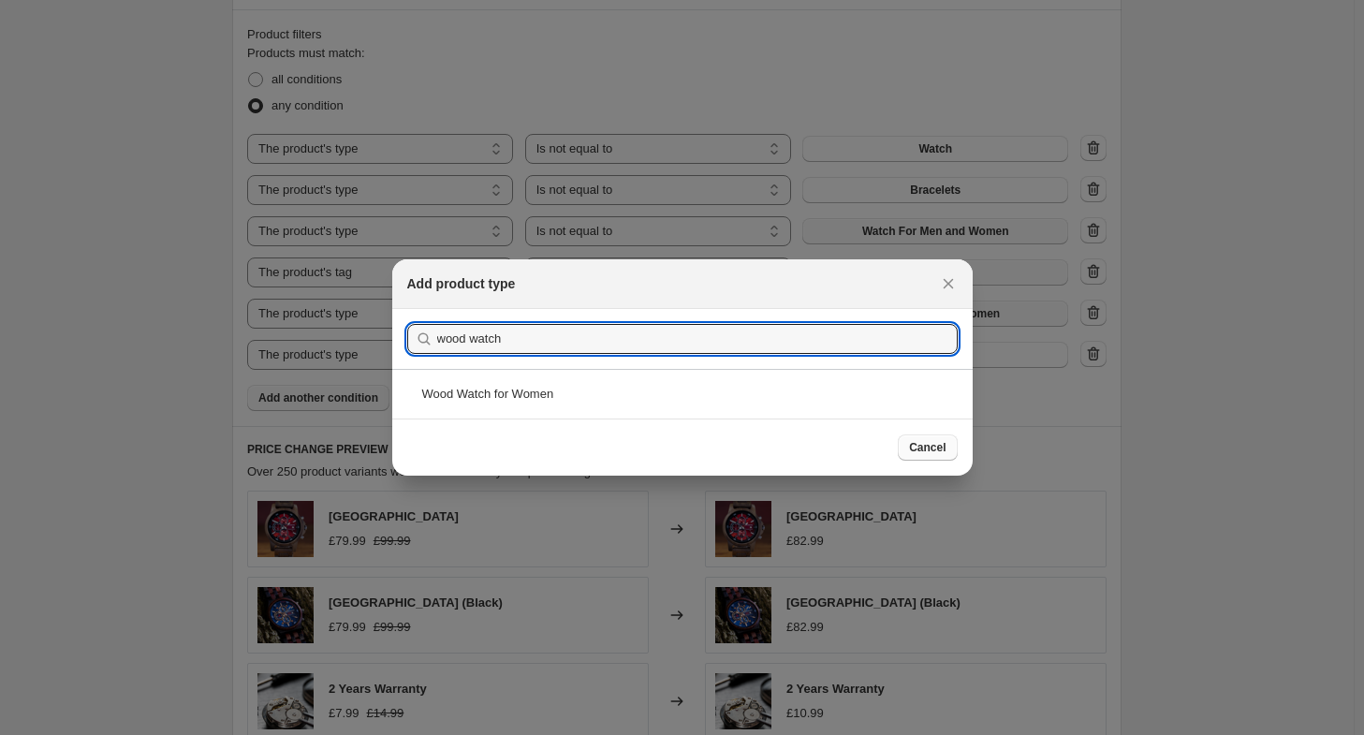
type input "wood watch"
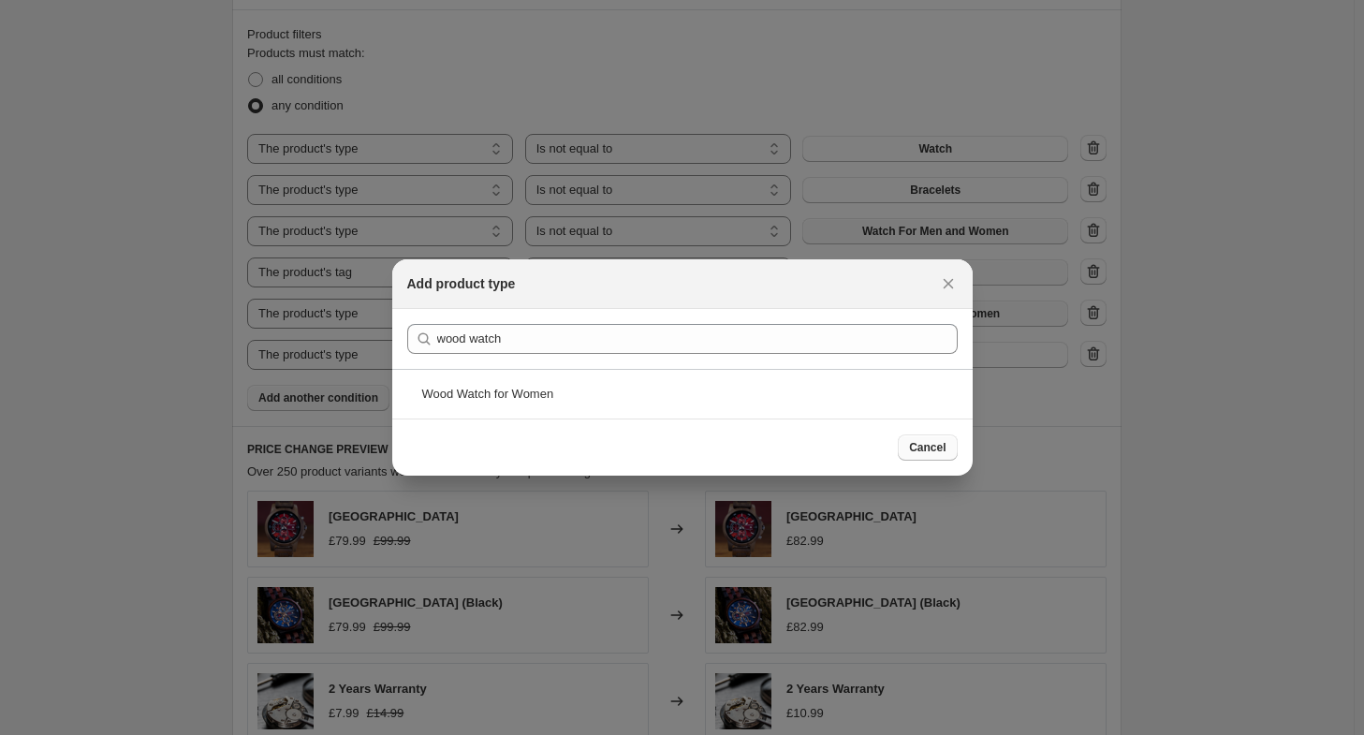
click at [935, 449] on span "Cancel" at bounding box center [927, 447] width 37 height 15
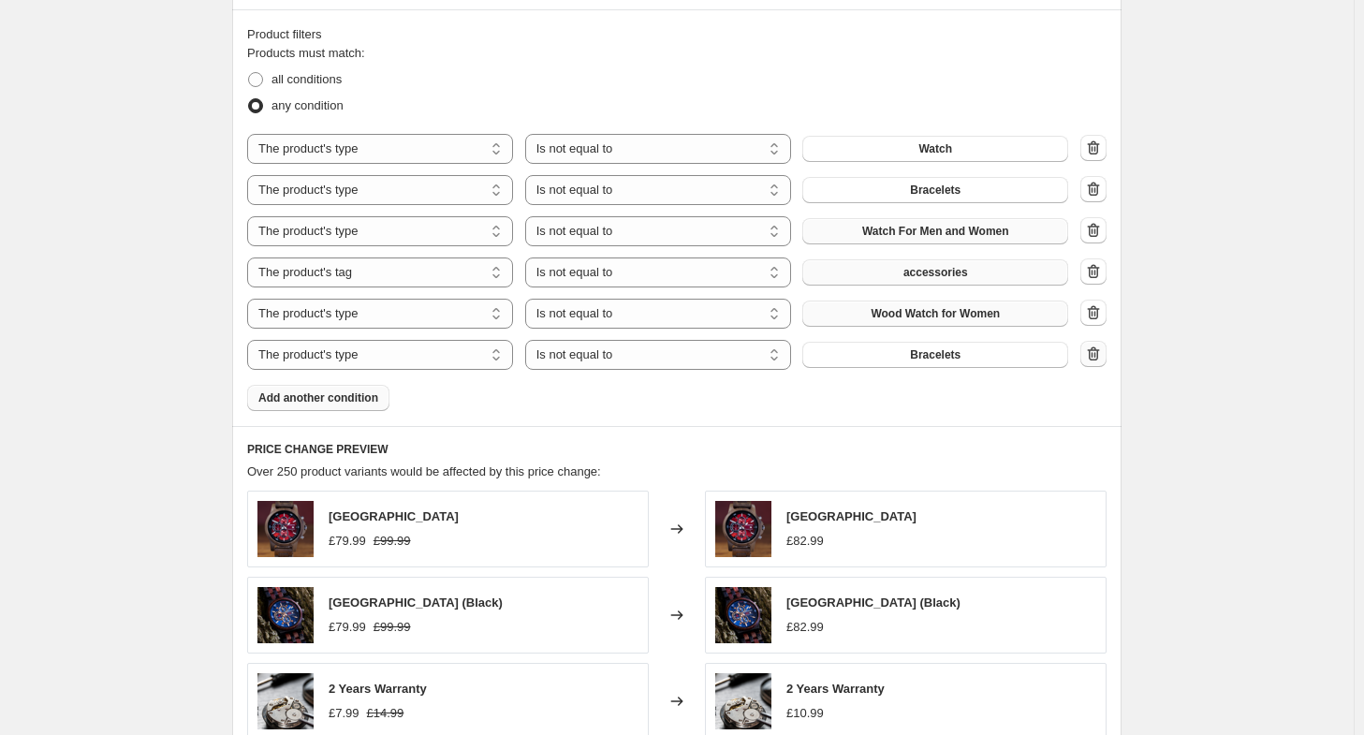
click at [1096, 355] on icon "button" at bounding box center [1096, 355] width 2 height 6
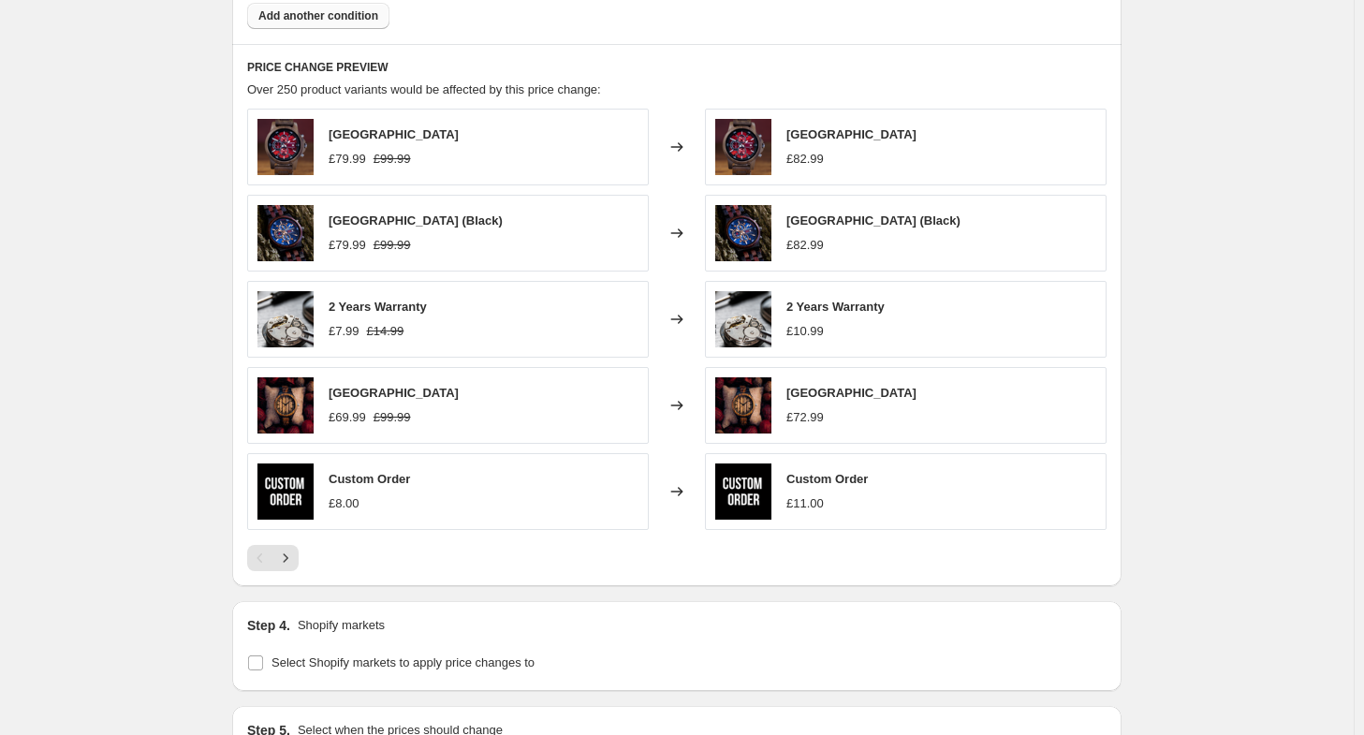
scroll to position [1404, 0]
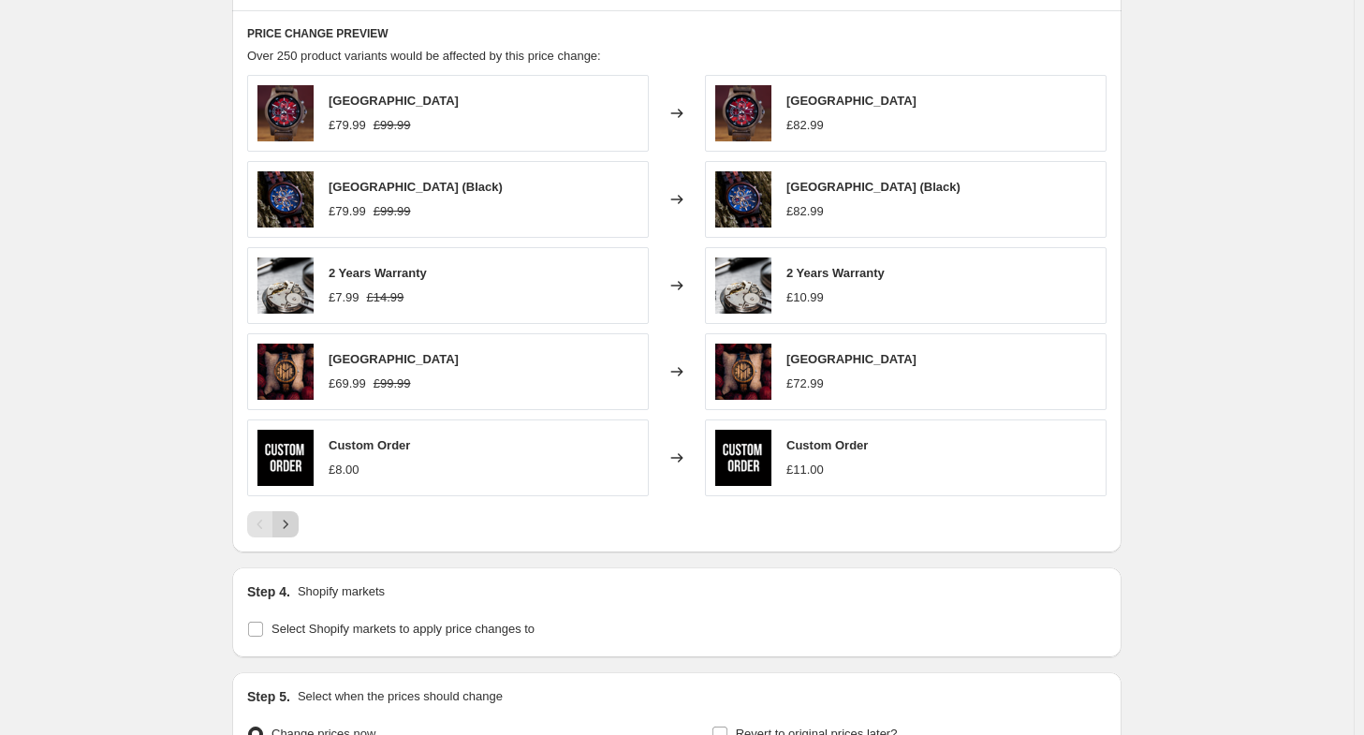
click at [299, 515] on button "Next" at bounding box center [285, 524] width 26 height 26
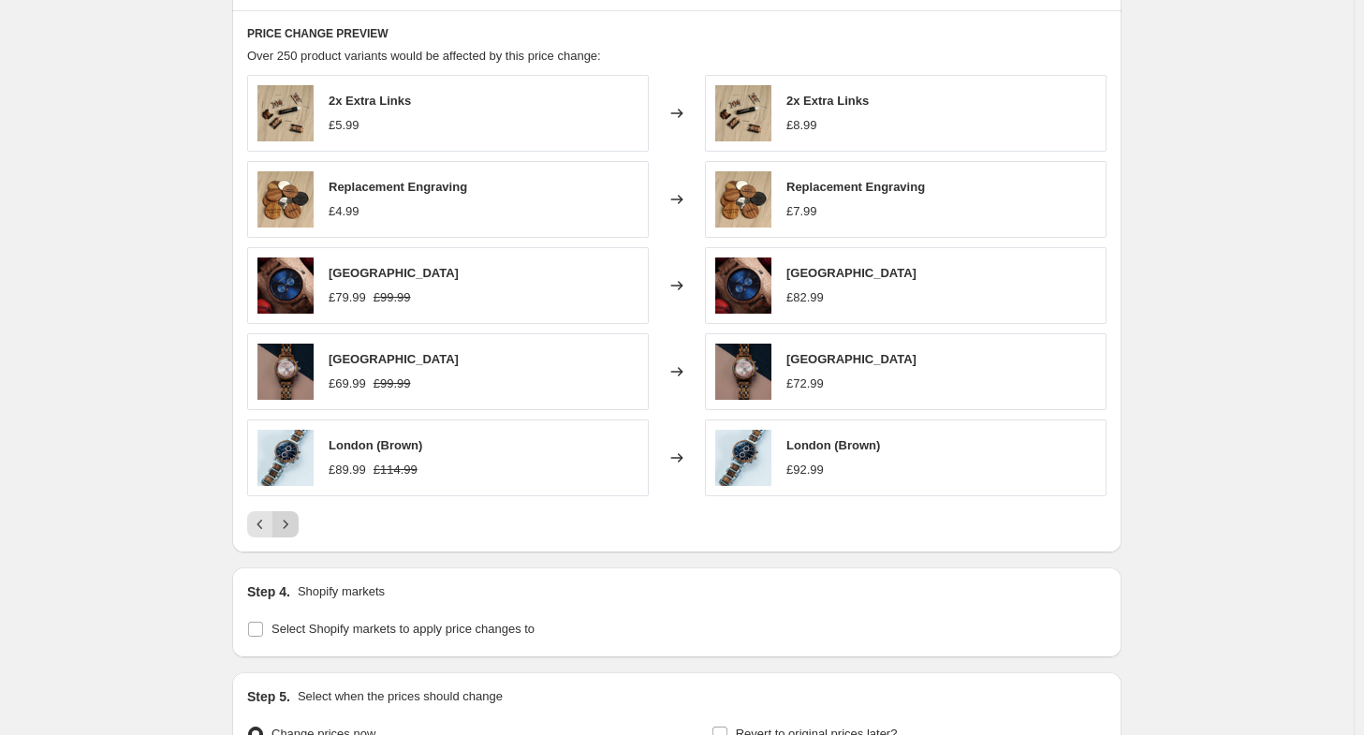
click at [295, 515] on icon "Next" at bounding box center [285, 524] width 19 height 19
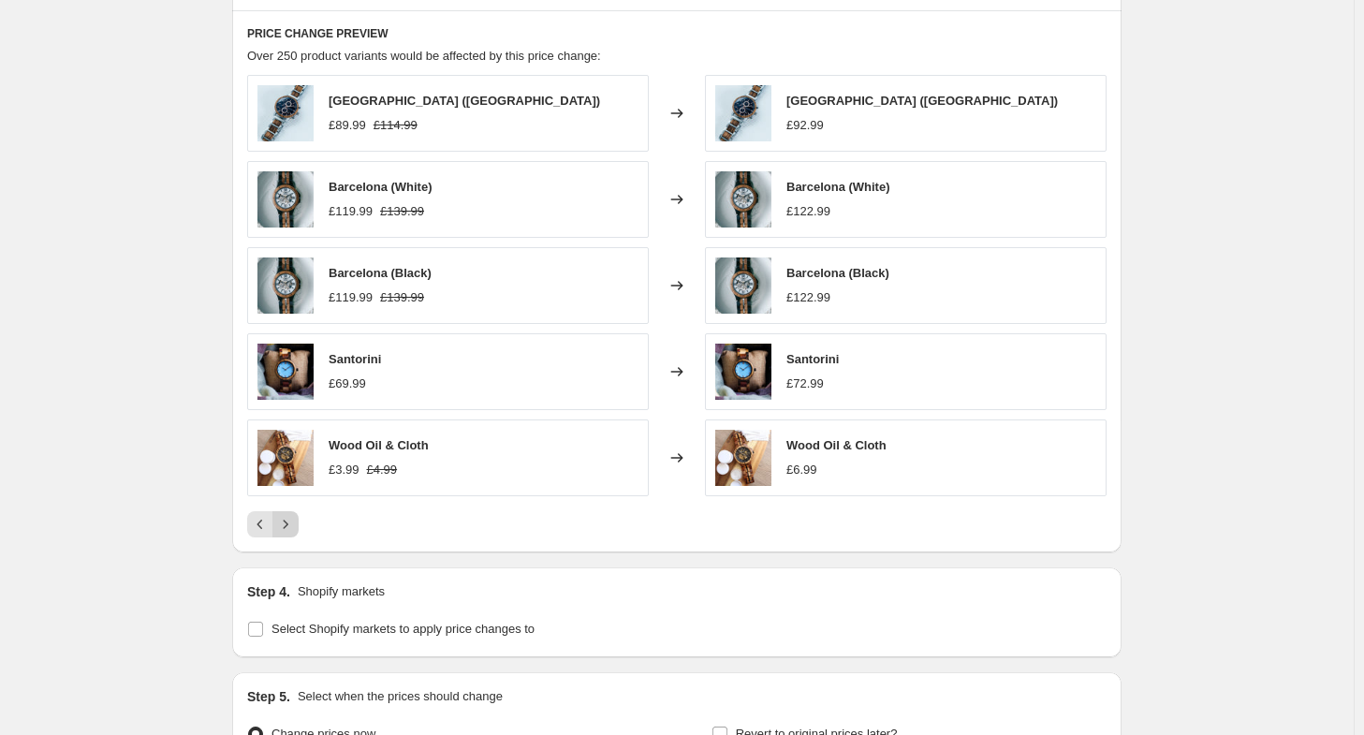
click at [295, 515] on icon "Next" at bounding box center [285, 524] width 19 height 19
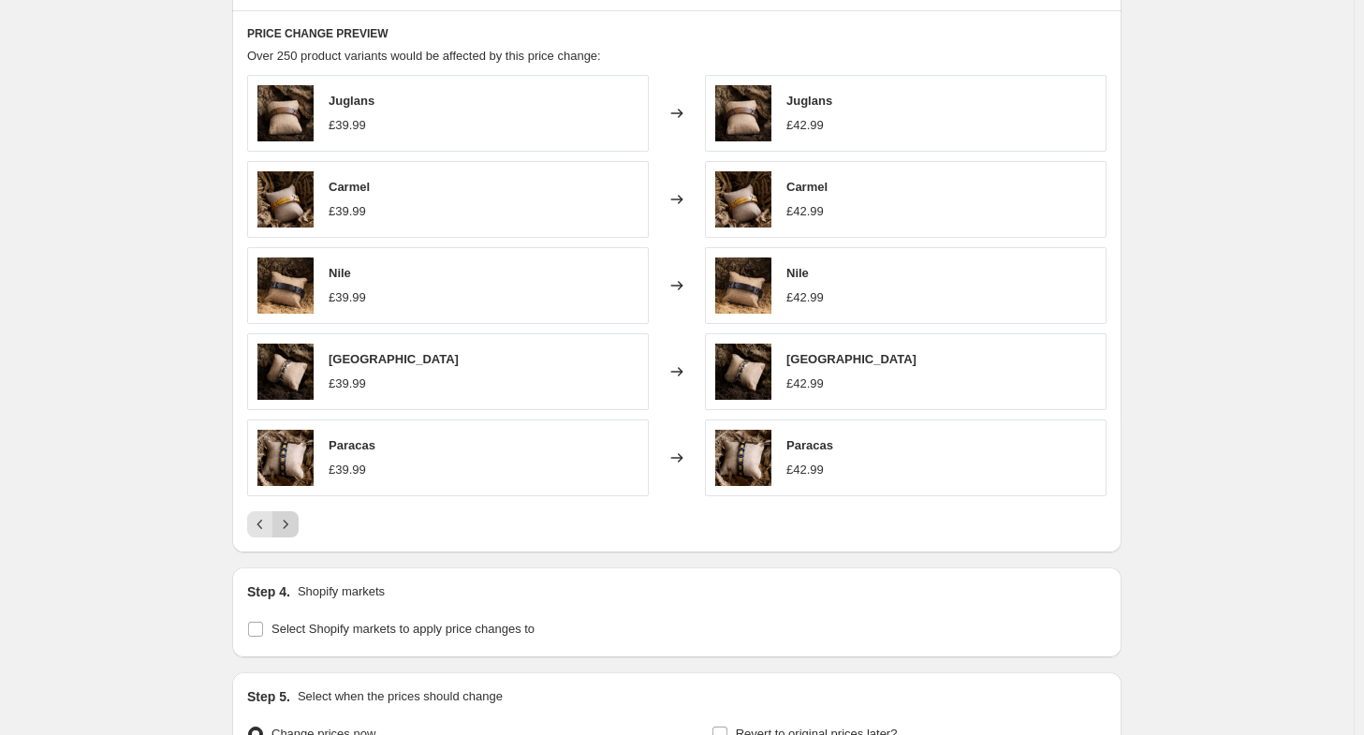
click at [295, 515] on icon "Next" at bounding box center [285, 524] width 19 height 19
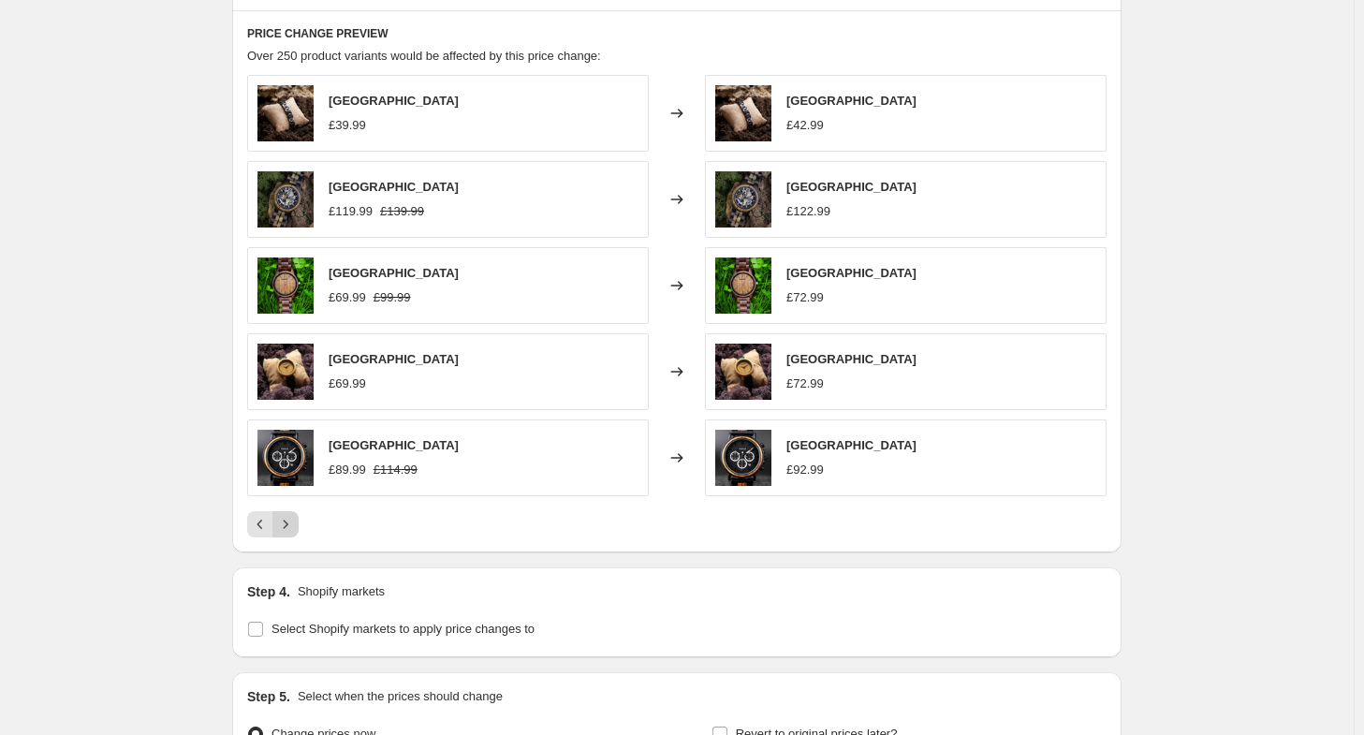
click at [295, 515] on icon "Next" at bounding box center [285, 524] width 19 height 19
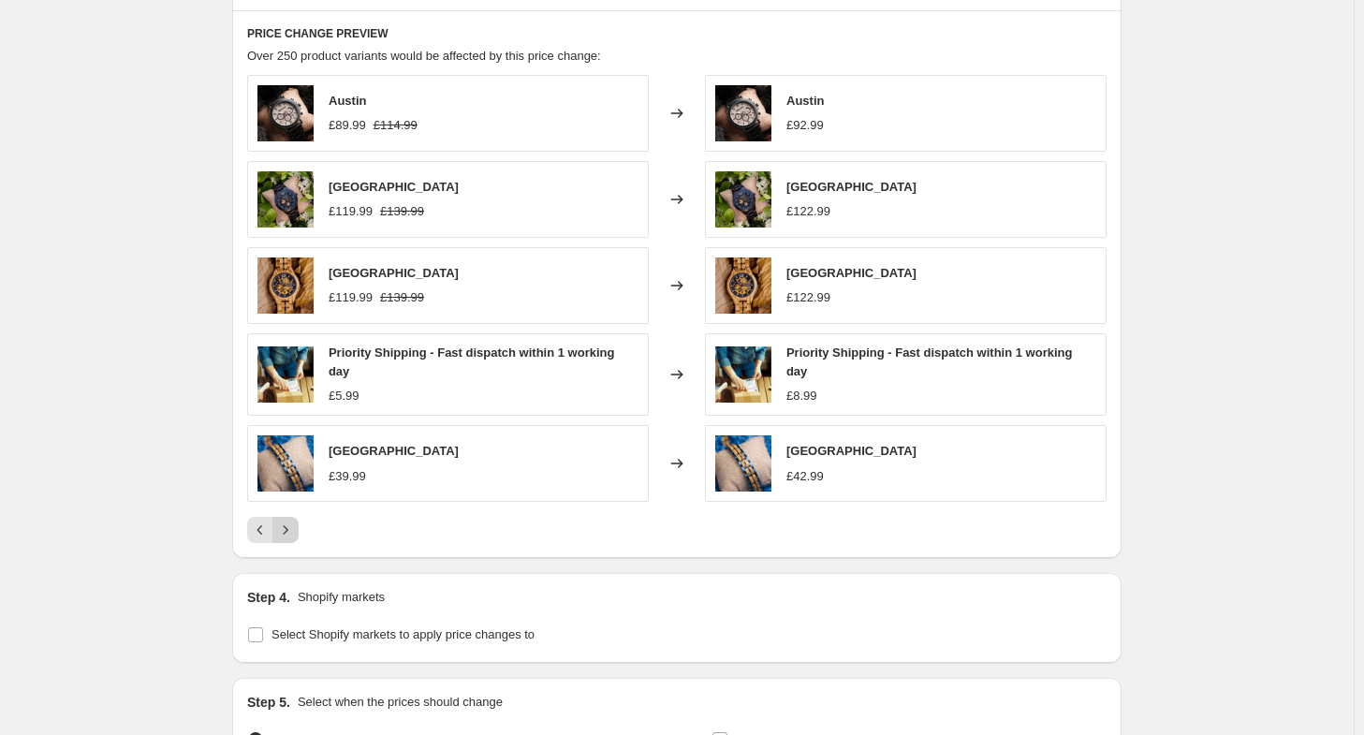
click at [295, 521] on icon "Next" at bounding box center [285, 530] width 19 height 19
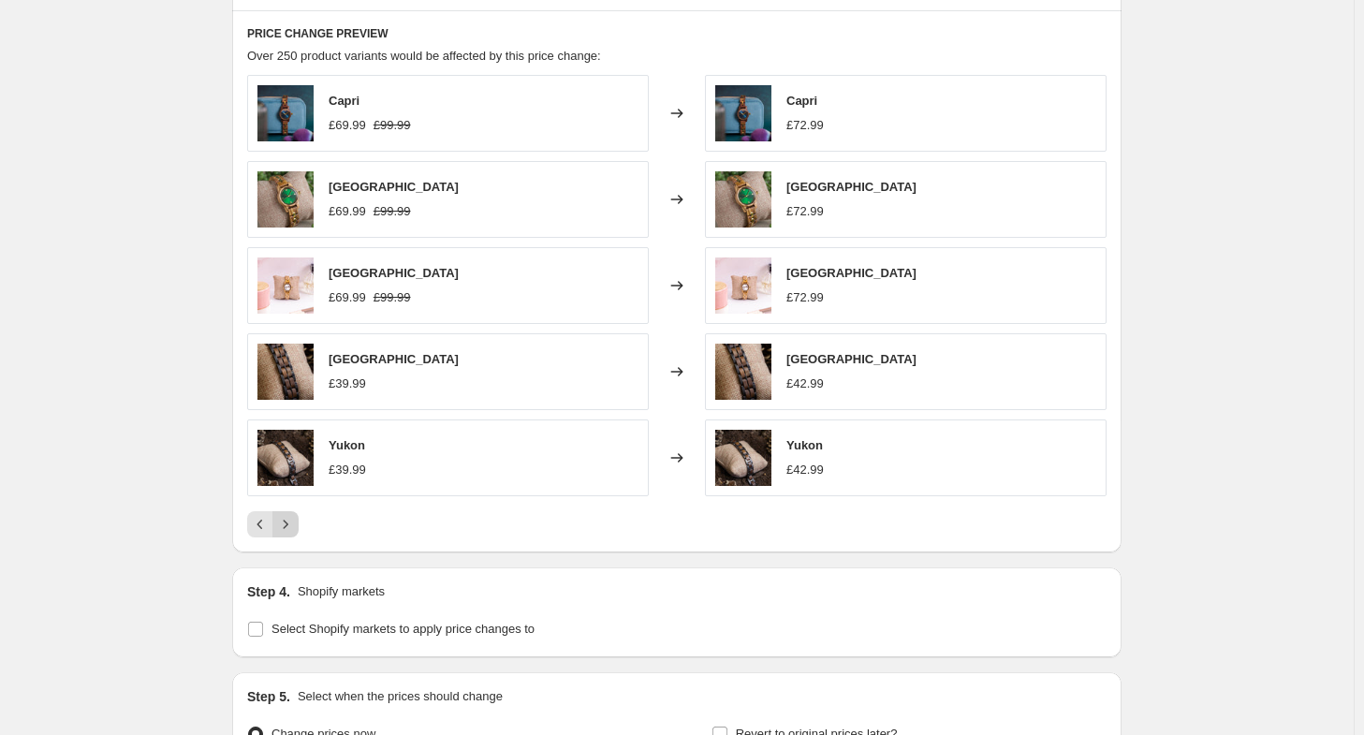
click at [295, 515] on icon "Next" at bounding box center [285, 524] width 19 height 19
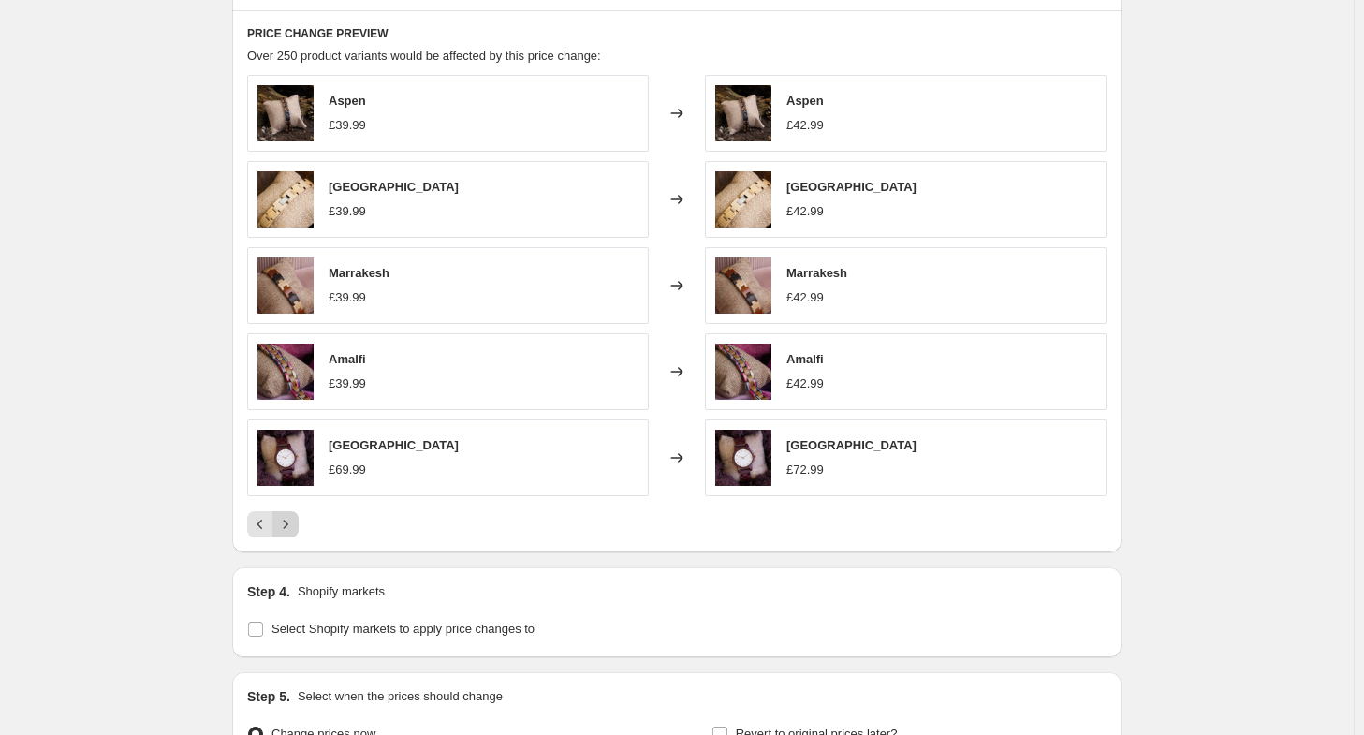
click at [295, 515] on icon "Next" at bounding box center [285, 524] width 19 height 19
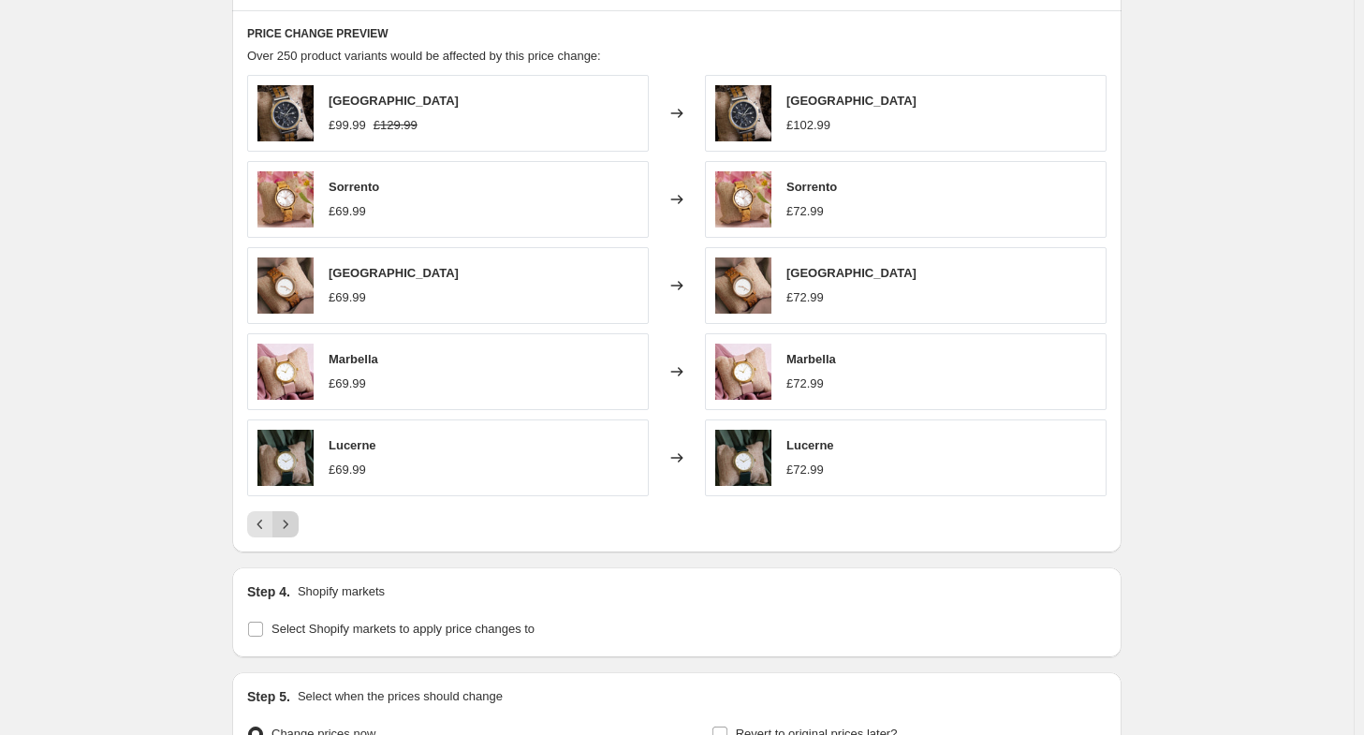
click at [295, 515] on icon "Next" at bounding box center [285, 524] width 19 height 19
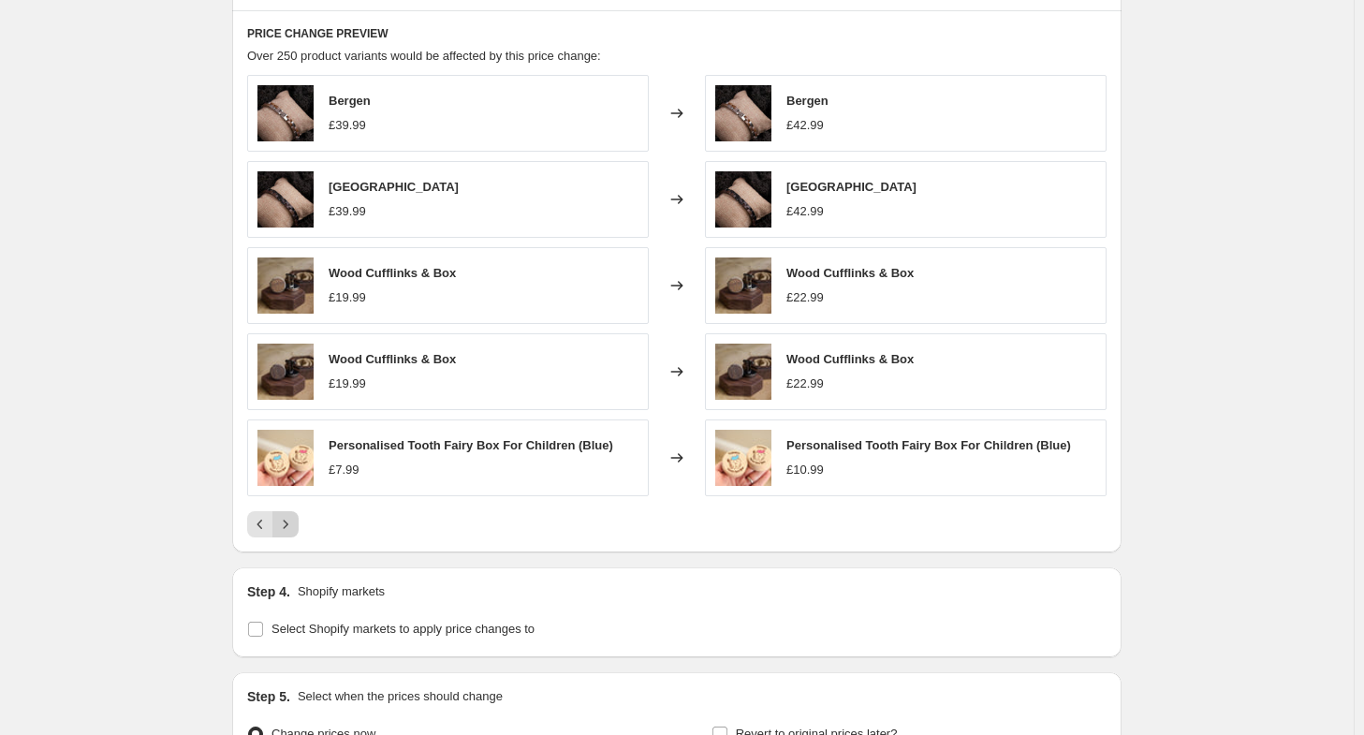
click at [295, 515] on icon "Next" at bounding box center [285, 524] width 19 height 19
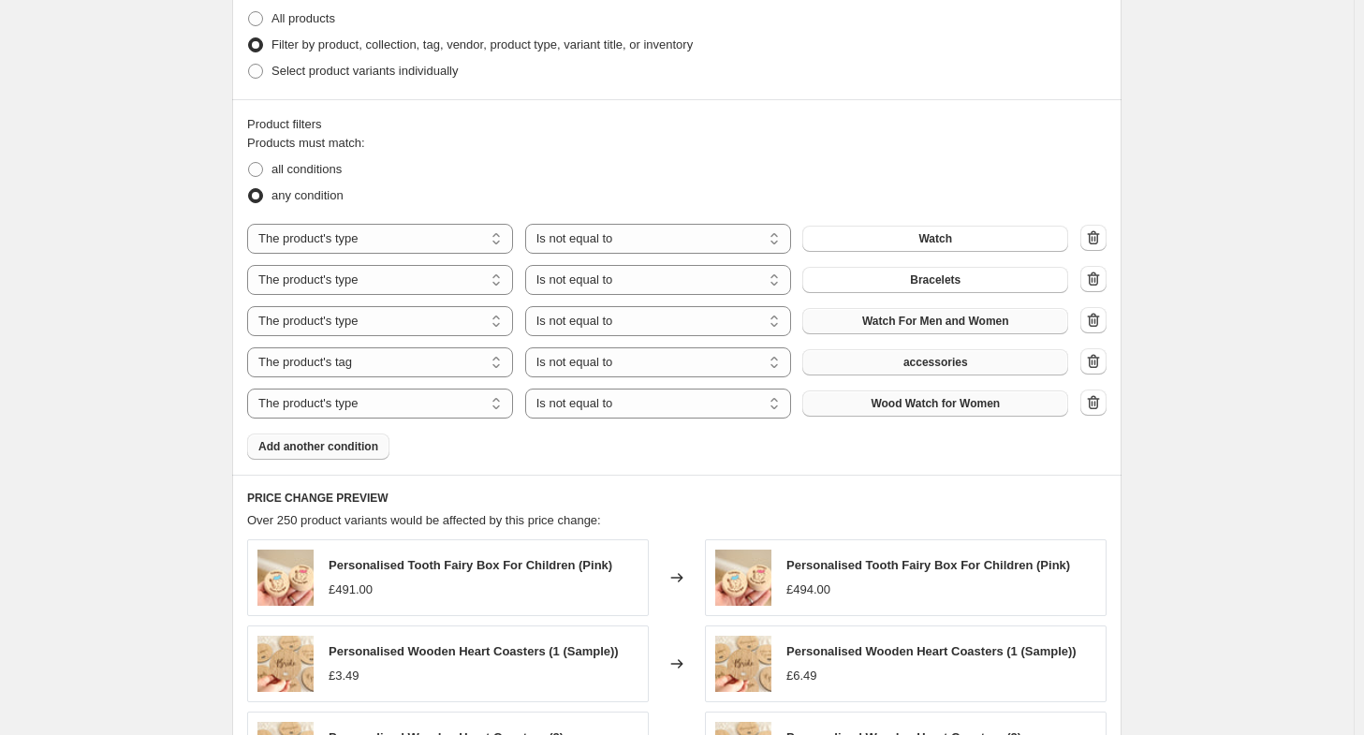
scroll to position [936, 0]
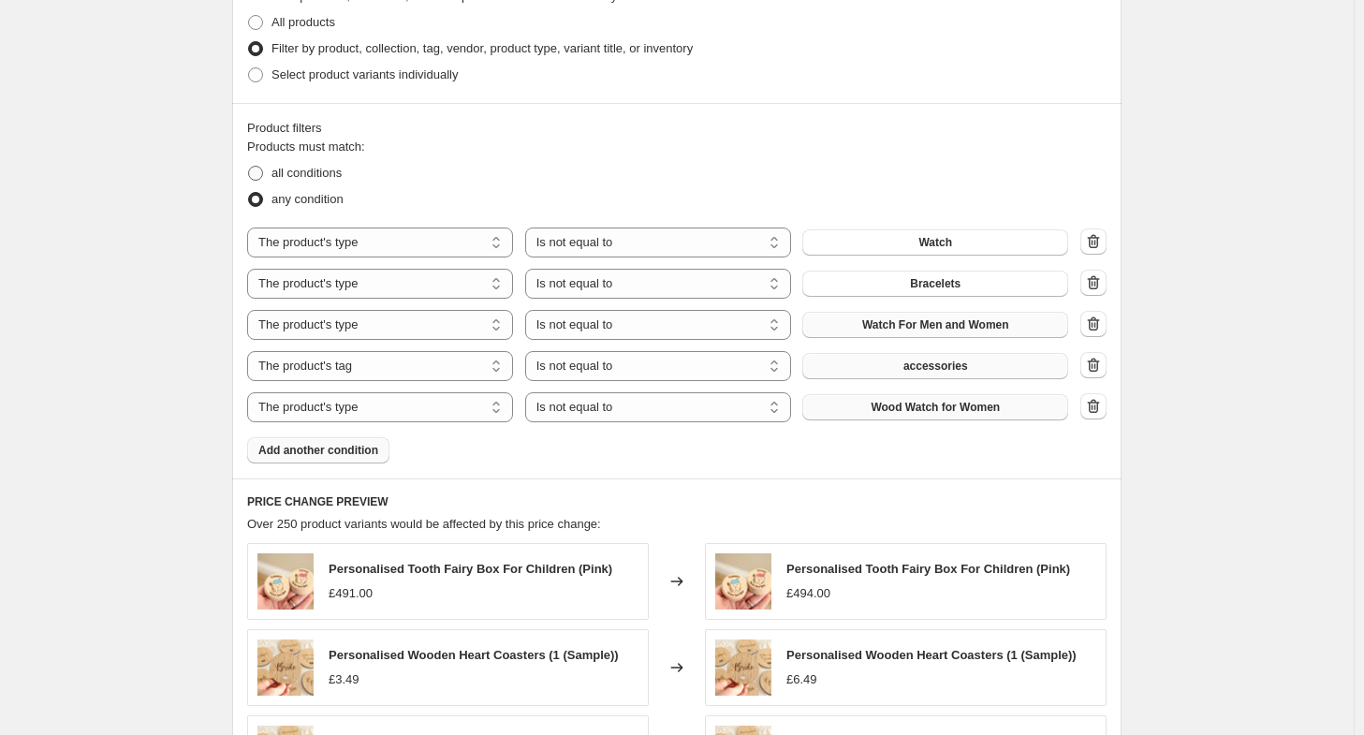
click at [333, 169] on span "all conditions" at bounding box center [307, 173] width 70 height 14
click at [249, 167] on input "all conditions" at bounding box center [248, 166] width 1 height 1
radio input "true"
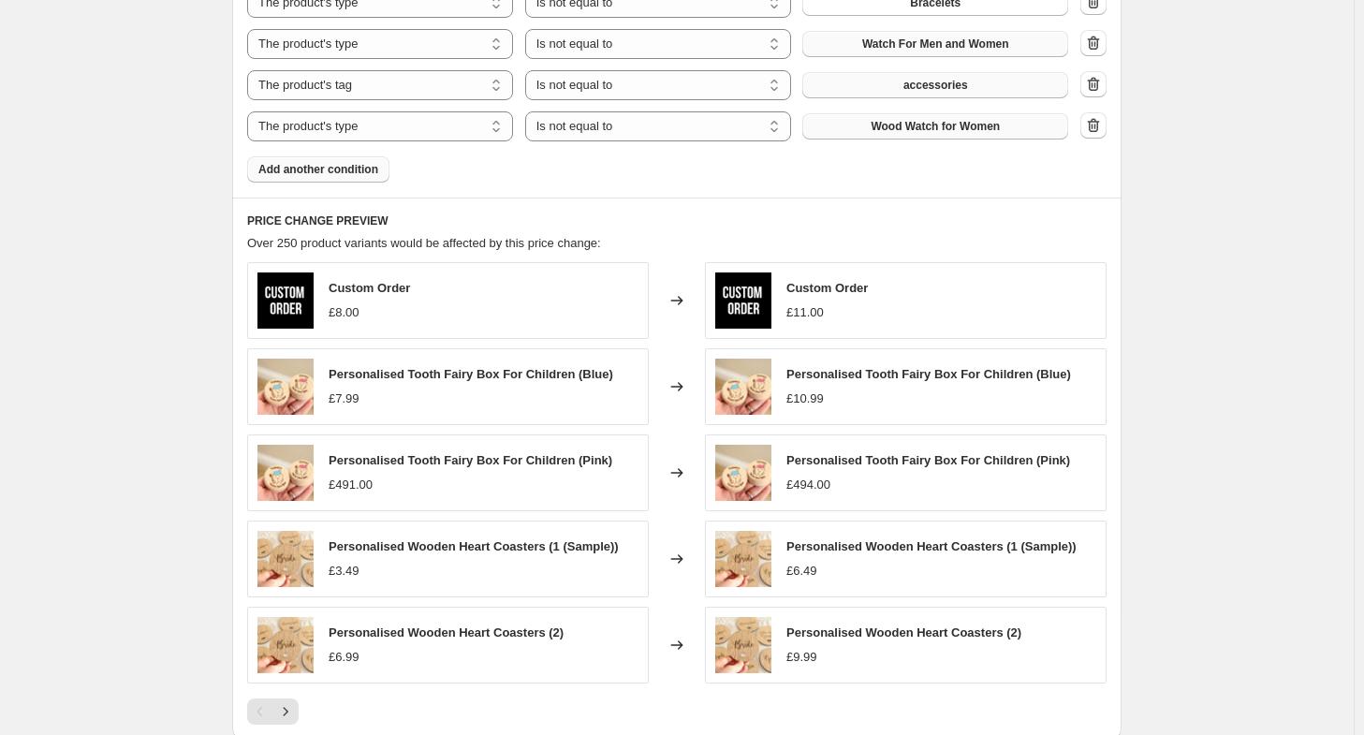
scroll to position [1592, 0]
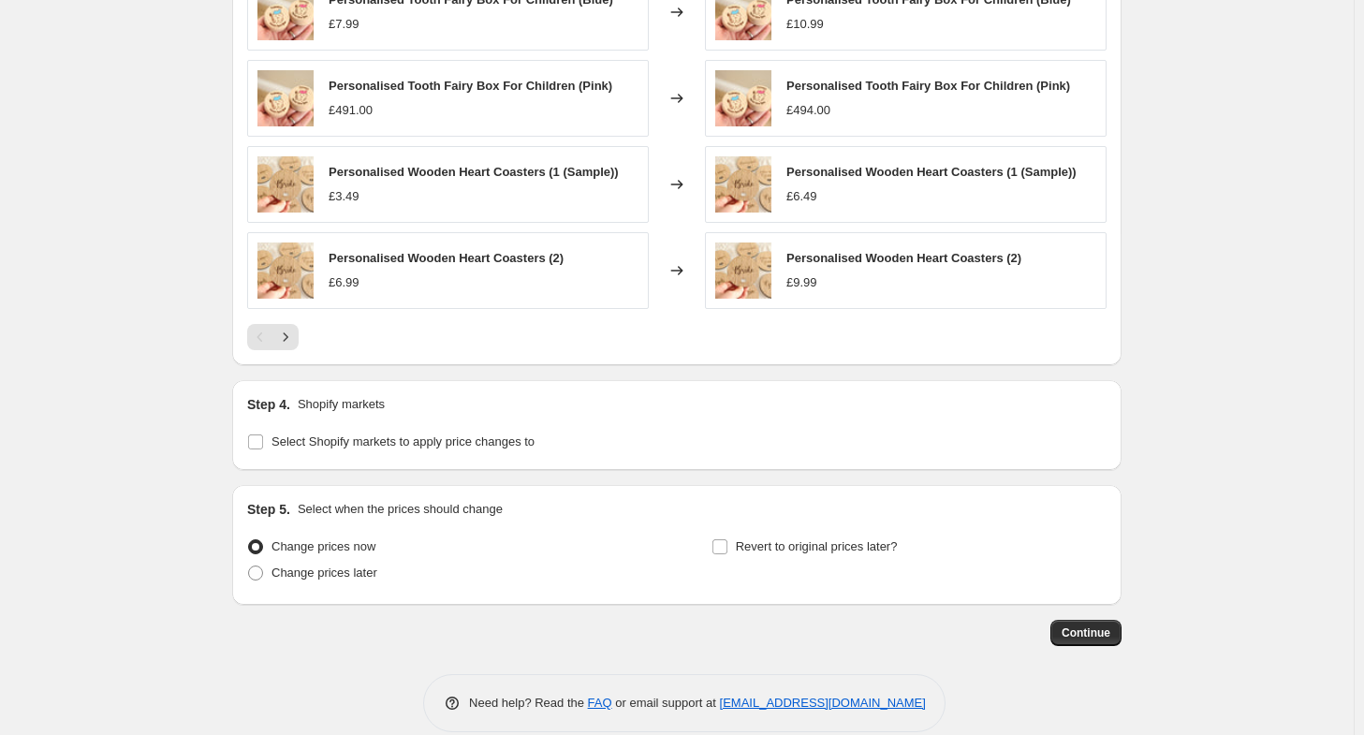
click at [266, 338] on div "Pagination" at bounding box center [260, 337] width 26 height 26
click at [295, 334] on icon "Next" at bounding box center [285, 337] width 19 height 19
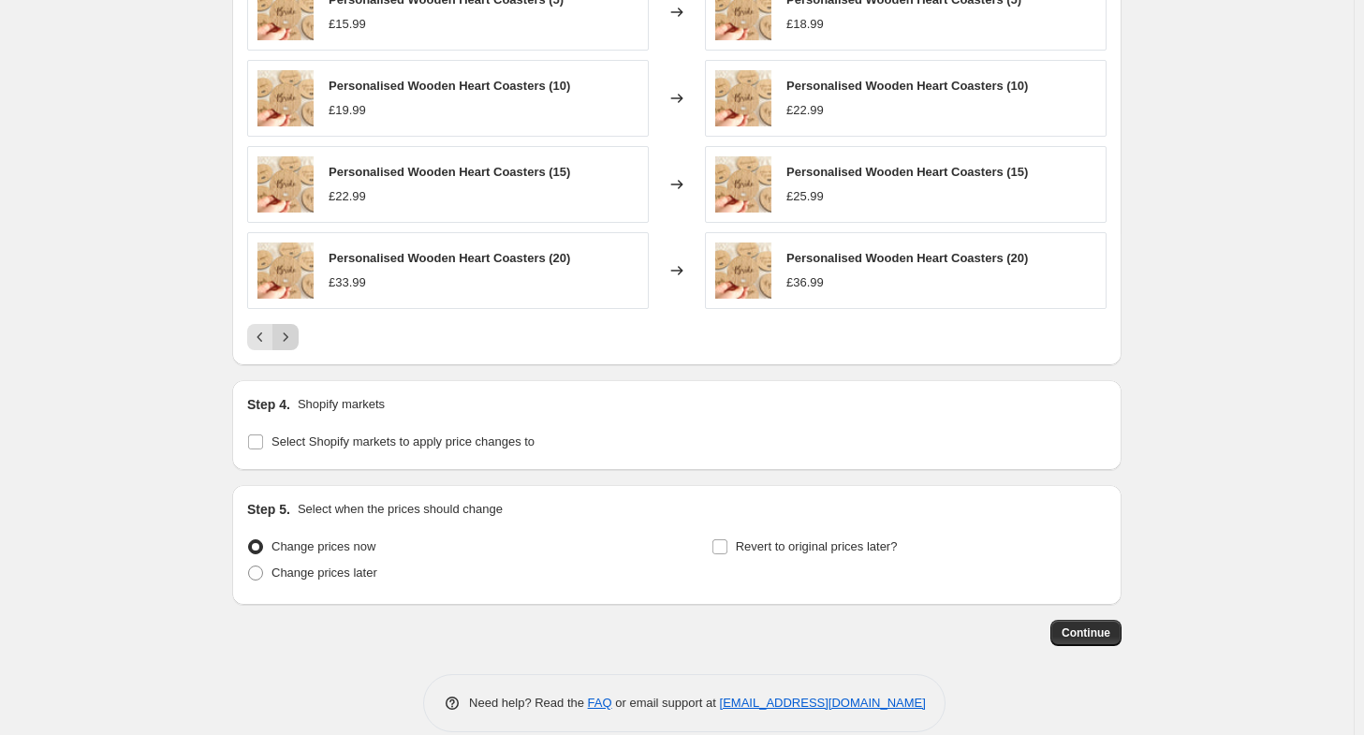
click at [291, 336] on icon "Next" at bounding box center [285, 337] width 19 height 19
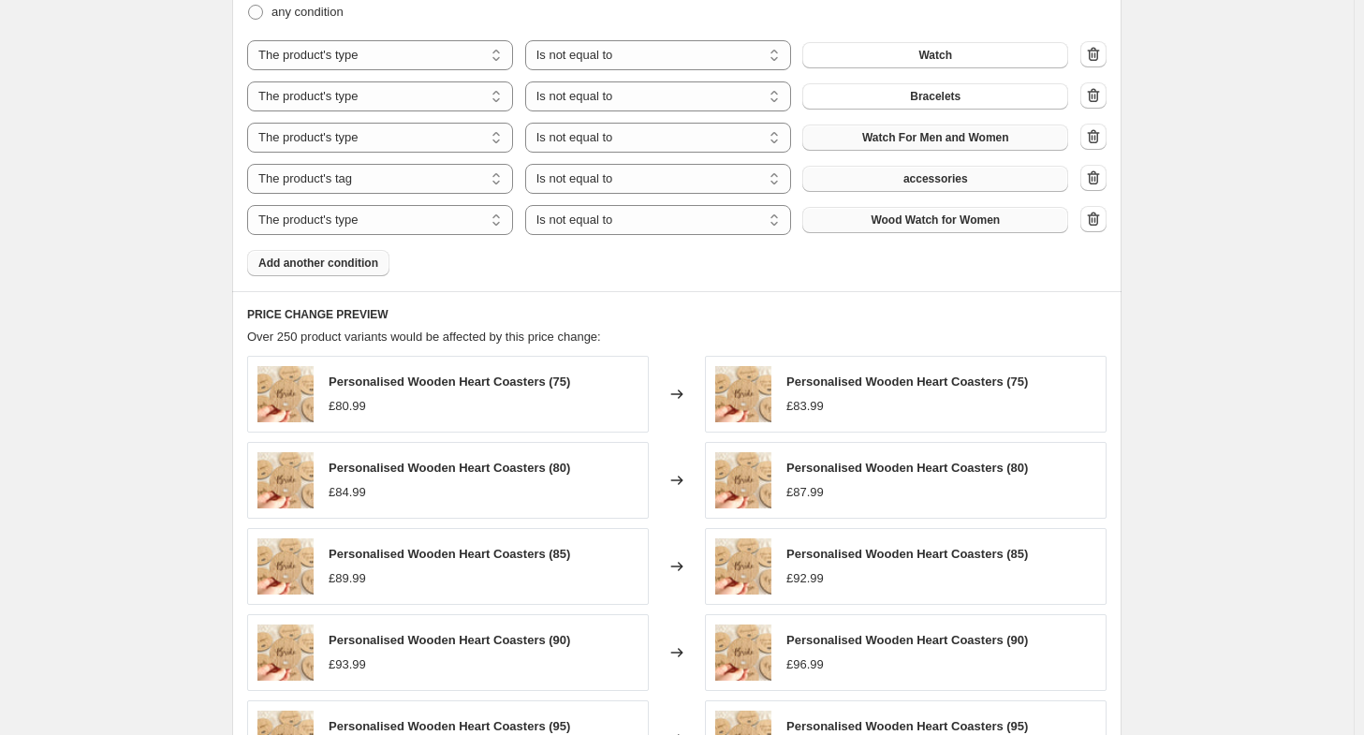
scroll to position [1498, 0]
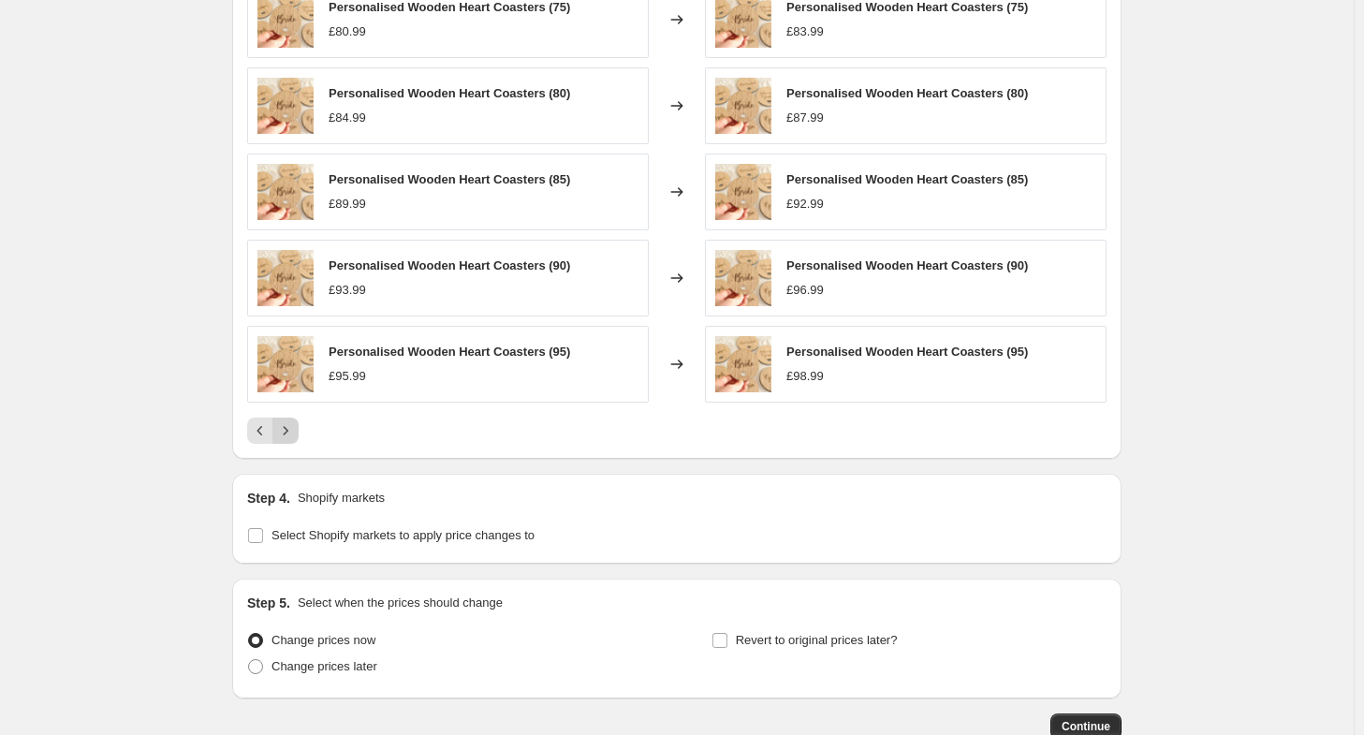
click at [288, 421] on icon "Next" at bounding box center [285, 430] width 19 height 19
click at [287, 428] on icon "Next" at bounding box center [285, 430] width 19 height 19
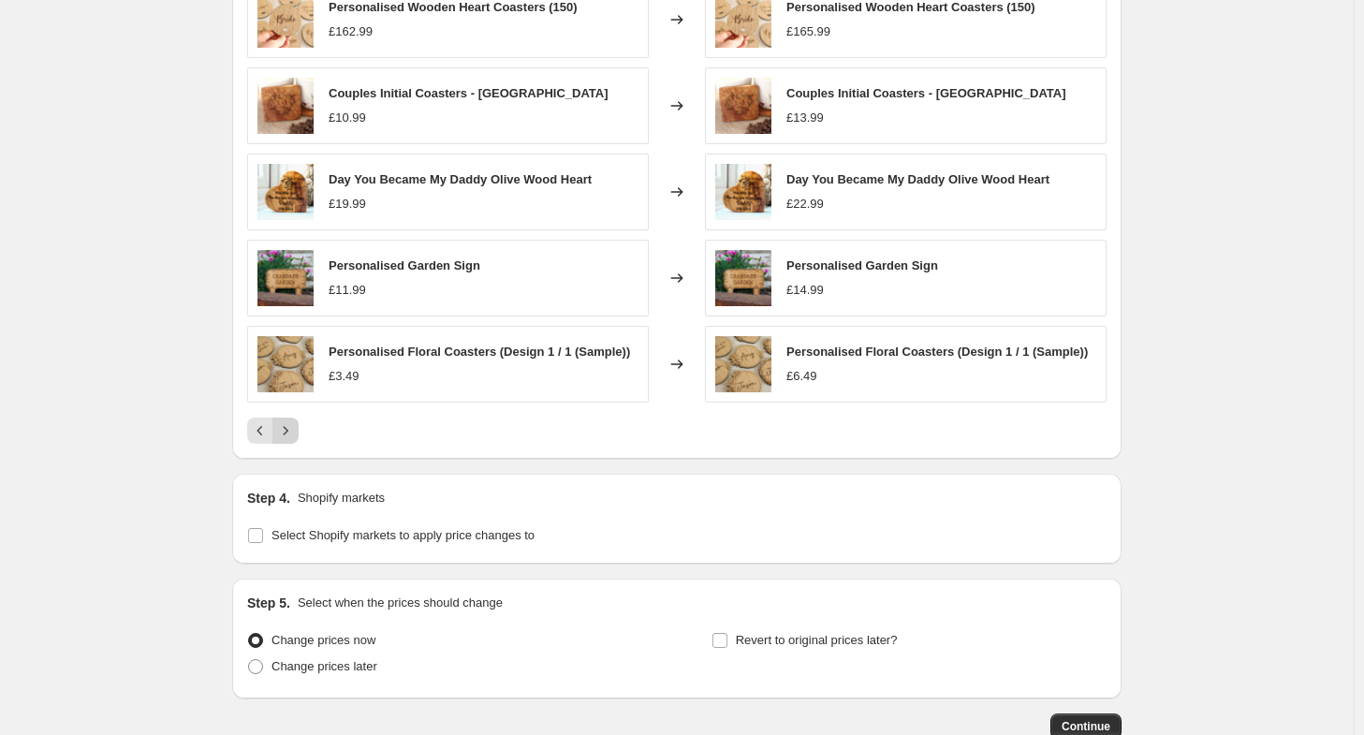
click at [287, 428] on icon "Next" at bounding box center [285, 430] width 19 height 19
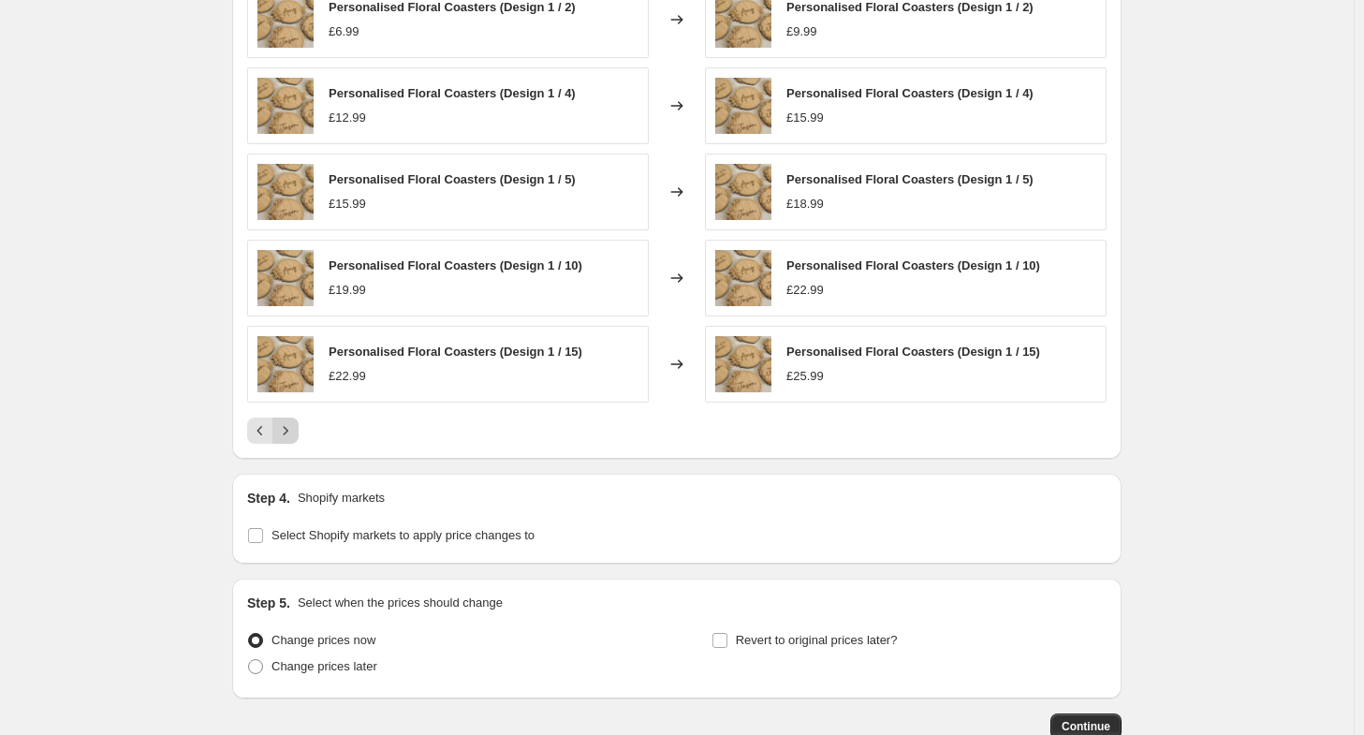
click at [287, 428] on icon "Next" at bounding box center [285, 430] width 19 height 19
click at [288, 428] on icon "Next" at bounding box center [285, 430] width 19 height 19
click at [292, 428] on icon "Next" at bounding box center [285, 430] width 19 height 19
click at [295, 429] on icon "Next" at bounding box center [285, 430] width 19 height 19
click at [289, 426] on icon "Next" at bounding box center [285, 430] width 19 height 19
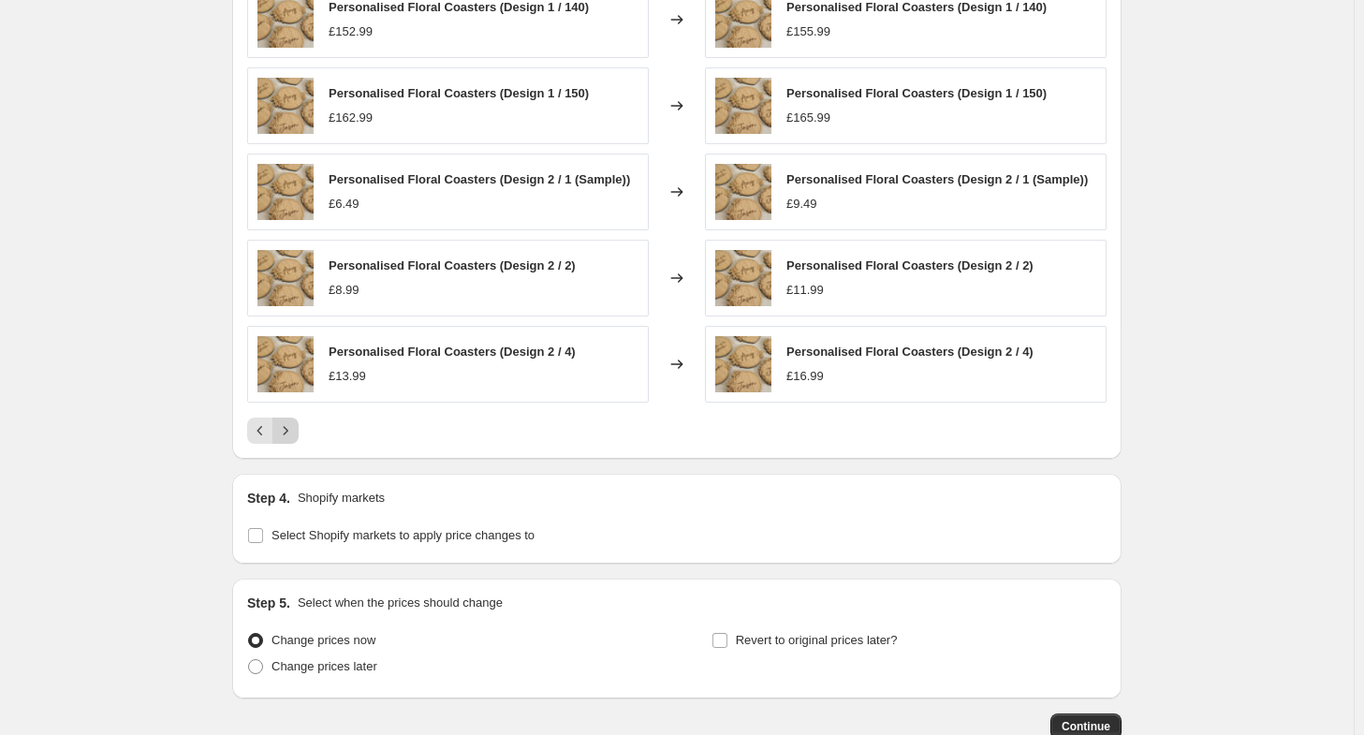
click at [294, 426] on icon "Next" at bounding box center [285, 430] width 19 height 19
click at [295, 426] on icon "Next" at bounding box center [285, 430] width 19 height 19
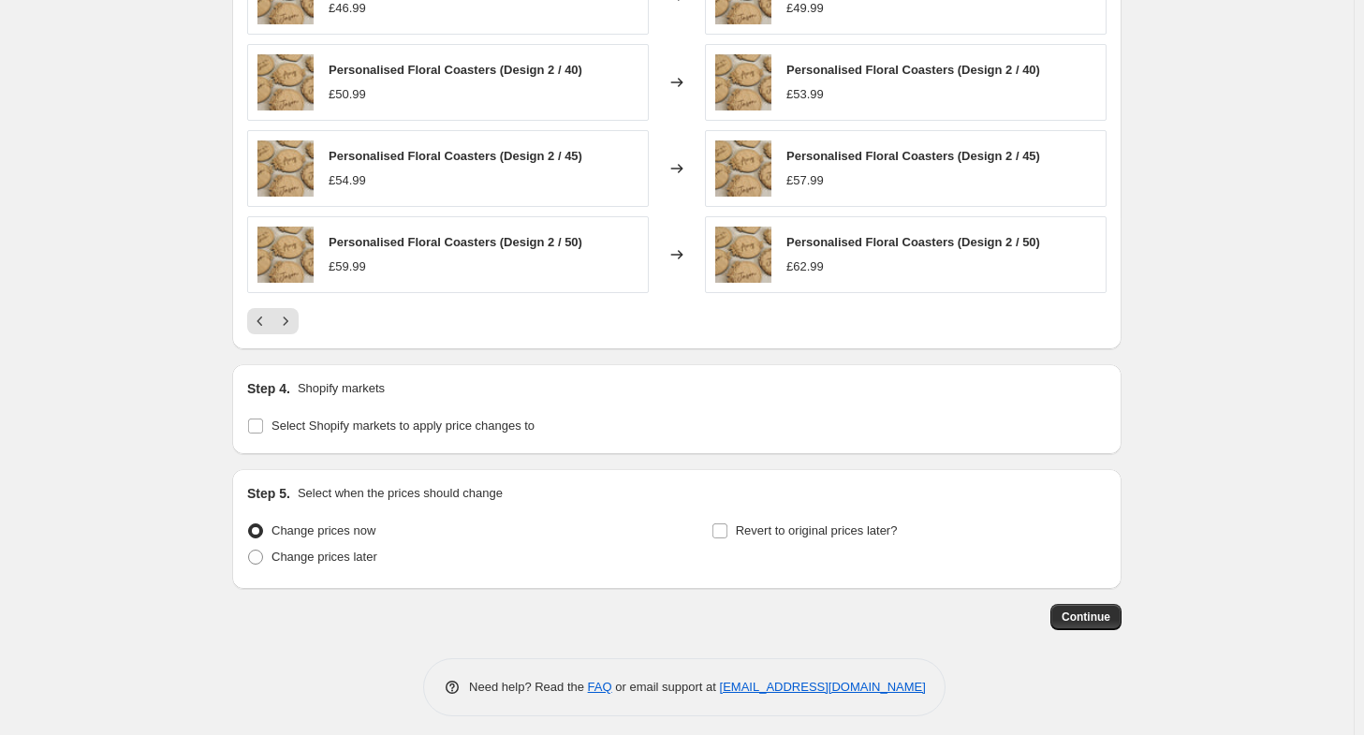
scroll to position [1612, 0]
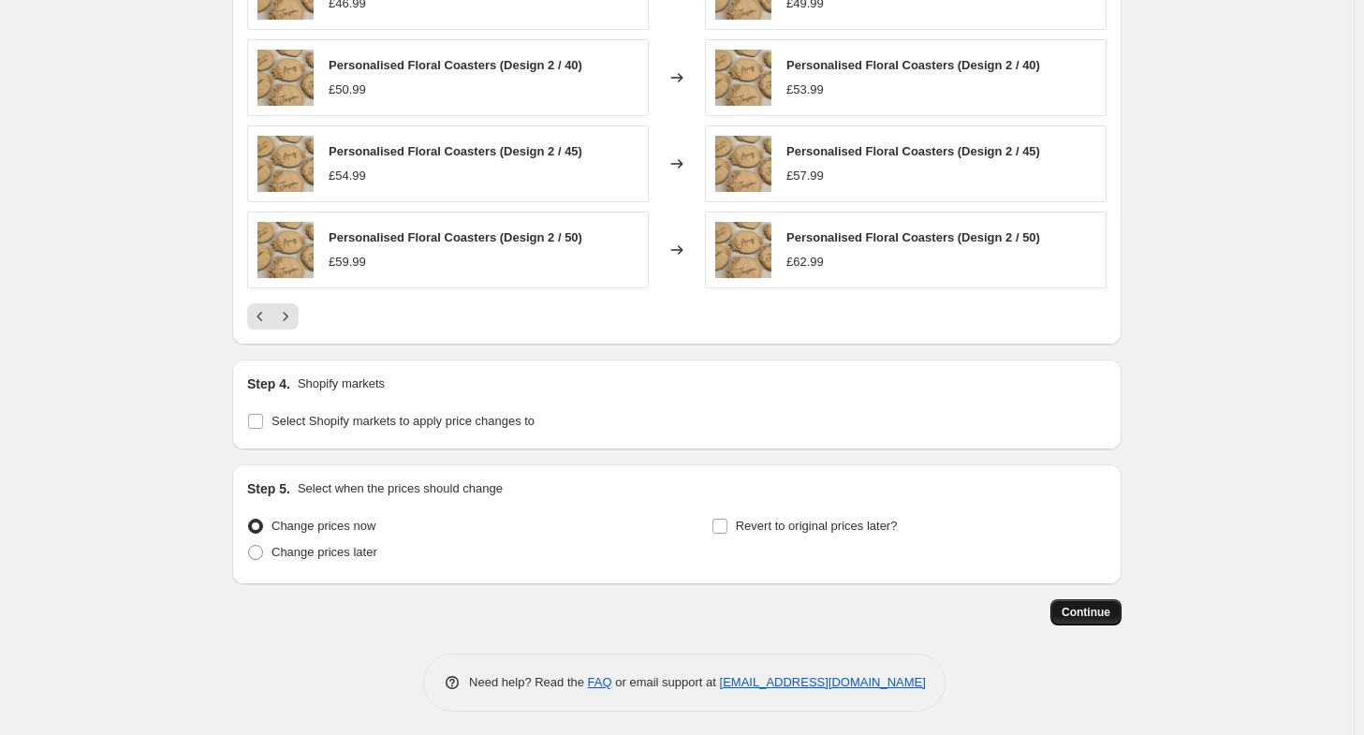
click at [1110, 608] on span "Continue" at bounding box center [1086, 612] width 49 height 15
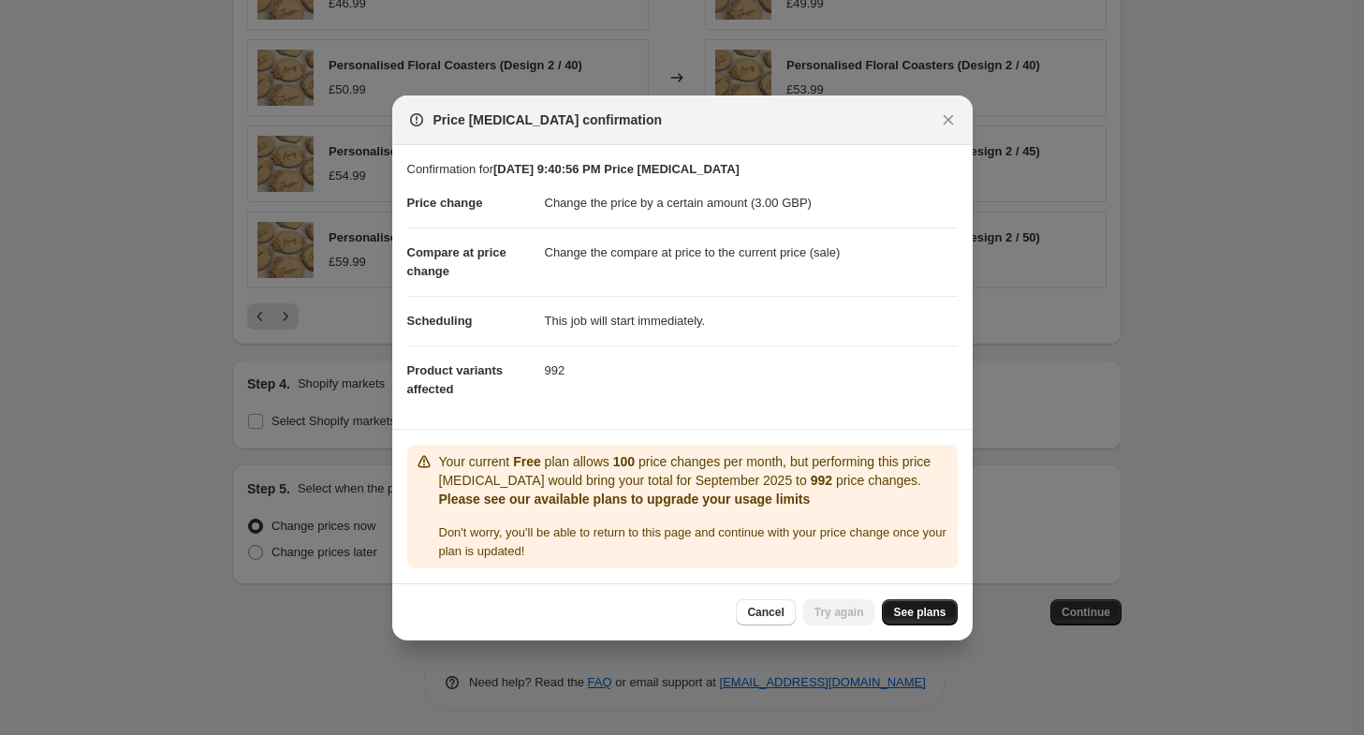
click at [933, 608] on span "See plans" at bounding box center [919, 612] width 52 height 15
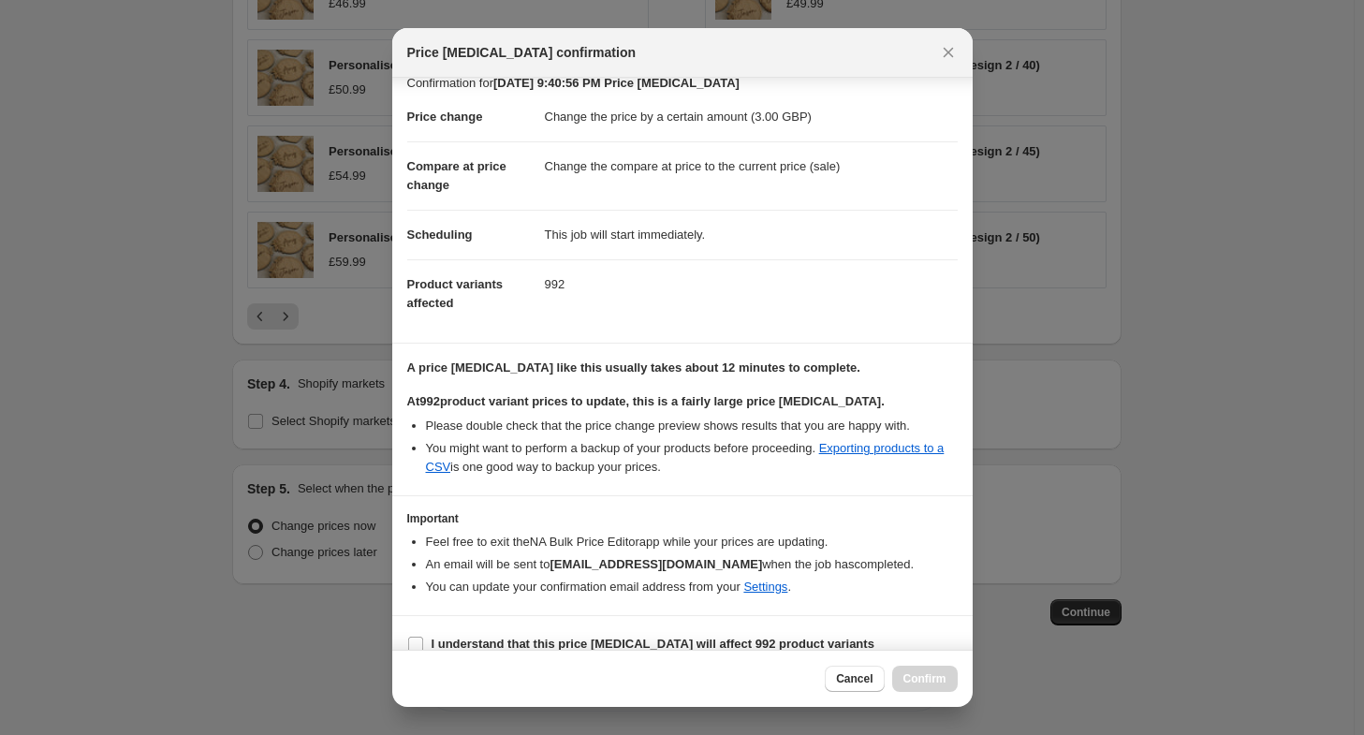
scroll to position [37, 0]
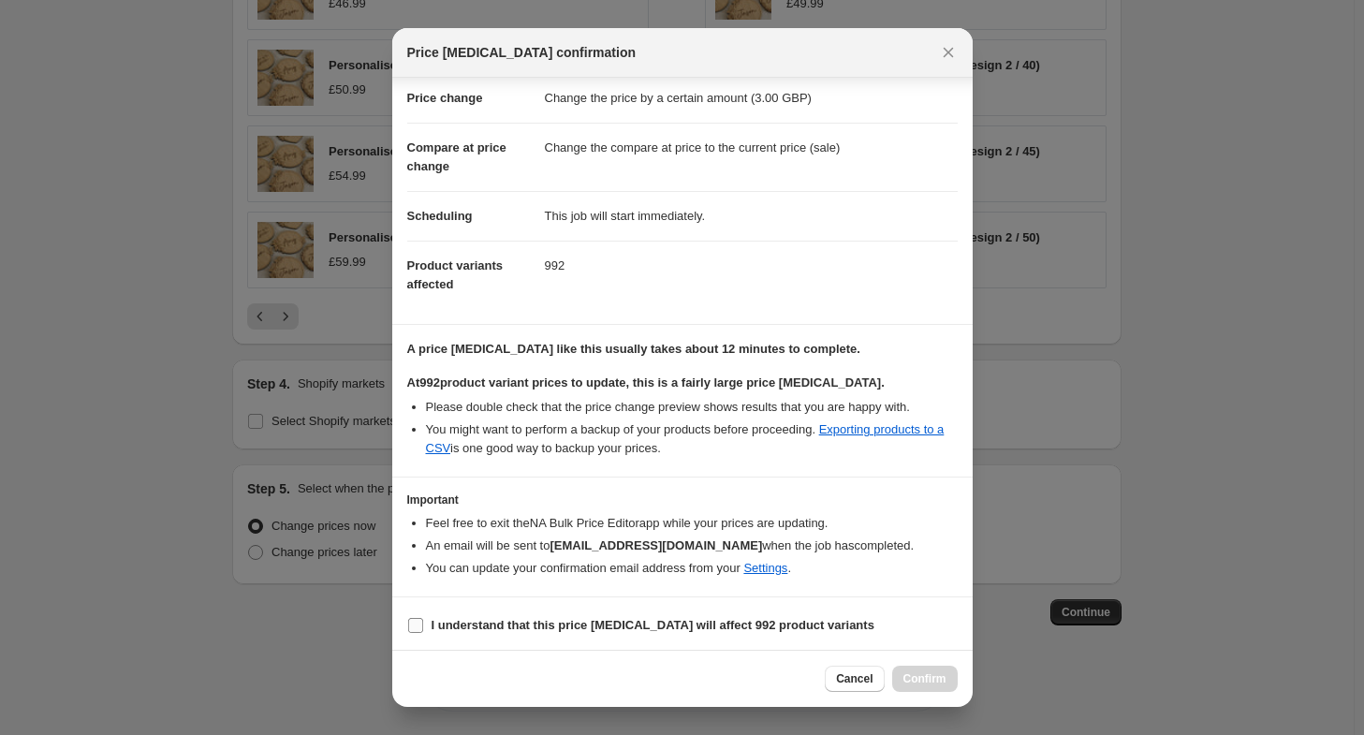
click at [685, 621] on b "I understand that this price [MEDICAL_DATA] will affect 992 product variants" at bounding box center [653, 625] width 443 height 14
click at [423, 621] on input "I understand that this price [MEDICAL_DATA] will affect 992 product variants" at bounding box center [415, 625] width 15 height 15
checkbox input "true"
click at [919, 675] on span "Confirm" at bounding box center [925, 678] width 43 height 15
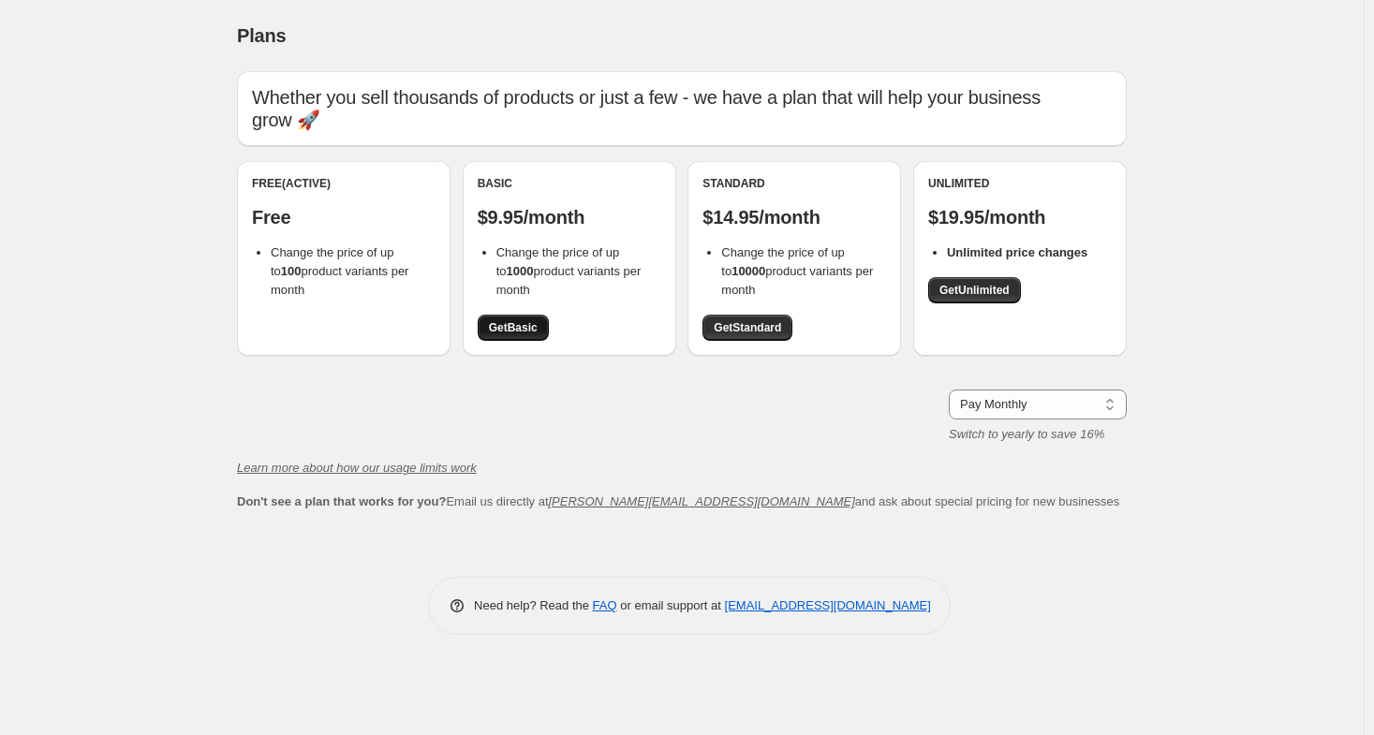
click at [521, 323] on span "Get Basic" at bounding box center [513, 327] width 49 height 15
